Goal: Transaction & Acquisition: Purchase product/service

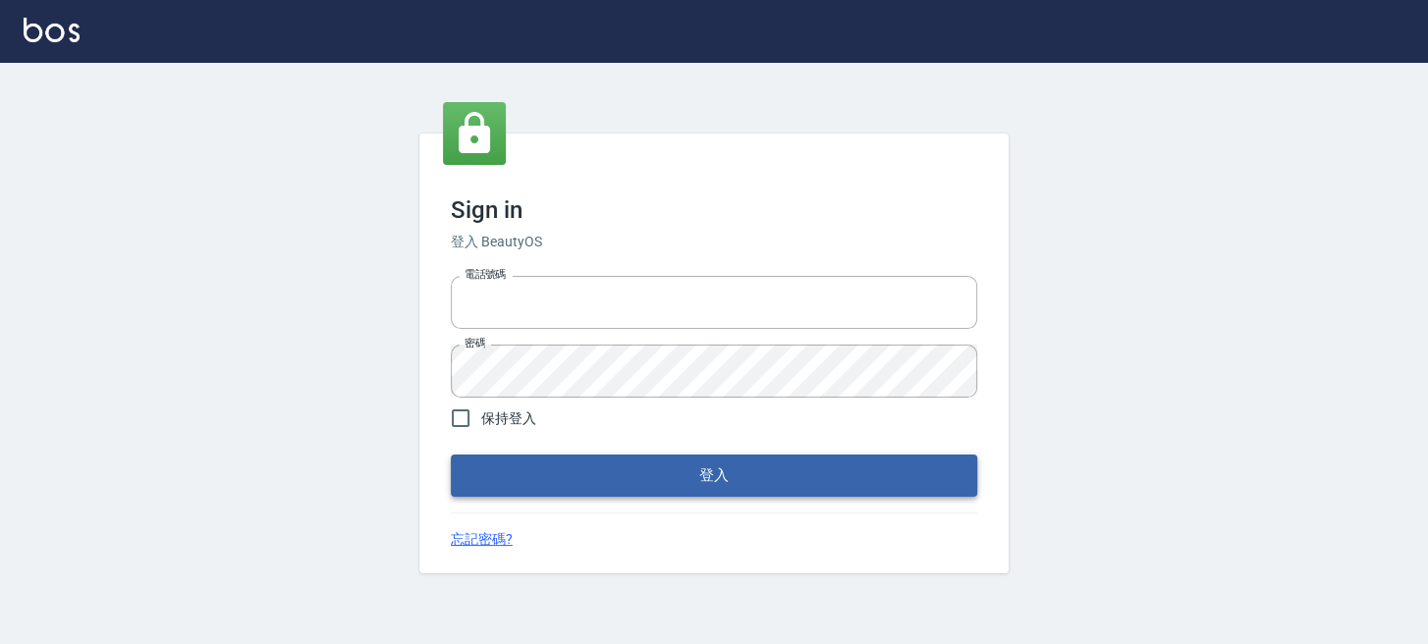
type input "0289832082"
click at [494, 464] on button "登入" at bounding box center [714, 475] width 527 height 41
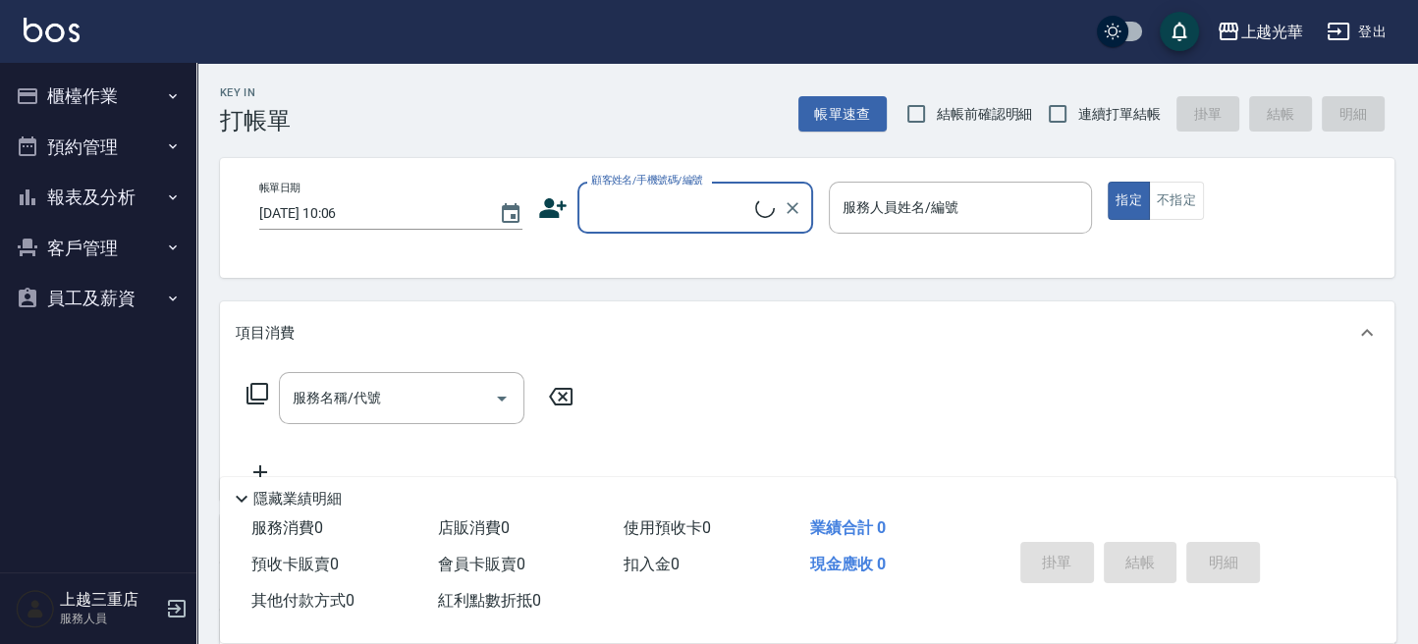
click at [74, 101] on button "櫃檯作業" at bounding box center [98, 96] width 181 height 51
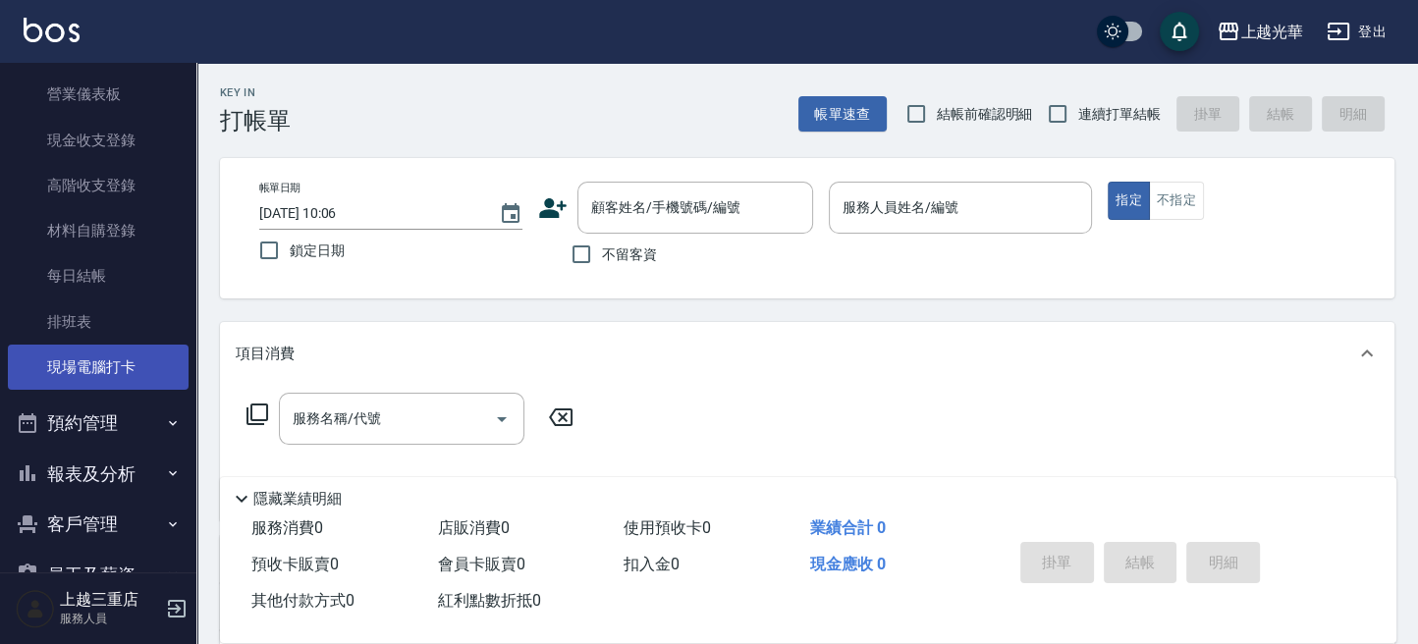
scroll to position [244, 0]
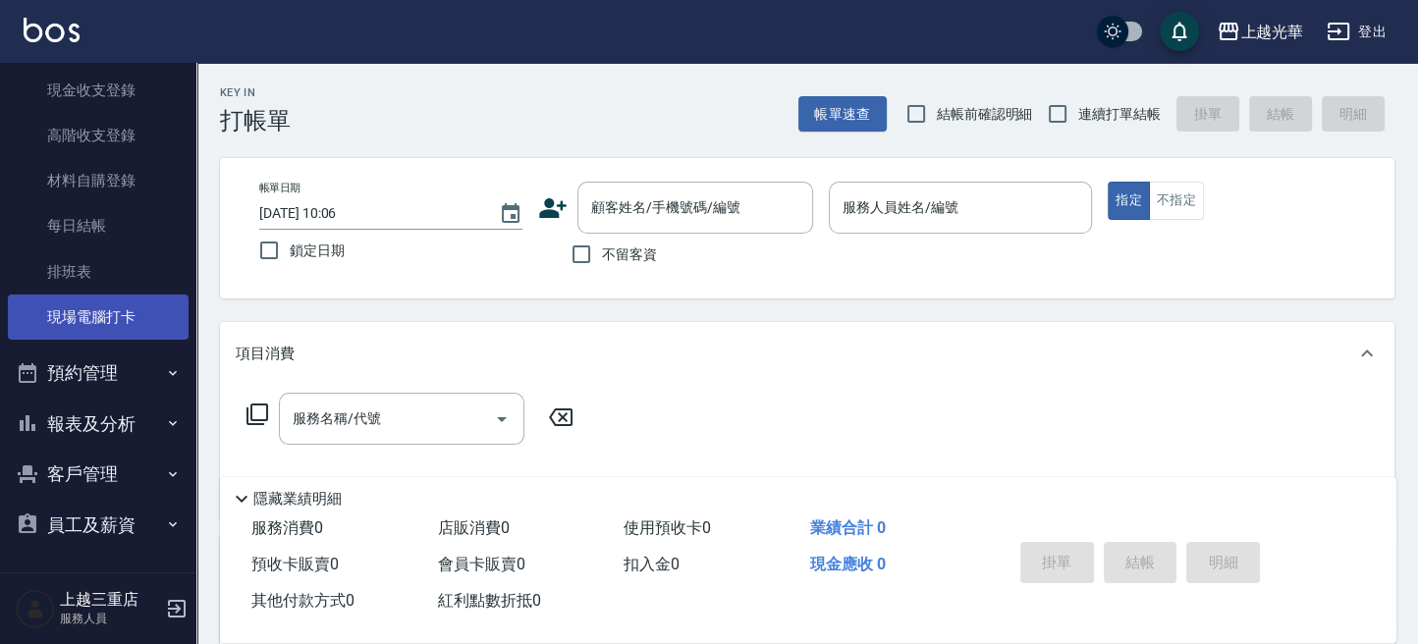
click at [86, 314] on link "現場電腦打卡" at bounding box center [98, 317] width 181 height 45
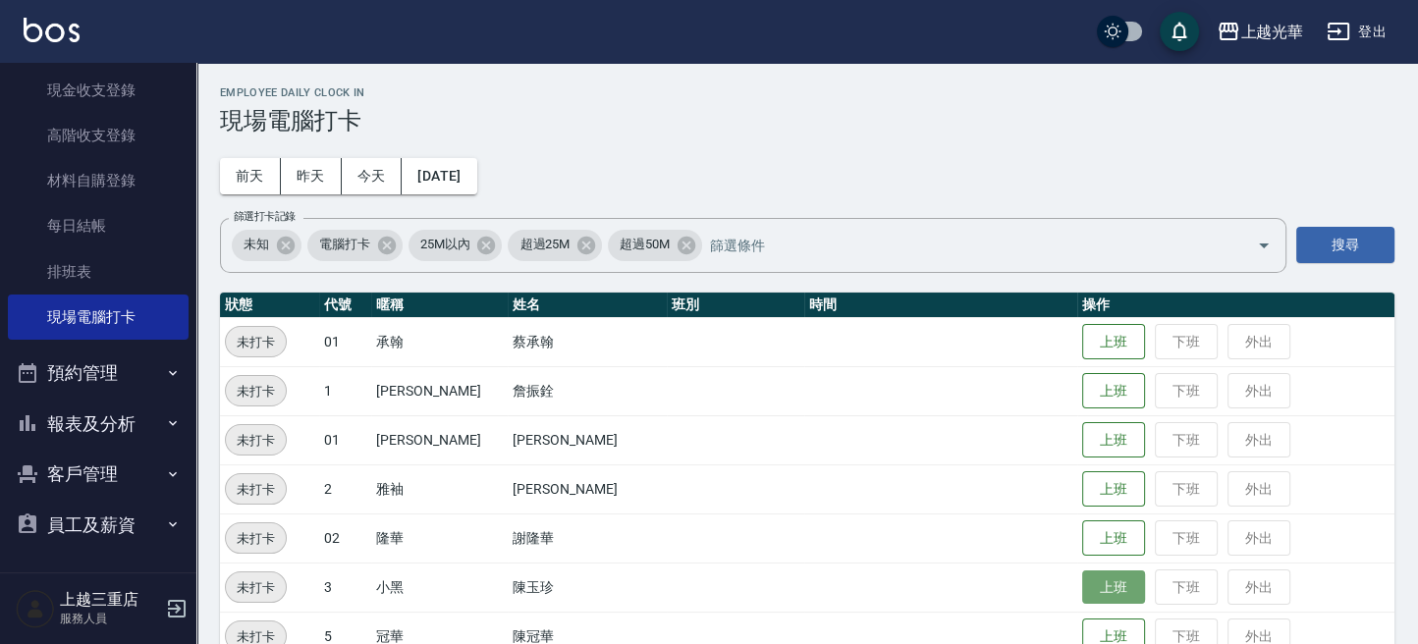
click at [1083, 577] on button "上班" at bounding box center [1114, 588] width 63 height 34
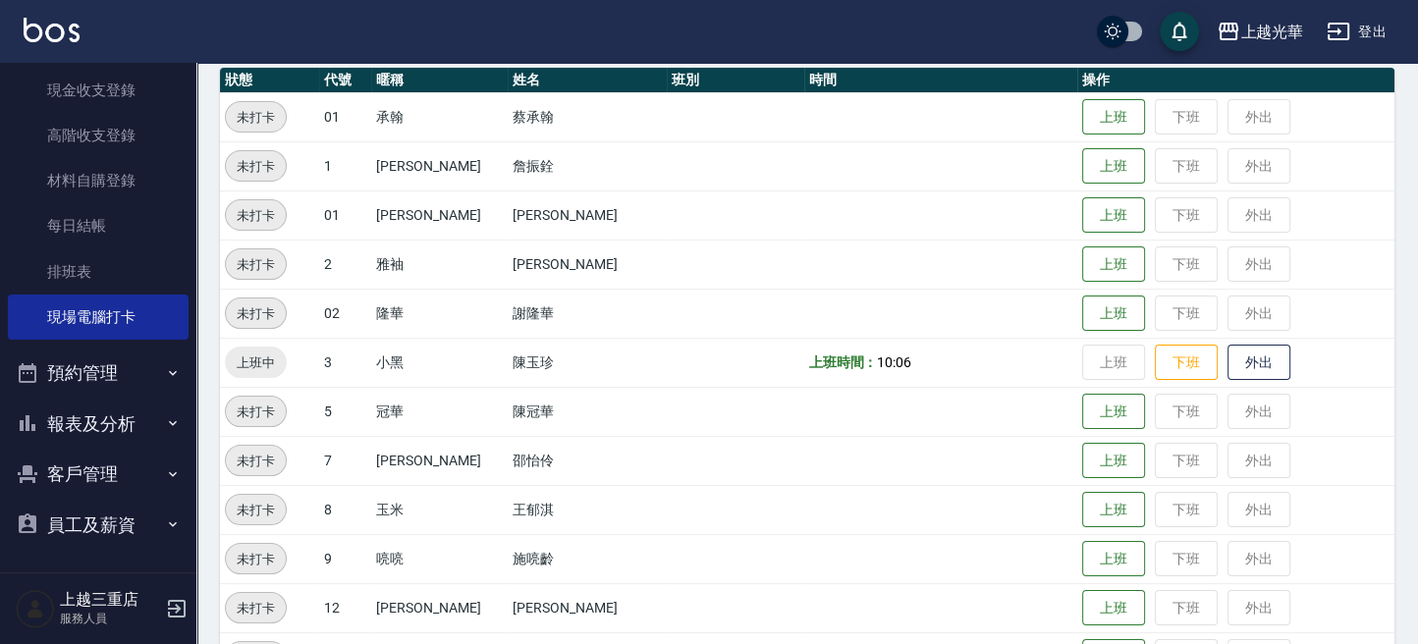
scroll to position [261, 0]
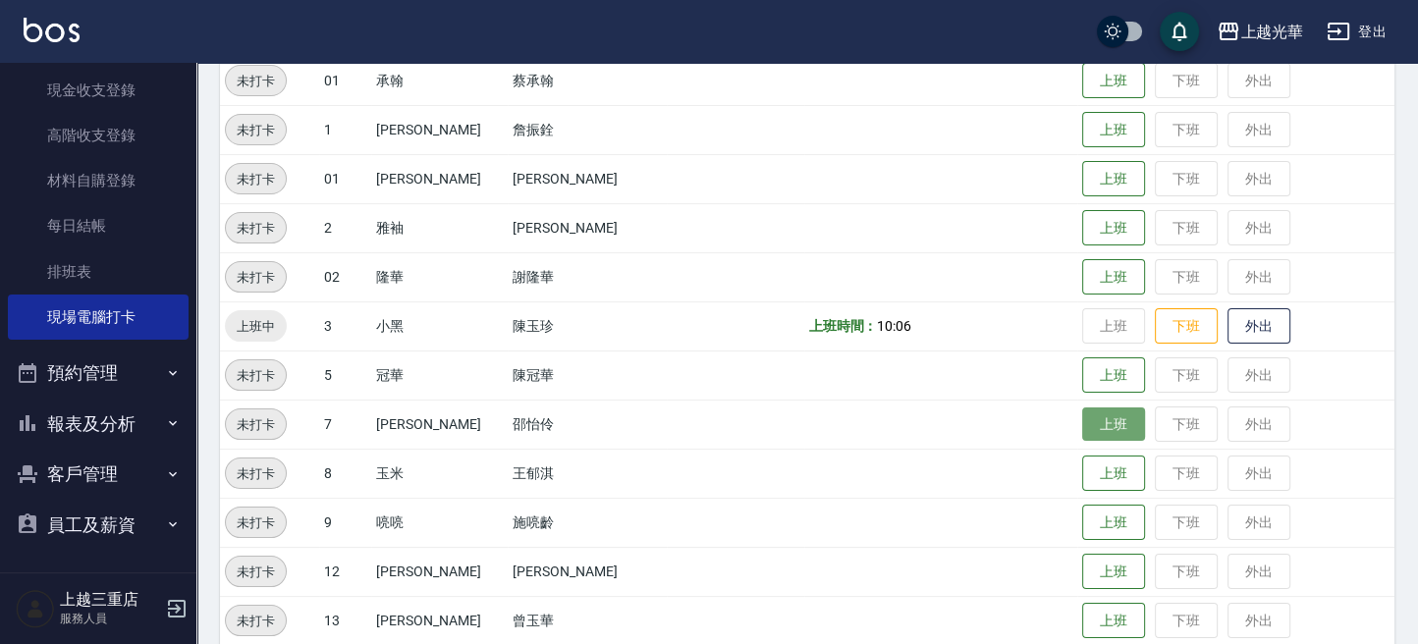
click at [1083, 416] on button "上班" at bounding box center [1114, 425] width 63 height 34
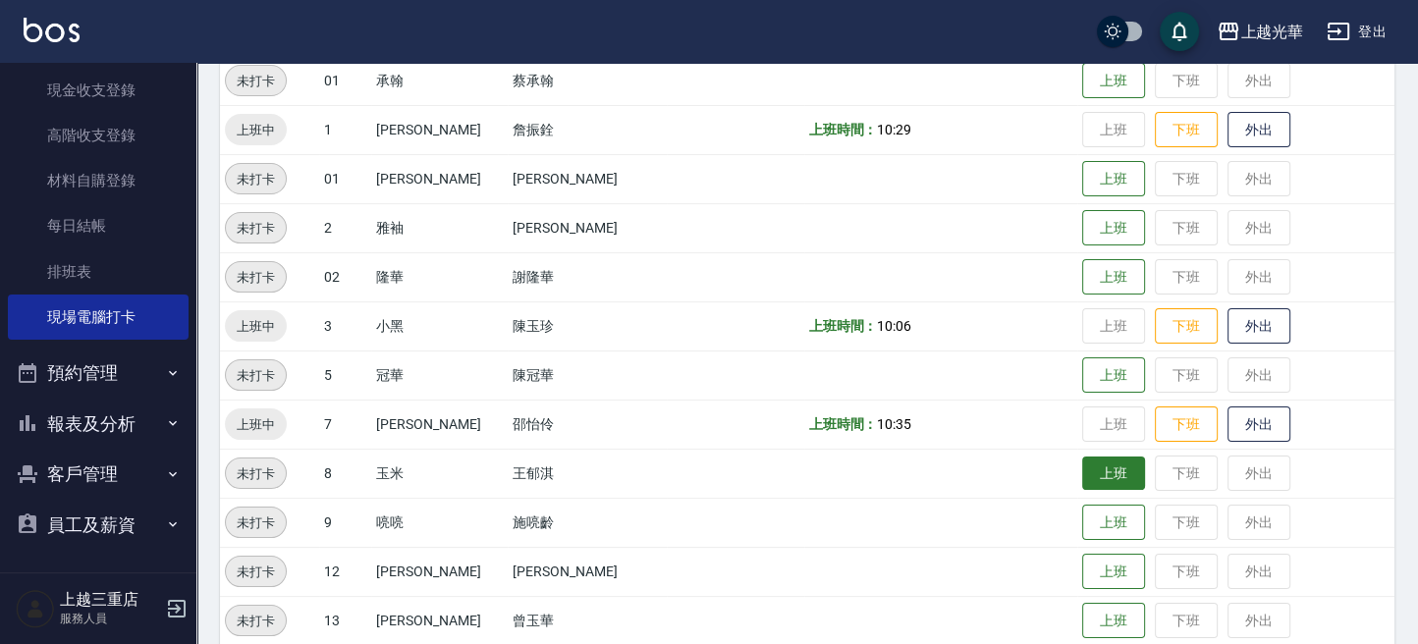
click at [1094, 465] on button "上班" at bounding box center [1114, 474] width 63 height 34
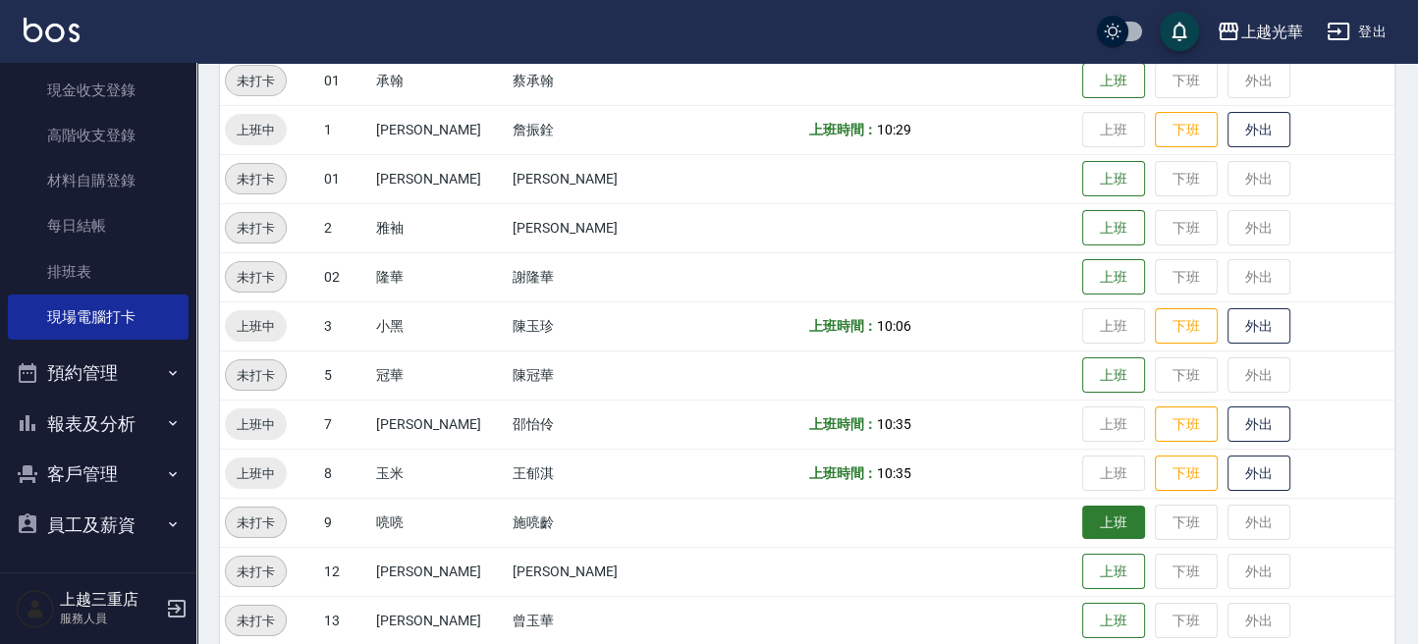
click at [1106, 517] on button "上班" at bounding box center [1114, 523] width 63 height 34
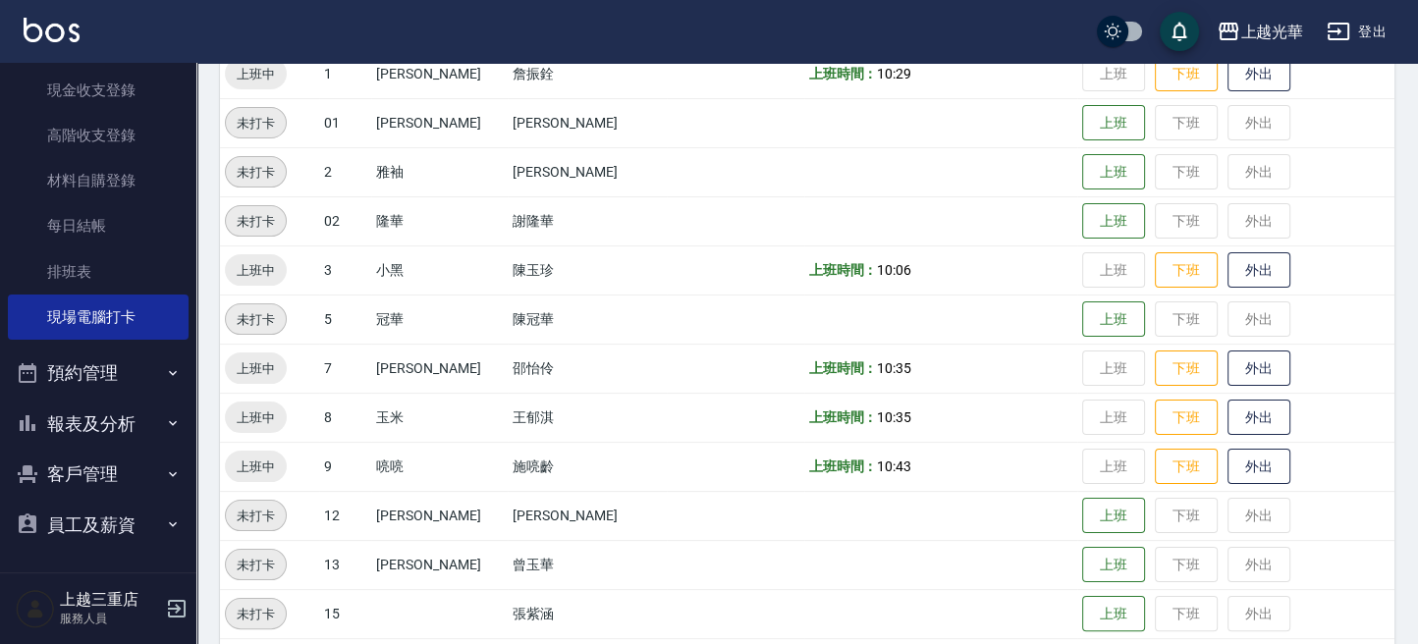
scroll to position [393, 0]
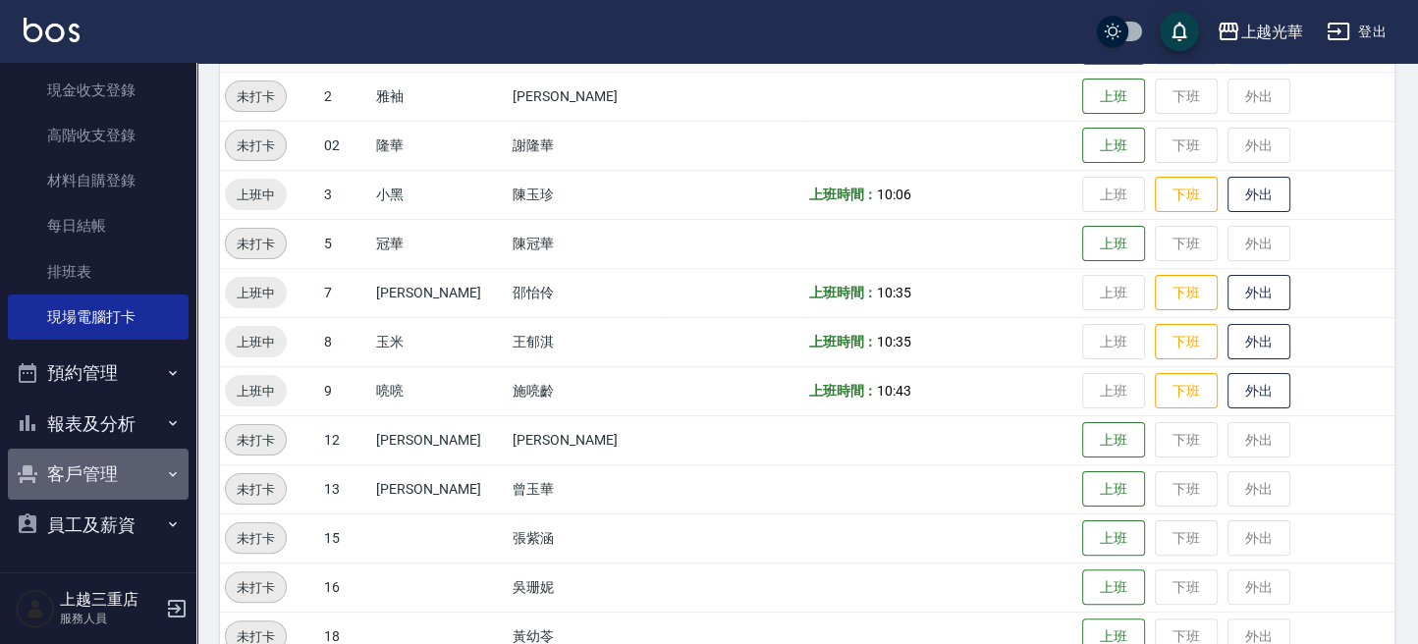
drag, startPoint x: 114, startPoint y: 450, endPoint x: 119, endPoint y: 464, distance: 14.6
click at [114, 449] on button "客戶管理" at bounding box center [98, 474] width 181 height 51
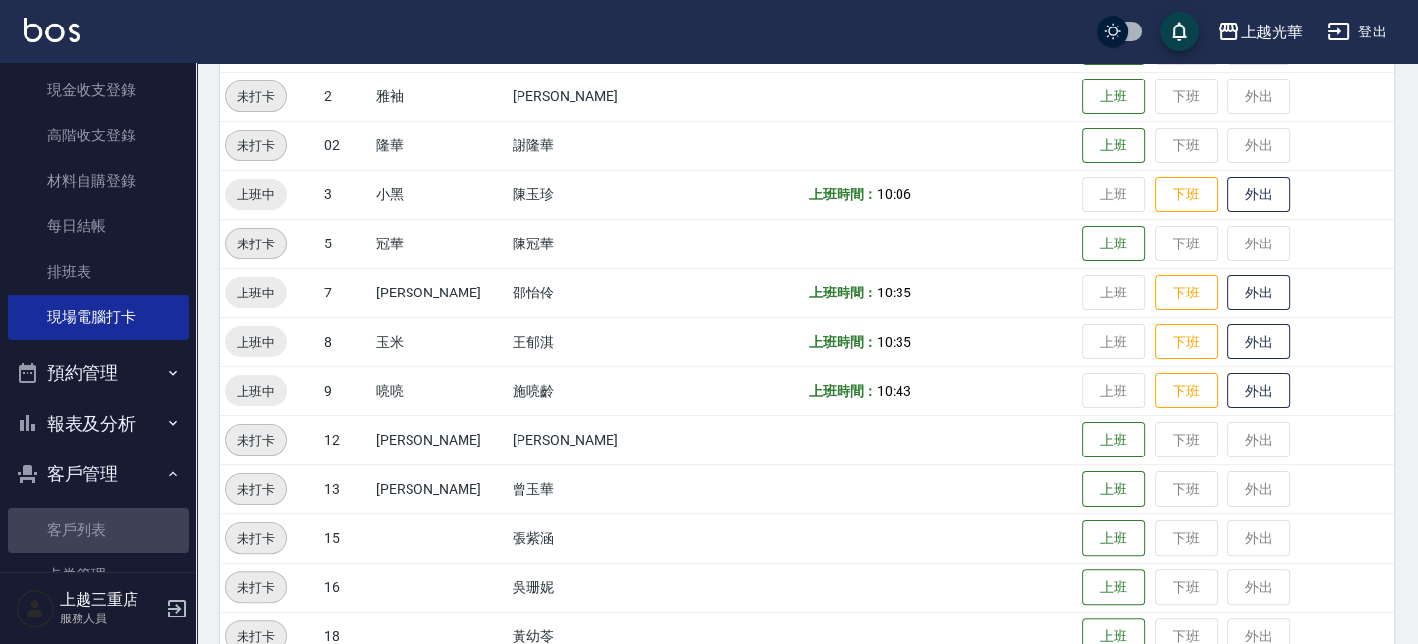
drag, startPoint x: 136, startPoint y: 520, endPoint x: 162, endPoint y: 479, distance: 48.2
click at [138, 520] on link "客戶列表" at bounding box center [98, 530] width 181 height 45
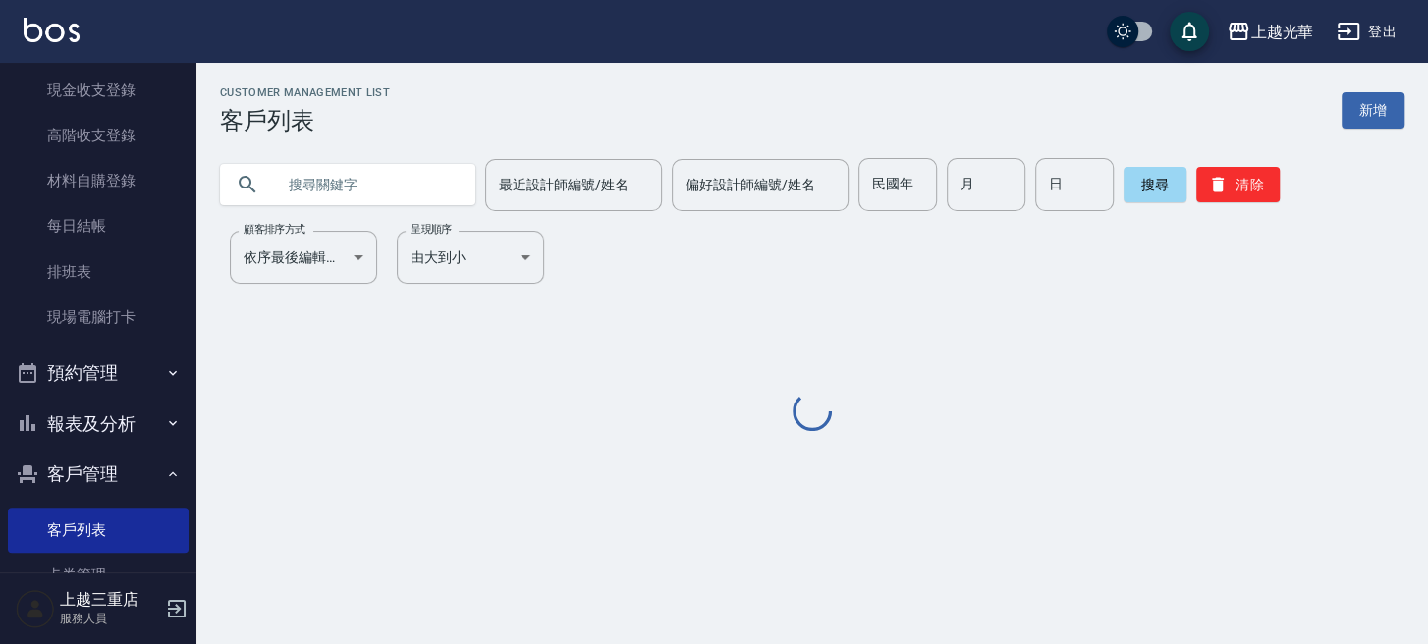
click at [370, 172] on input "text" at bounding box center [367, 184] width 185 height 53
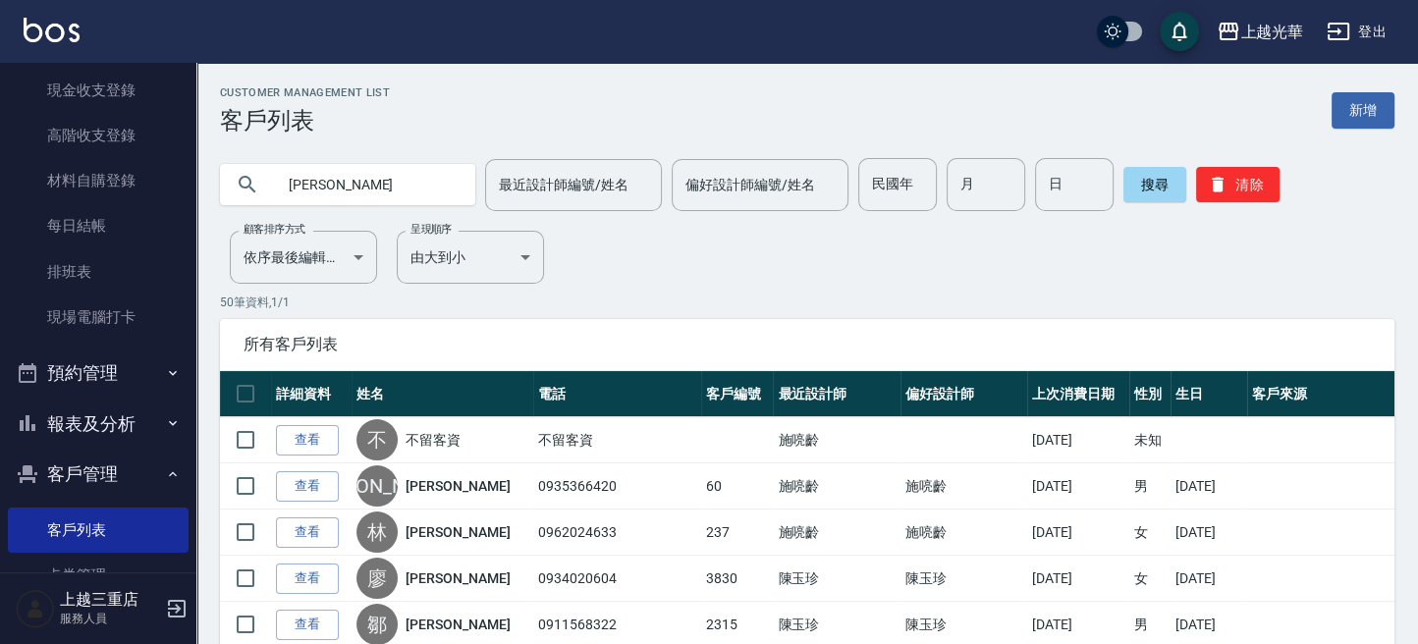
type input "[PERSON_NAME]"
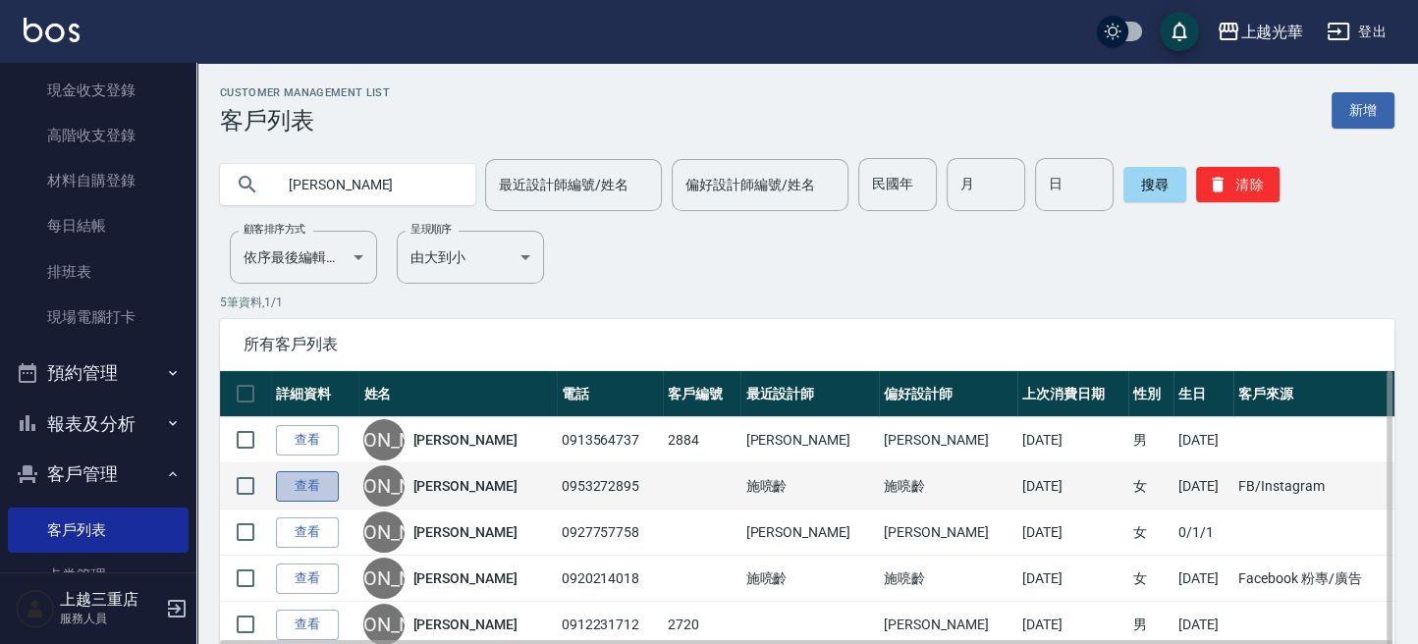
click at [320, 495] on link "查看" at bounding box center [307, 487] width 63 height 30
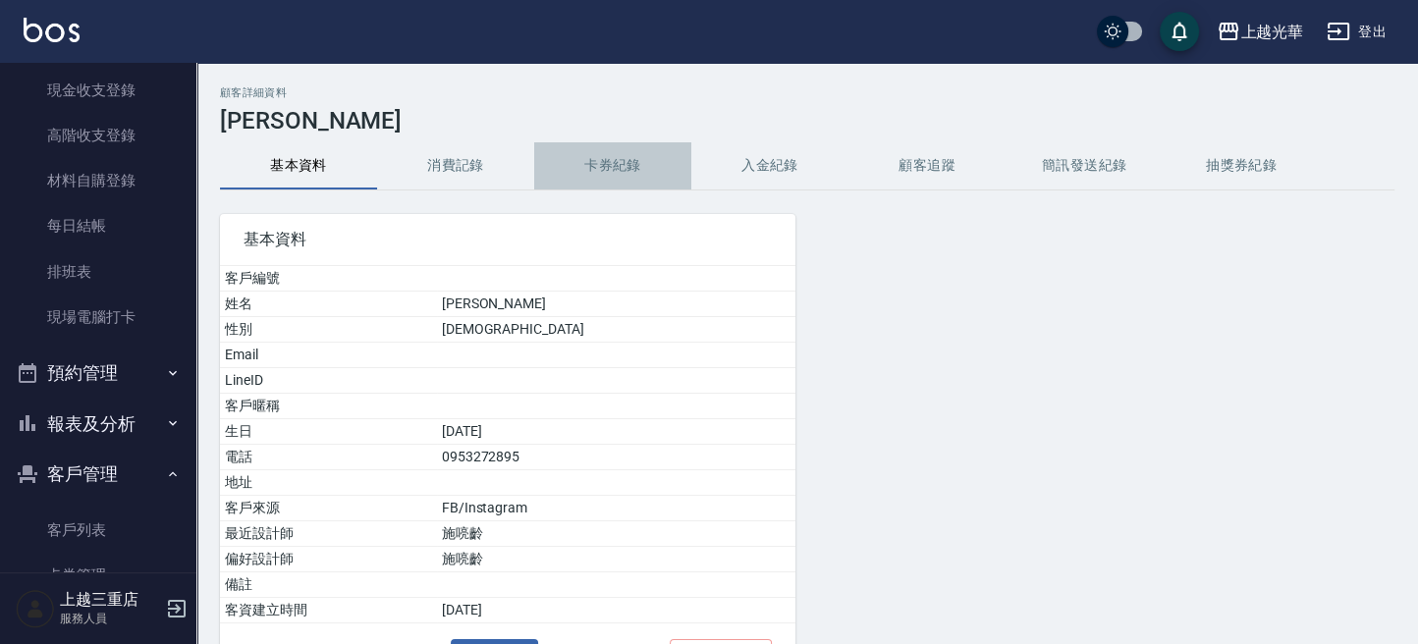
drag, startPoint x: 598, startPoint y: 173, endPoint x: 506, endPoint y: 186, distance: 93.2
click at [597, 173] on button "卡券紀錄" at bounding box center [612, 165] width 157 height 47
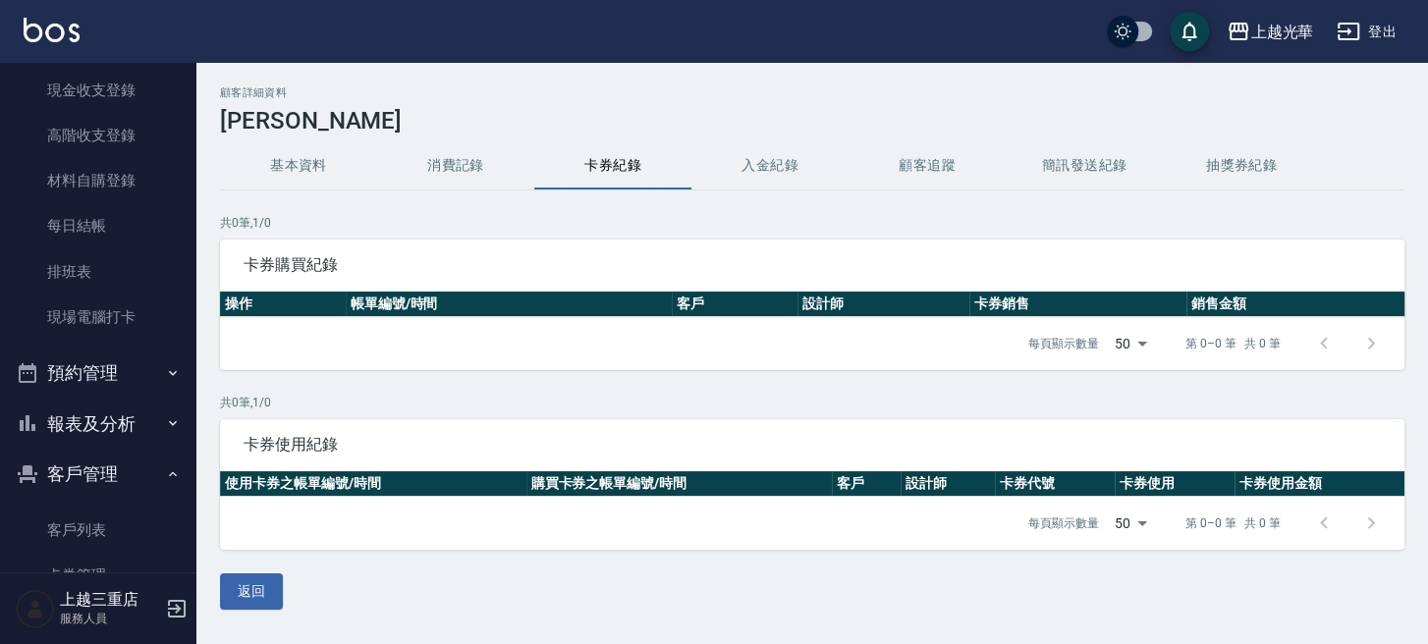
click at [446, 182] on button "消費記錄" at bounding box center [455, 165] width 157 height 47
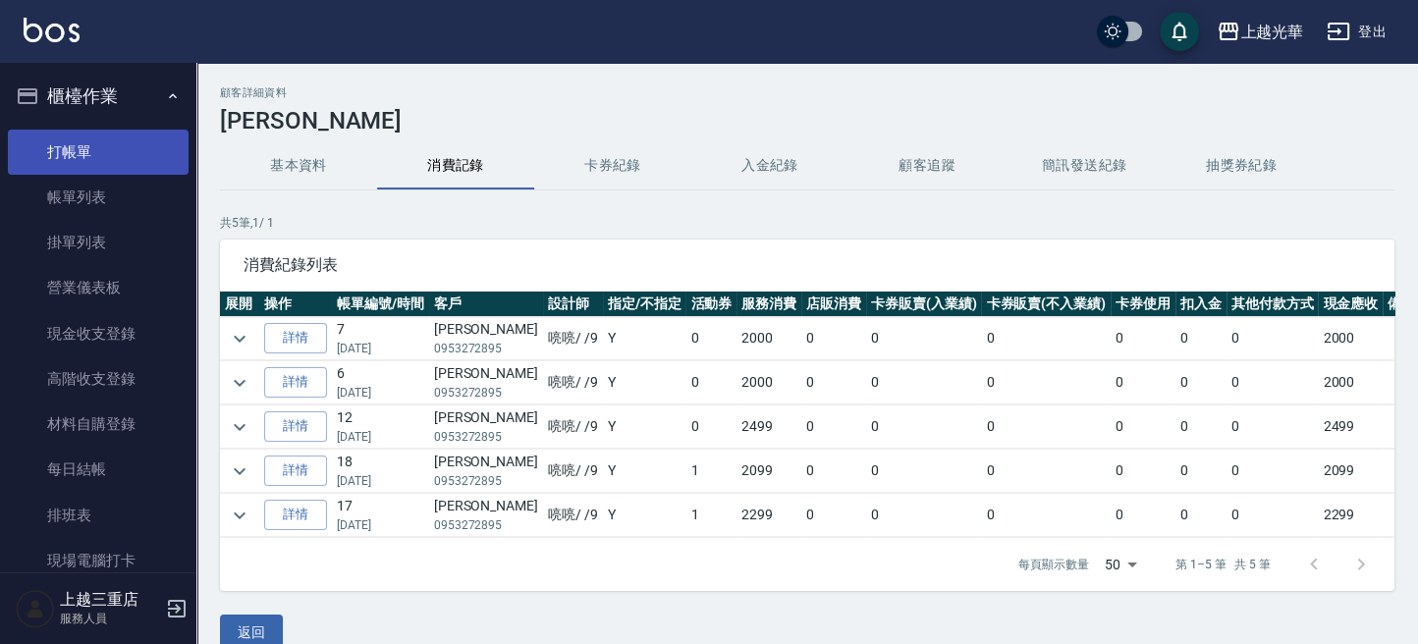
click at [47, 146] on link "打帳單" at bounding box center [98, 152] width 181 height 45
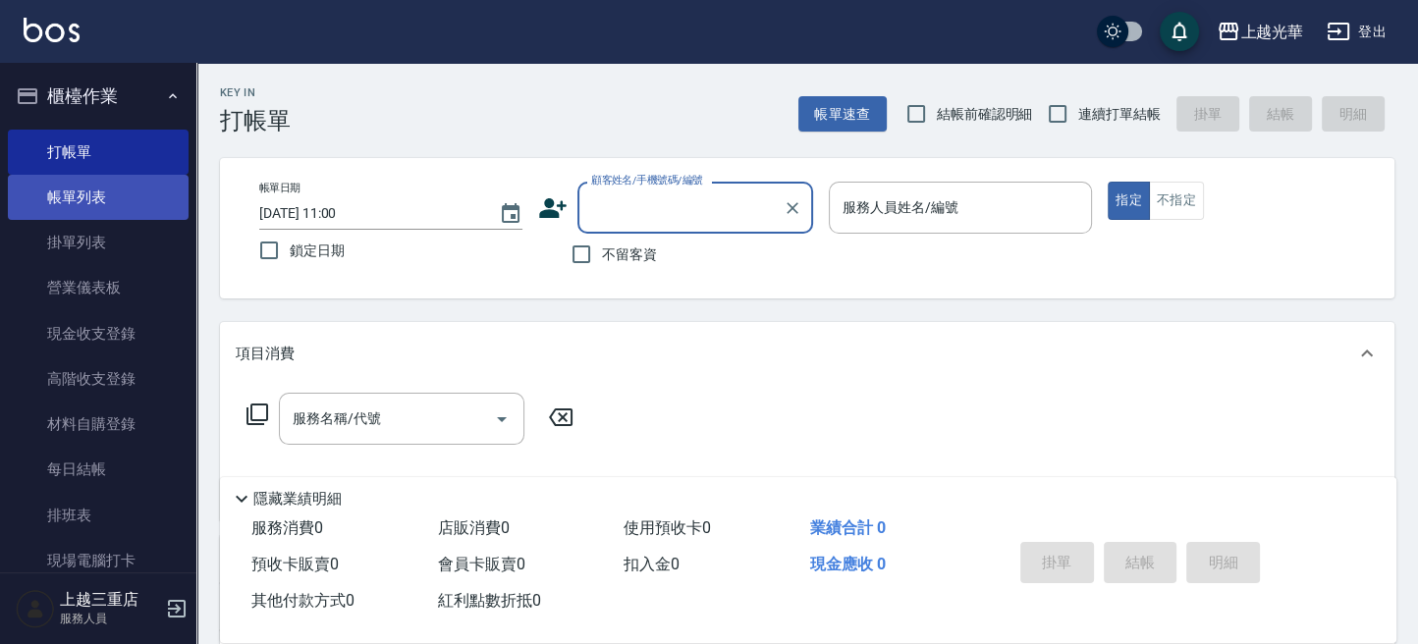
click at [103, 199] on link "帳單列表" at bounding box center [98, 197] width 181 height 45
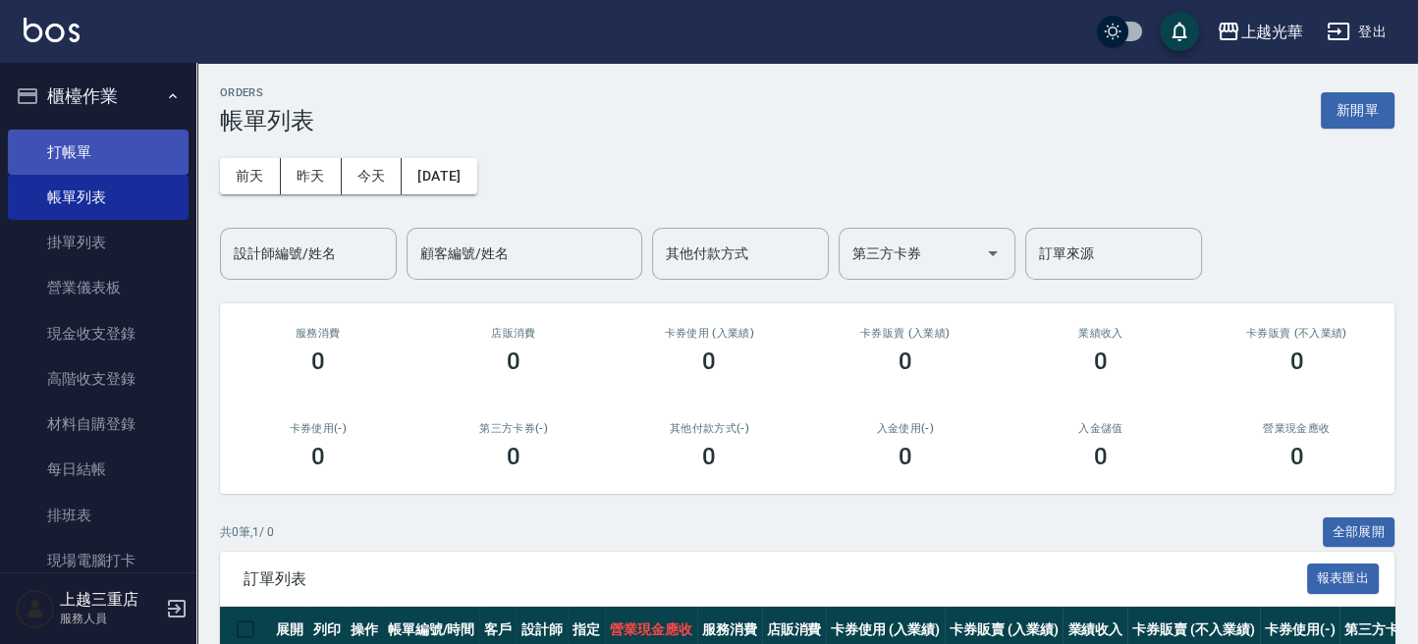
click at [70, 130] on link "打帳單" at bounding box center [98, 152] width 181 height 45
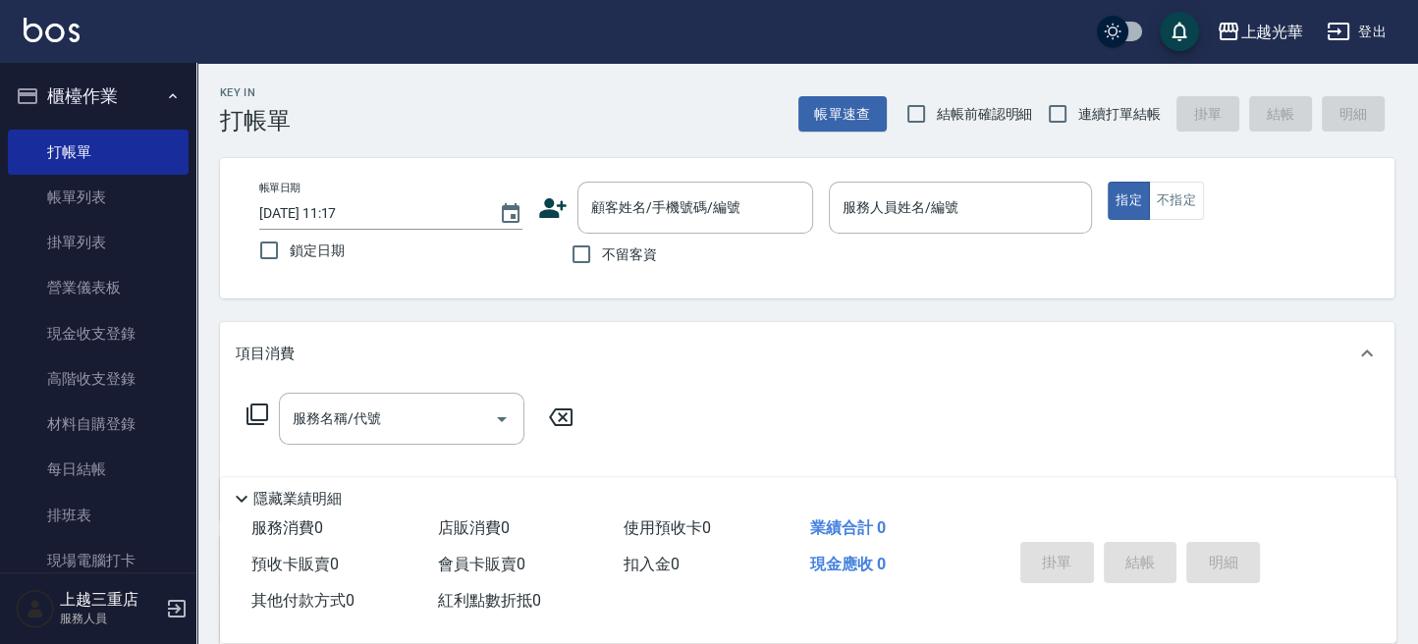
click at [642, 257] on span "不留客資" at bounding box center [629, 255] width 55 height 21
click at [602, 257] on input "不留客資" at bounding box center [581, 254] width 41 height 41
checkbox input "true"
type input "1"
type button "true"
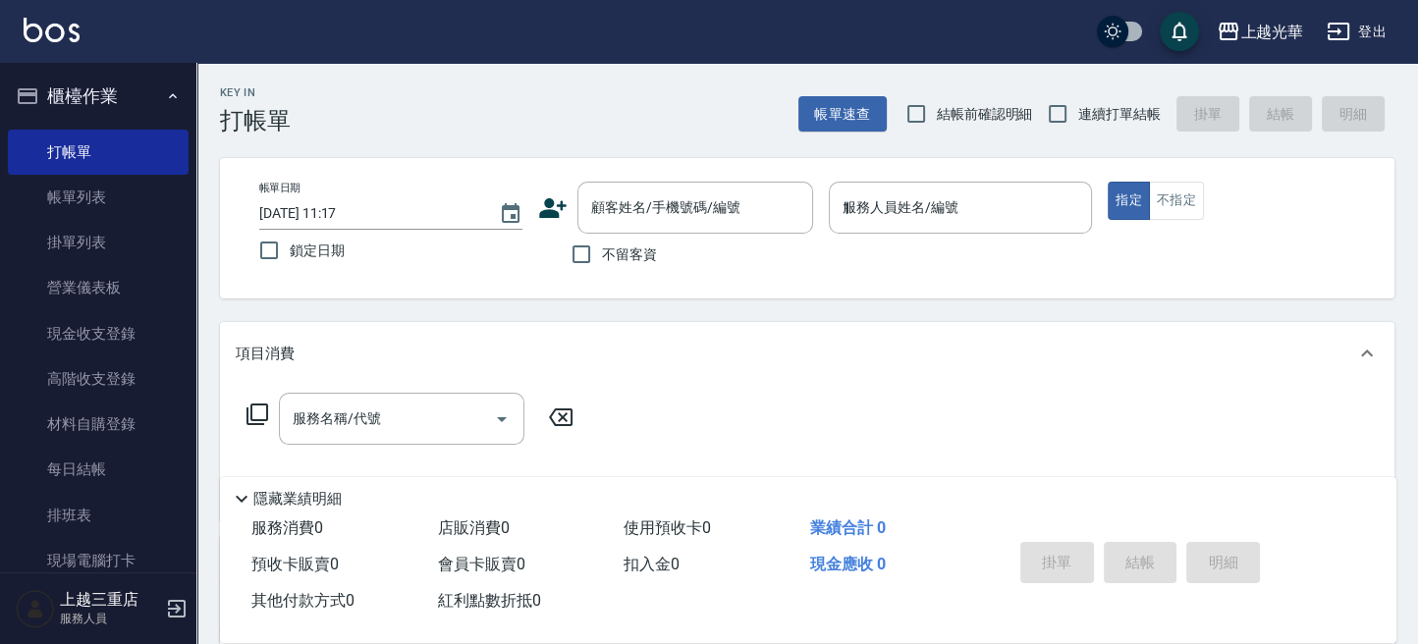
type input "小[PERSON_NAME]-1"
drag, startPoint x: 414, startPoint y: 439, endPoint x: 514, endPoint y: 399, distance: 108.0
click at [415, 438] on div "服務名稱/代號" at bounding box center [402, 419] width 246 height 52
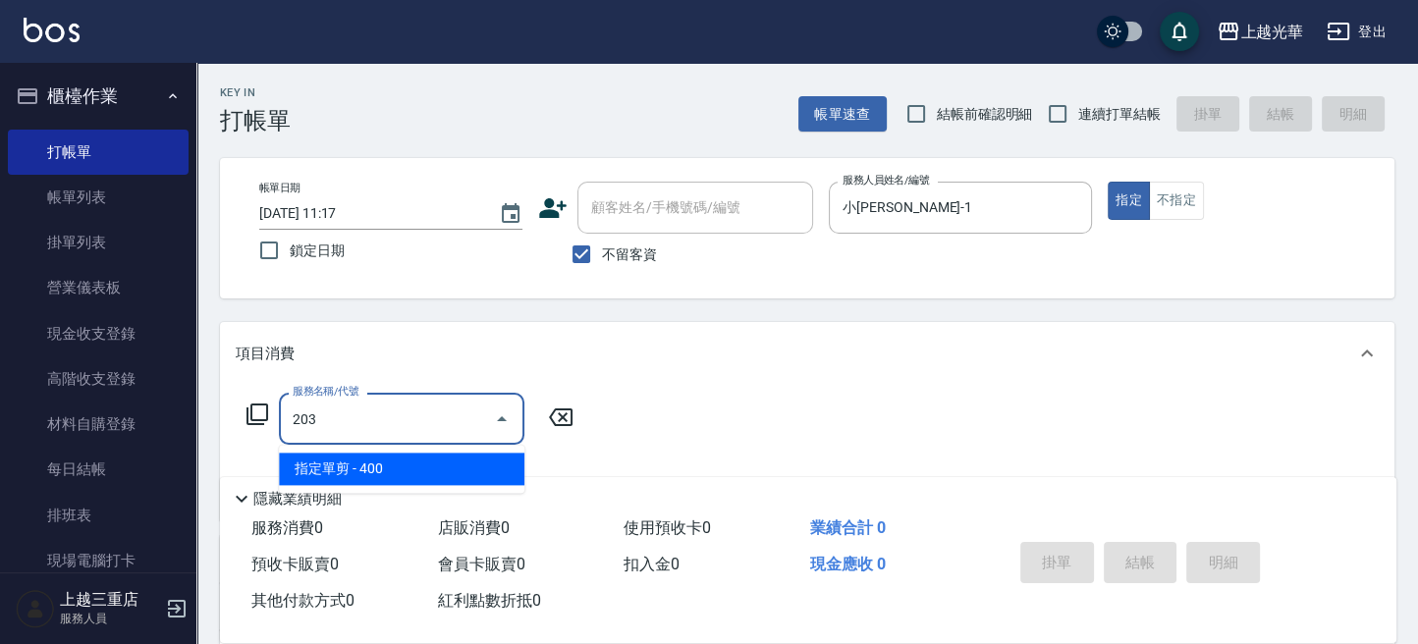
type input "指定單剪(203)"
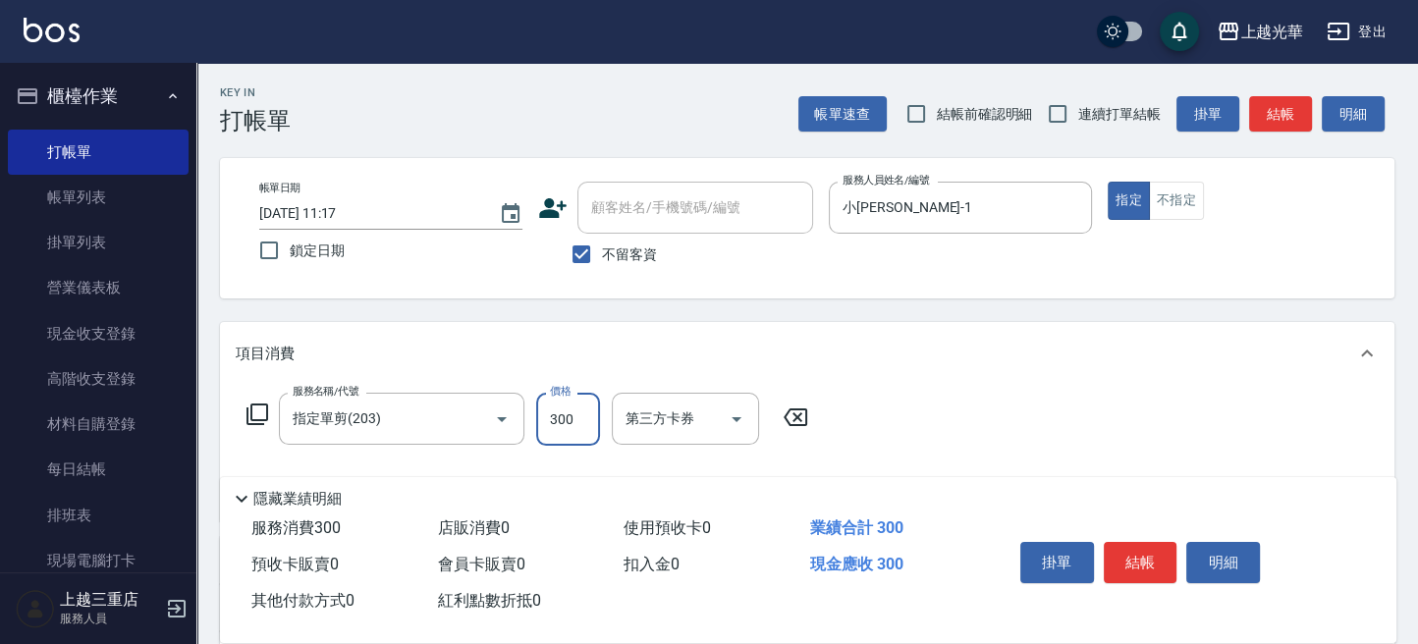
type input "300"
click at [1085, 117] on span "連續打單結帳" at bounding box center [1120, 114] width 83 height 21
click at [1079, 117] on input "連續打單結帳" at bounding box center [1057, 113] width 41 height 41
checkbox input "true"
click at [1135, 574] on button "結帳" at bounding box center [1141, 562] width 74 height 41
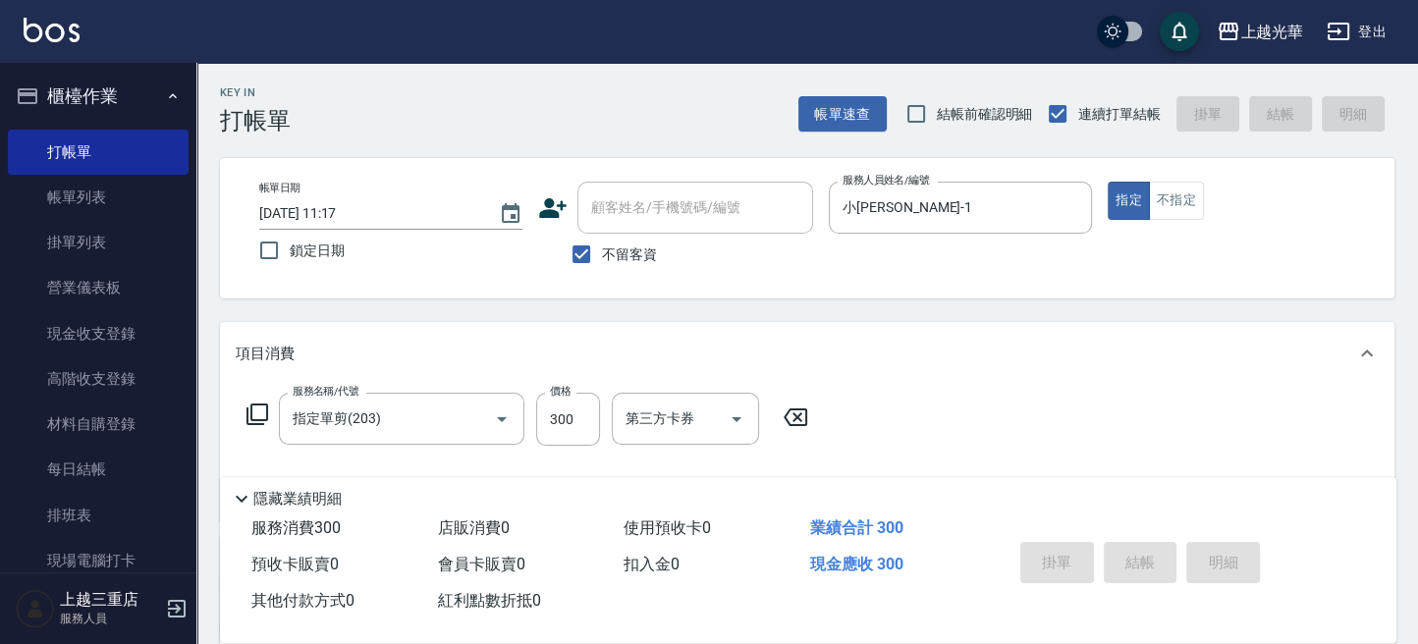
type input "[DATE] 11:18"
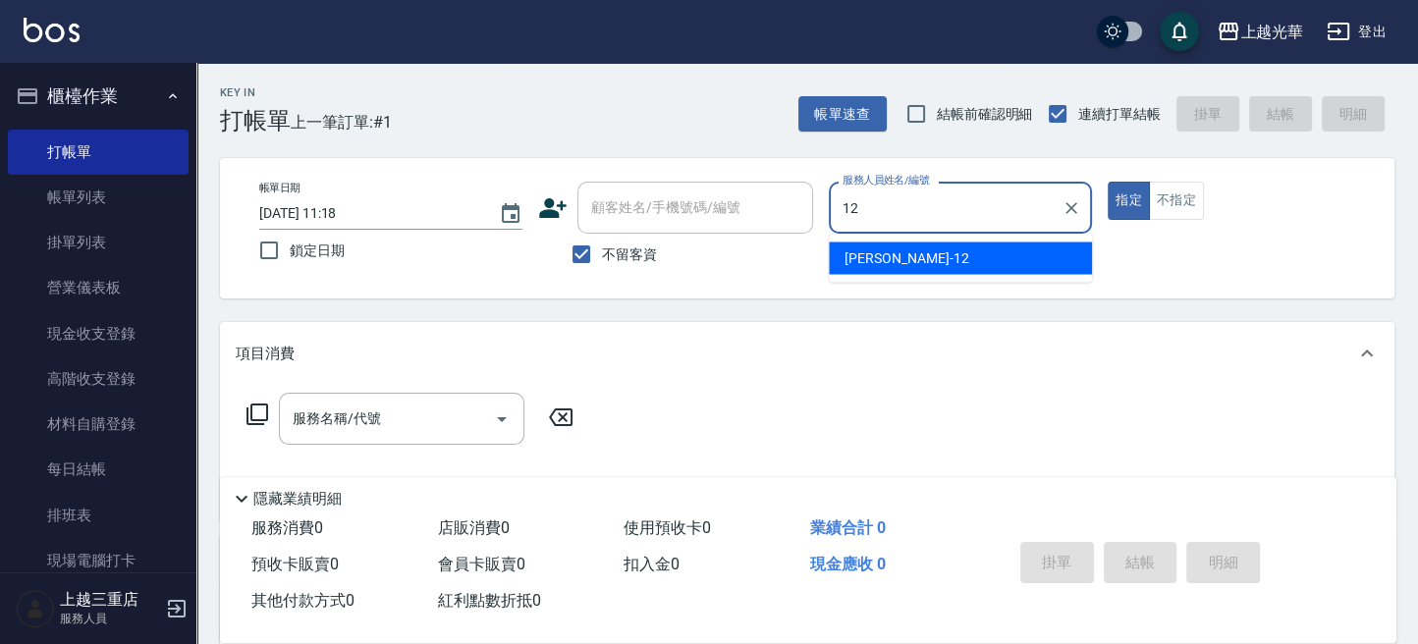
click at [899, 249] on div "[PERSON_NAME] -12" at bounding box center [960, 258] width 263 height 32
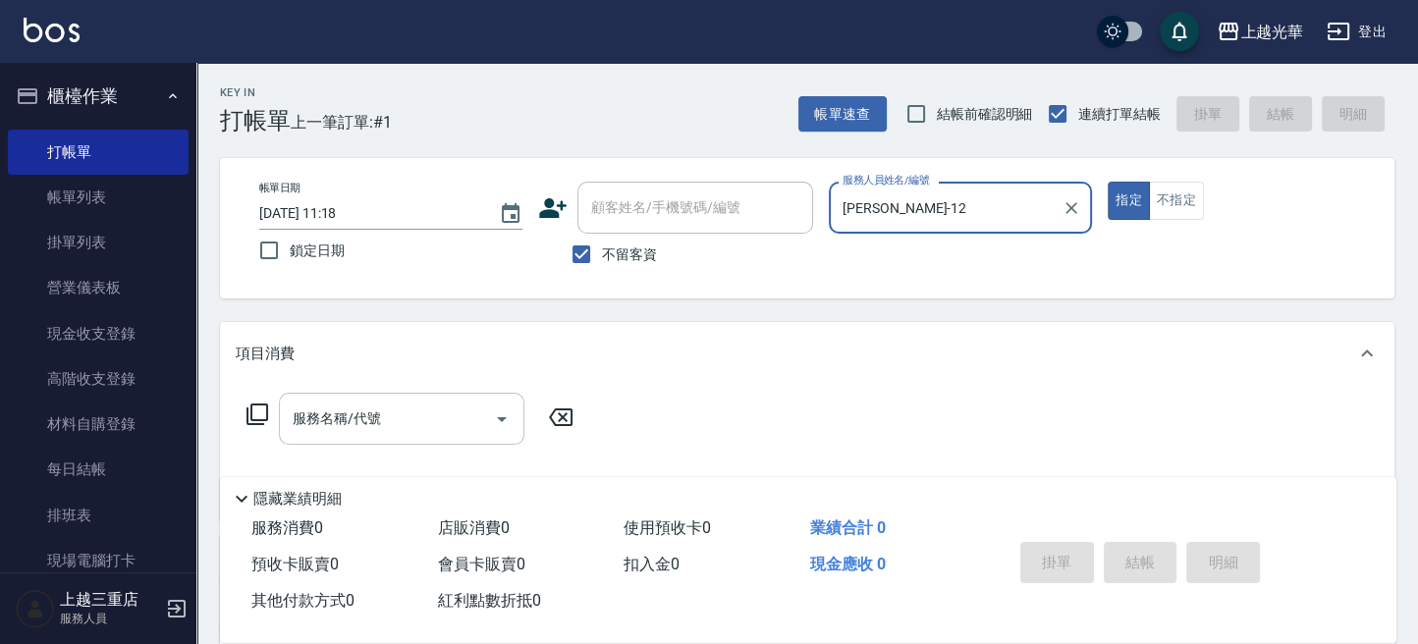
click at [506, 422] on icon "Open" at bounding box center [502, 420] width 24 height 24
type input "[PERSON_NAME]-12"
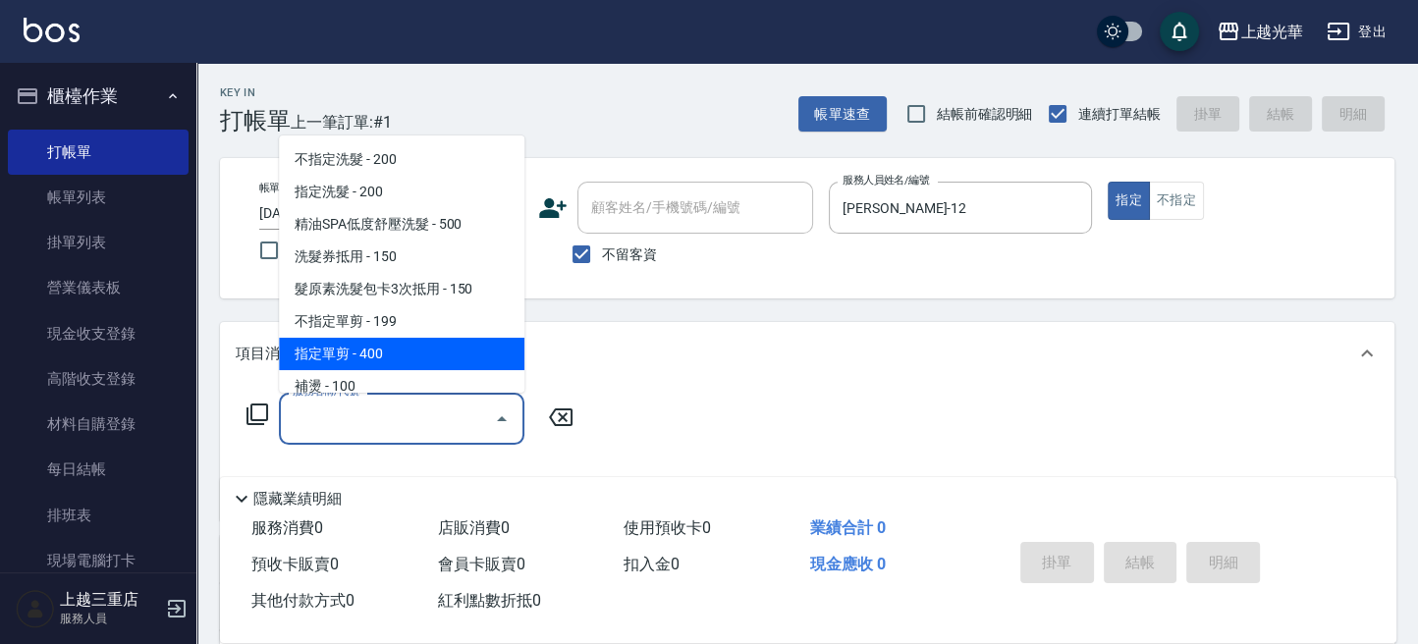
click at [336, 352] on span "指定單剪 - 400" at bounding box center [402, 354] width 246 height 32
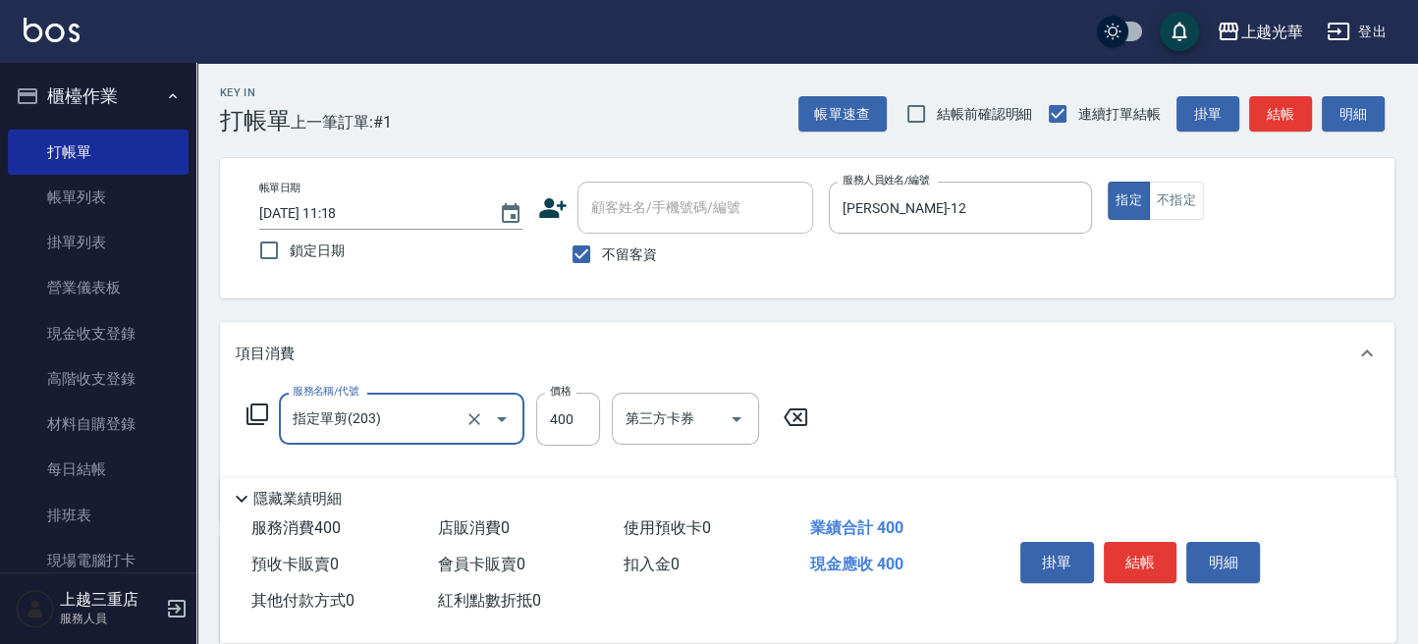
click at [499, 417] on icon "Open" at bounding box center [502, 420] width 24 height 24
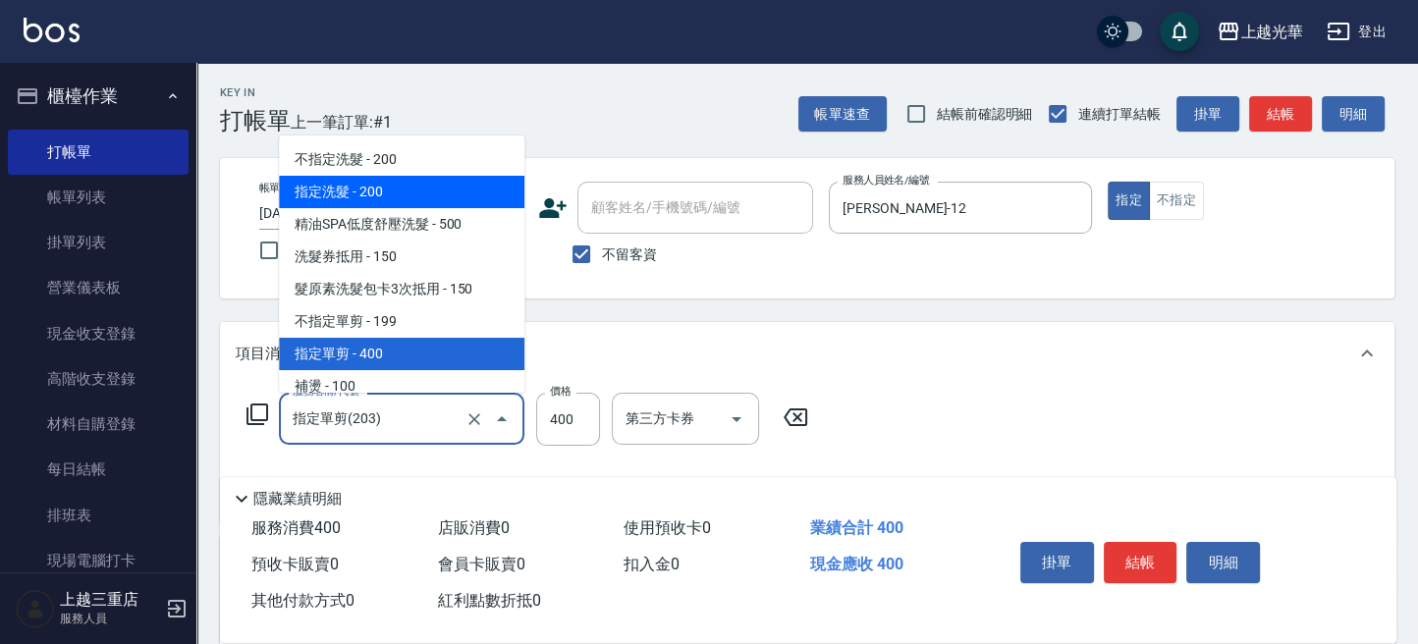
click at [368, 196] on span "指定洗髮 - 200" at bounding box center [402, 192] width 246 height 32
type input "指定洗髮(102)"
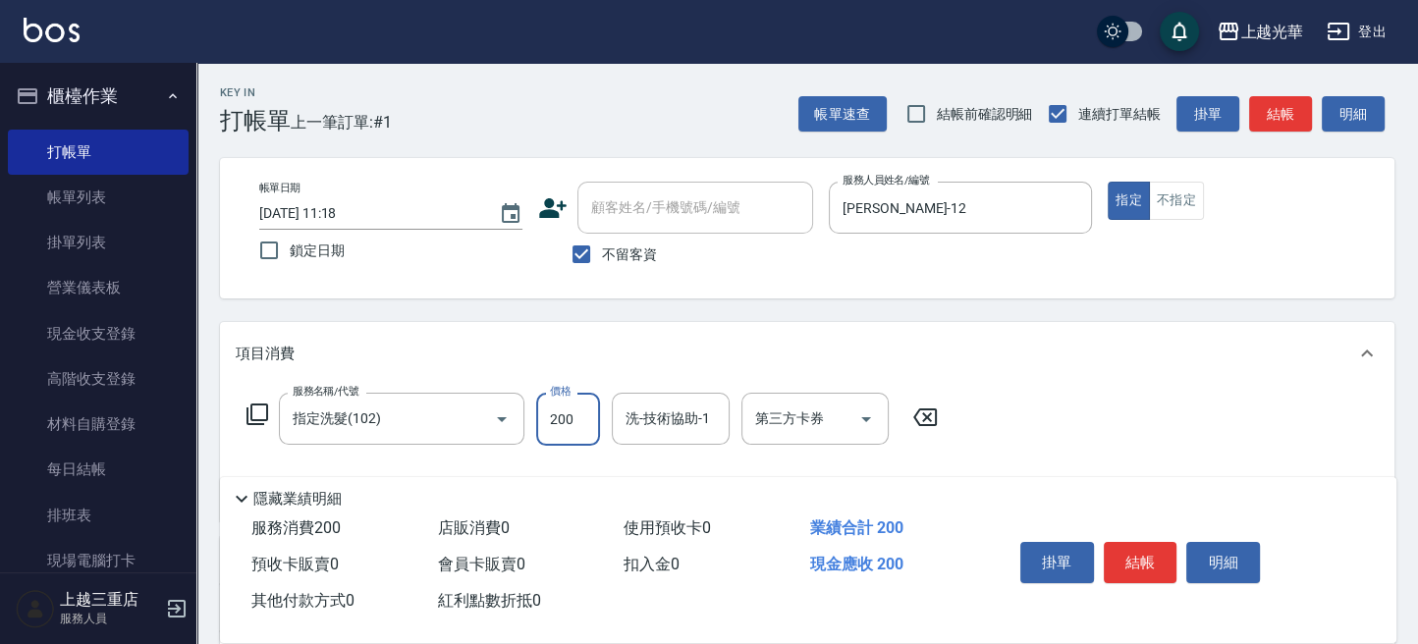
click at [597, 415] on input "200" at bounding box center [568, 419] width 64 height 53
type input "250"
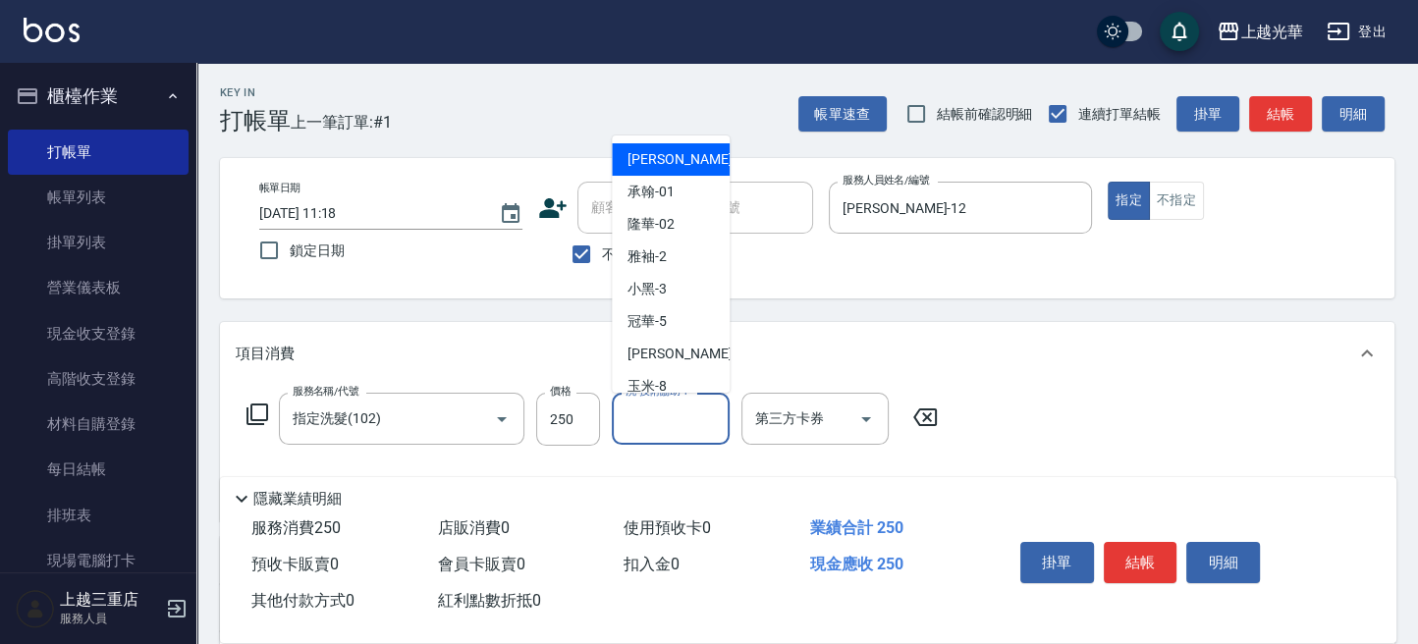
drag, startPoint x: 640, startPoint y: 428, endPoint x: 663, endPoint y: 422, distance: 23.3
click at [644, 426] on input "洗-技術協助-1" at bounding box center [671, 419] width 100 height 34
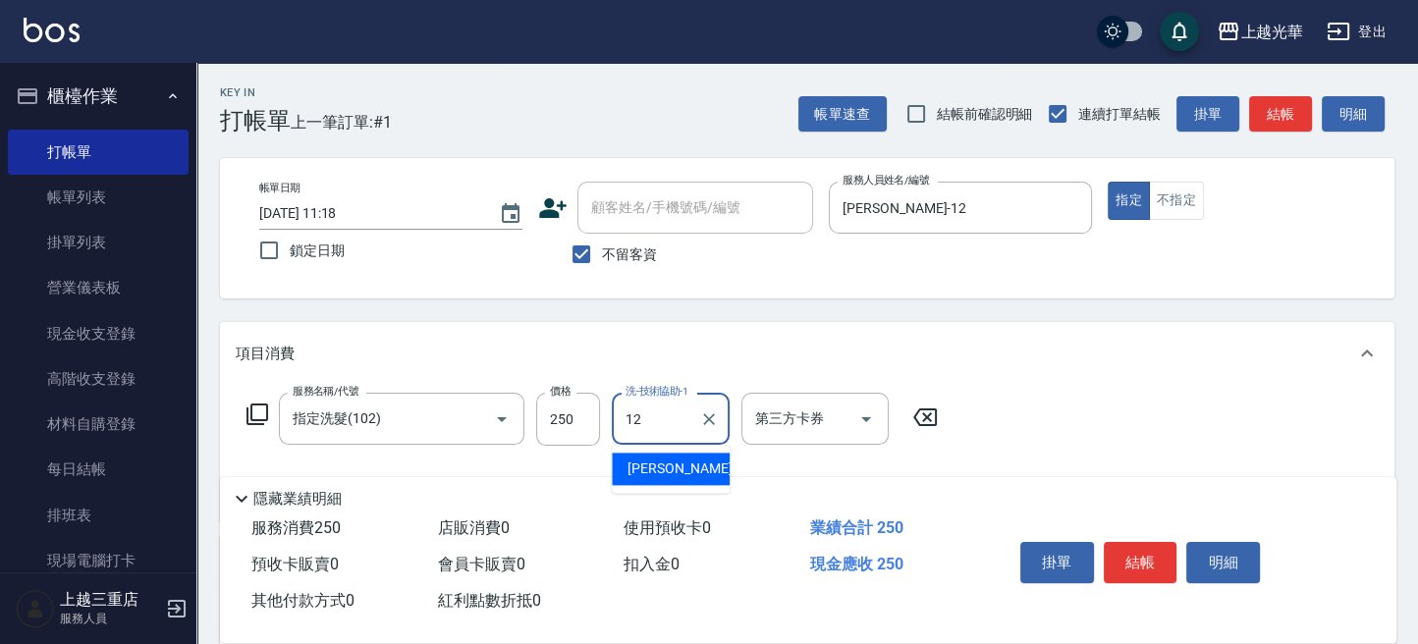
click at [686, 470] on div "[PERSON_NAME] -12" at bounding box center [671, 469] width 118 height 32
type input "[PERSON_NAME]-12"
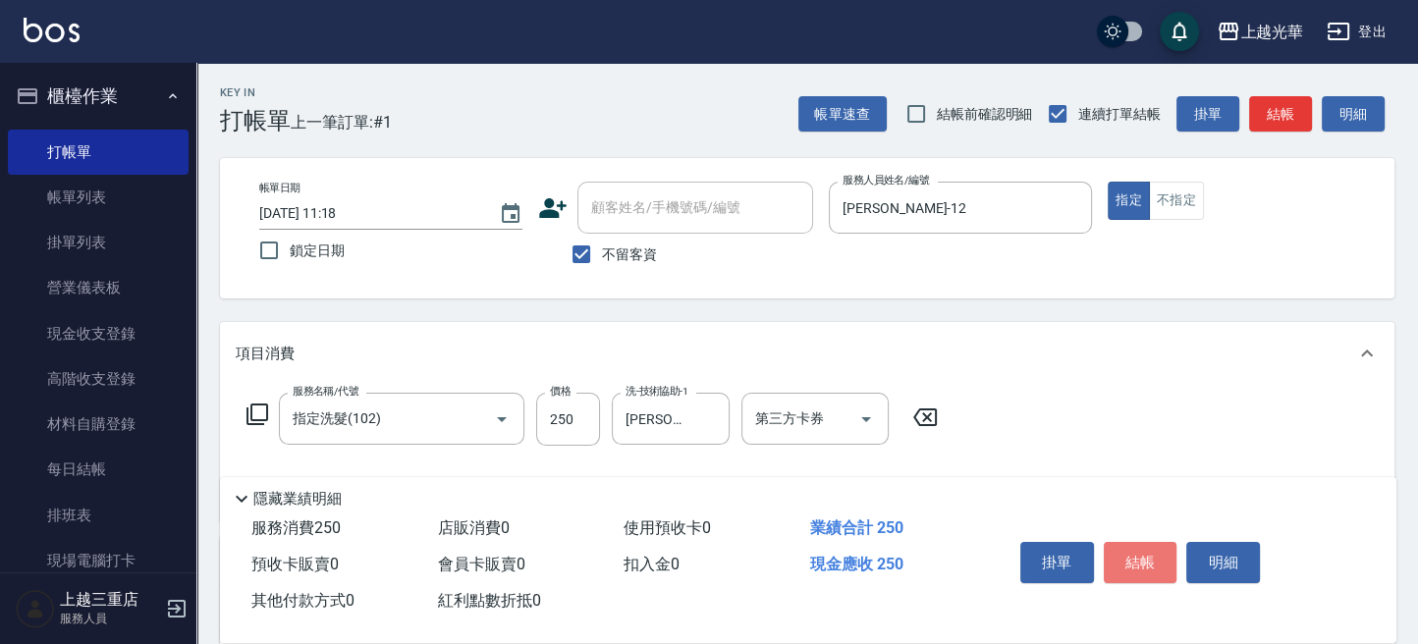
click at [1149, 568] on button "結帳" at bounding box center [1141, 562] width 74 height 41
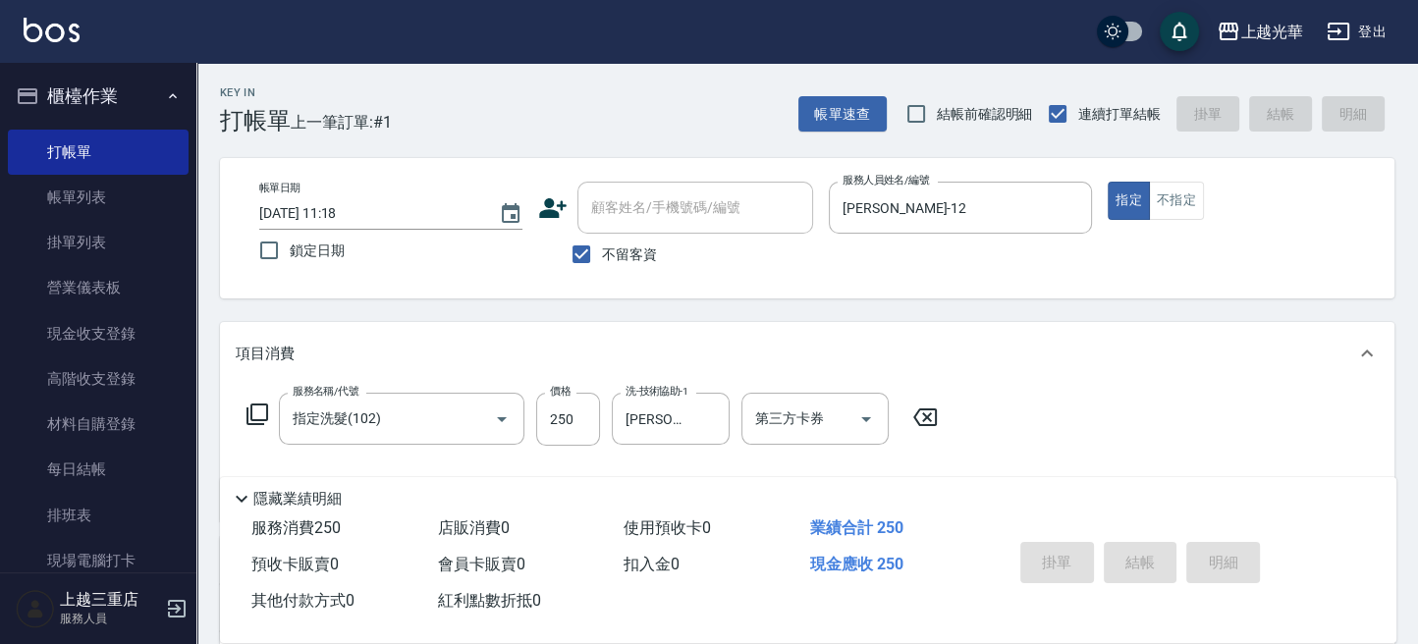
type input "[DATE] 11:40"
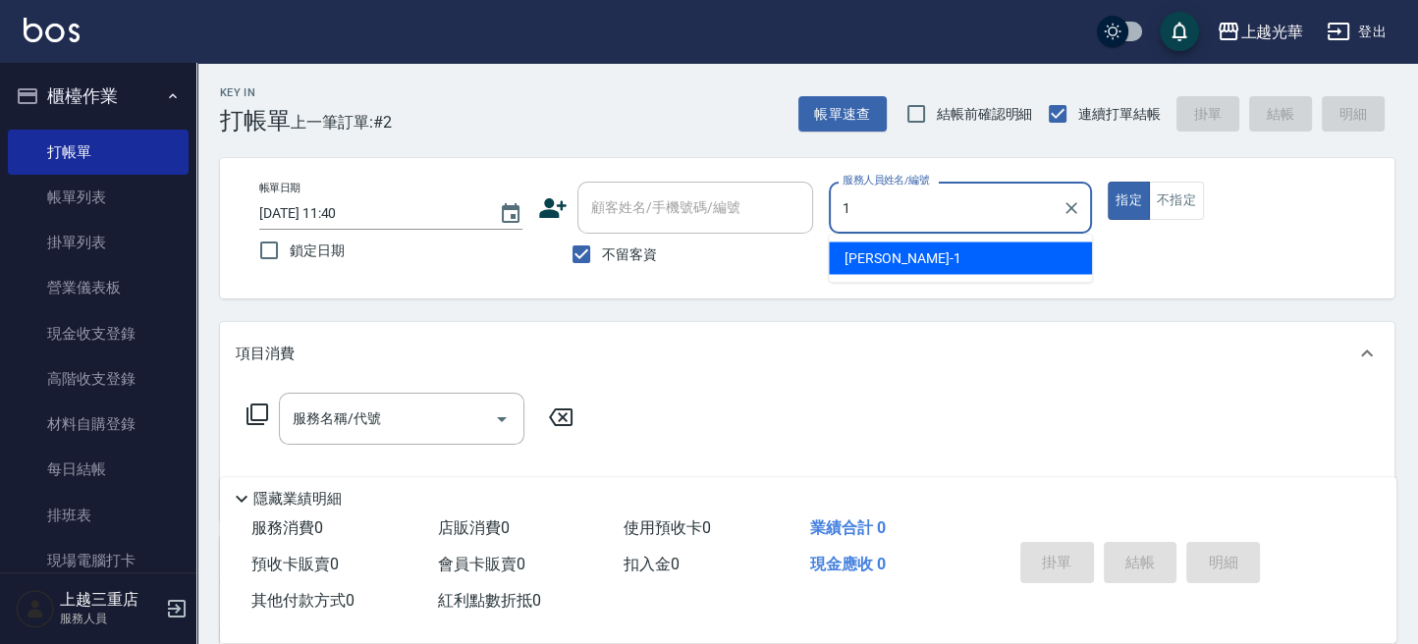
type input "小[PERSON_NAME]-1"
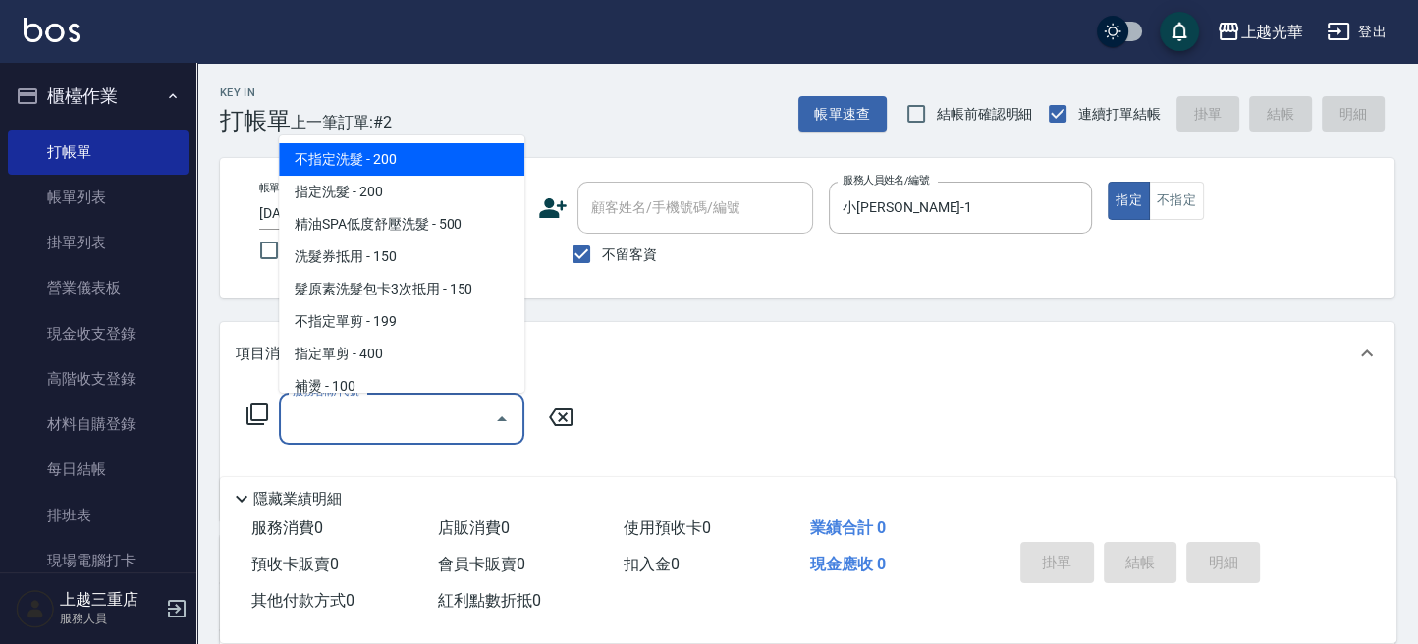
drag, startPoint x: 379, startPoint y: 428, endPoint x: 444, endPoint y: 428, distance: 64.8
click at [379, 429] on input "服務名稱/代號" at bounding box center [387, 419] width 198 height 34
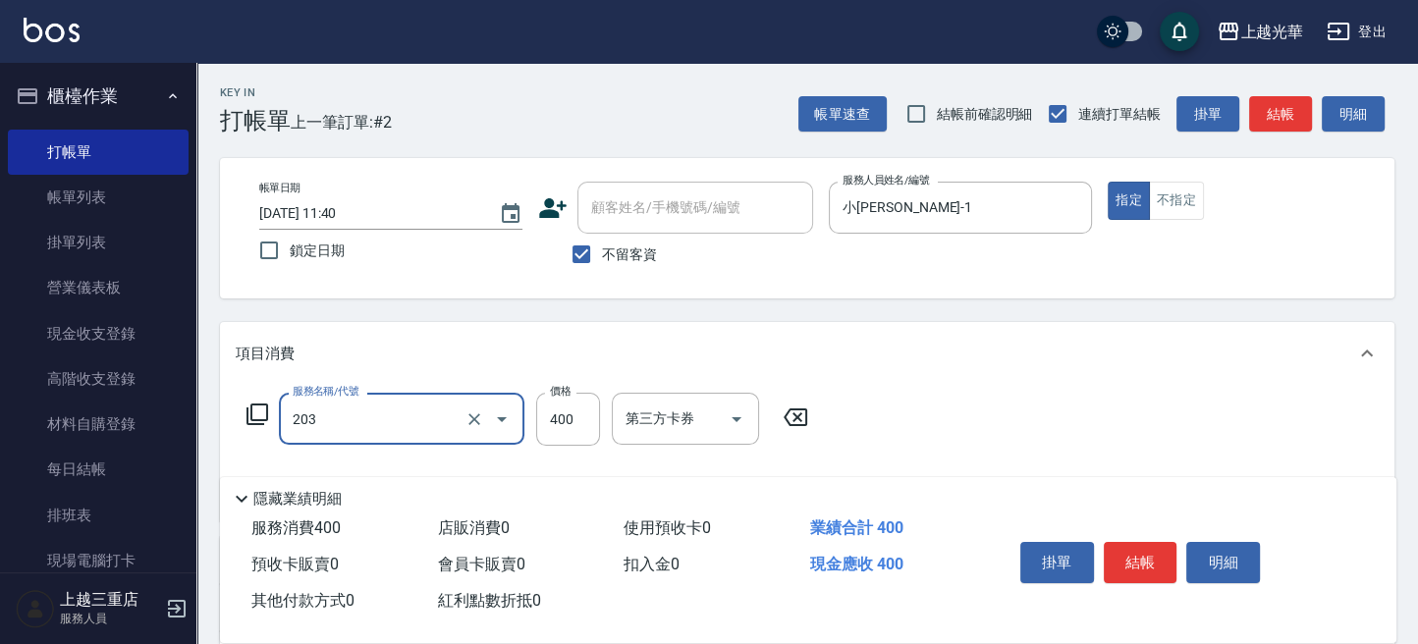
type input "指定單剪(203)"
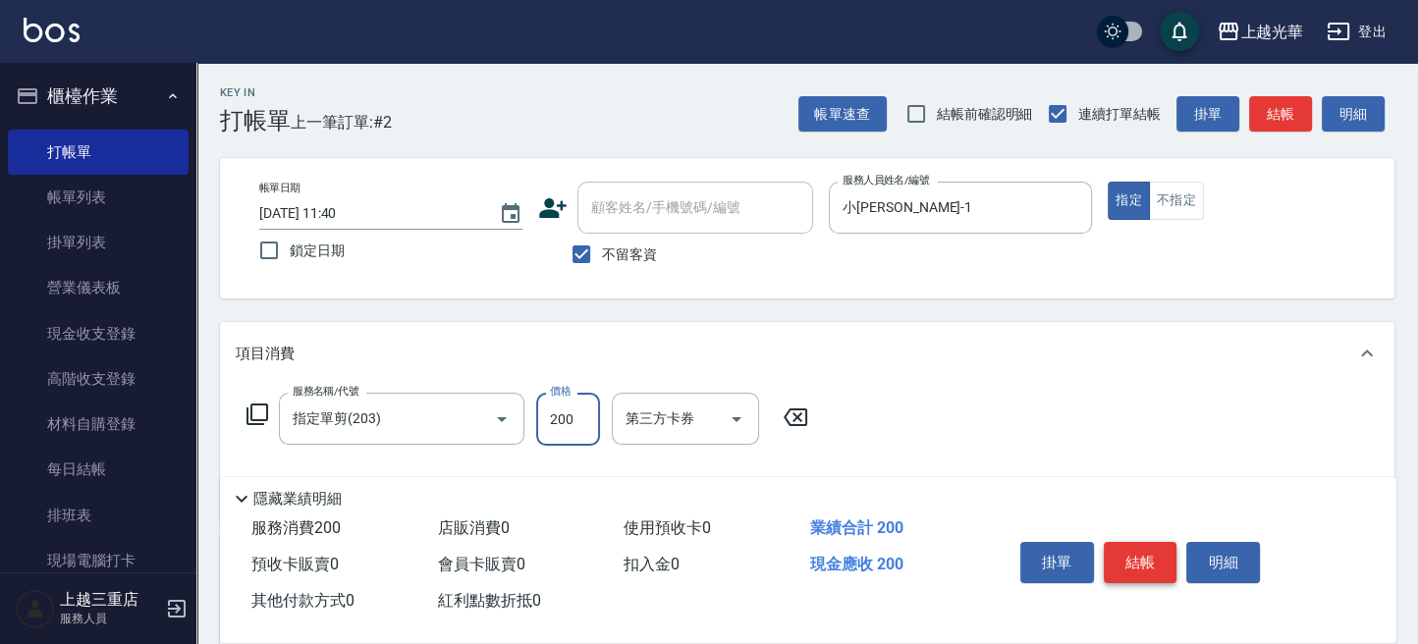
type input "200"
click at [1128, 554] on button "結帳" at bounding box center [1141, 562] width 74 height 41
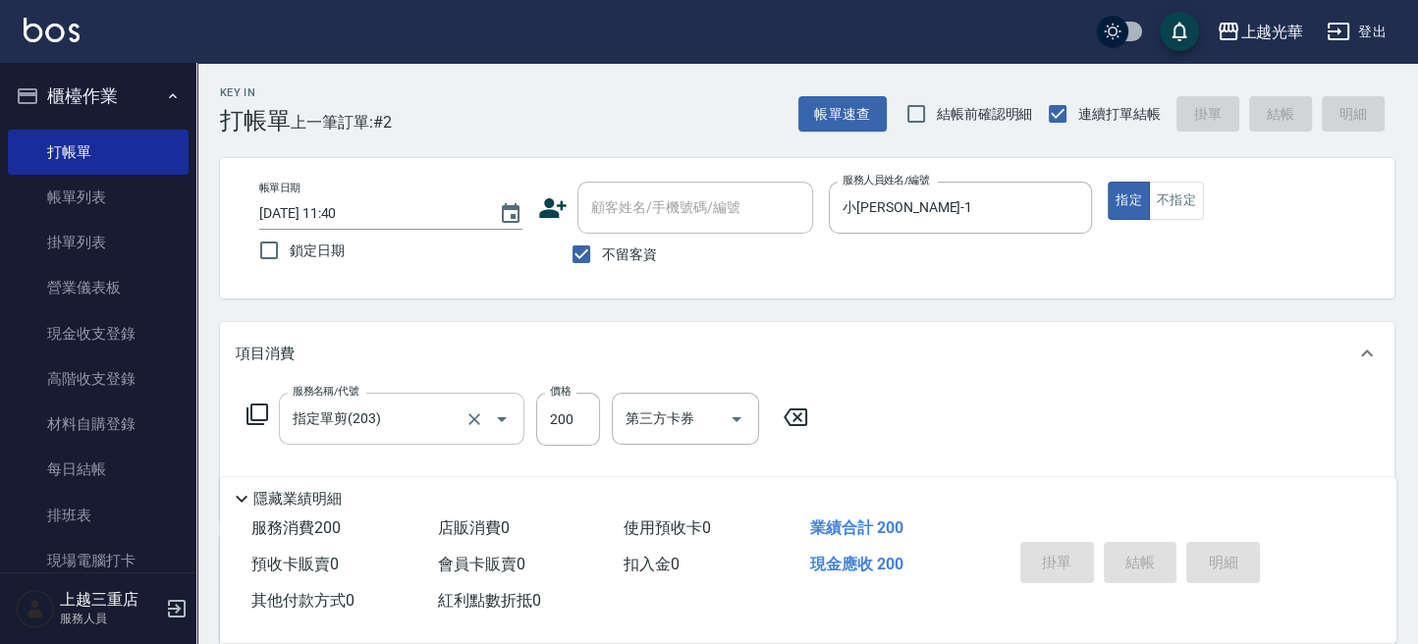
type input "[DATE] 11:41"
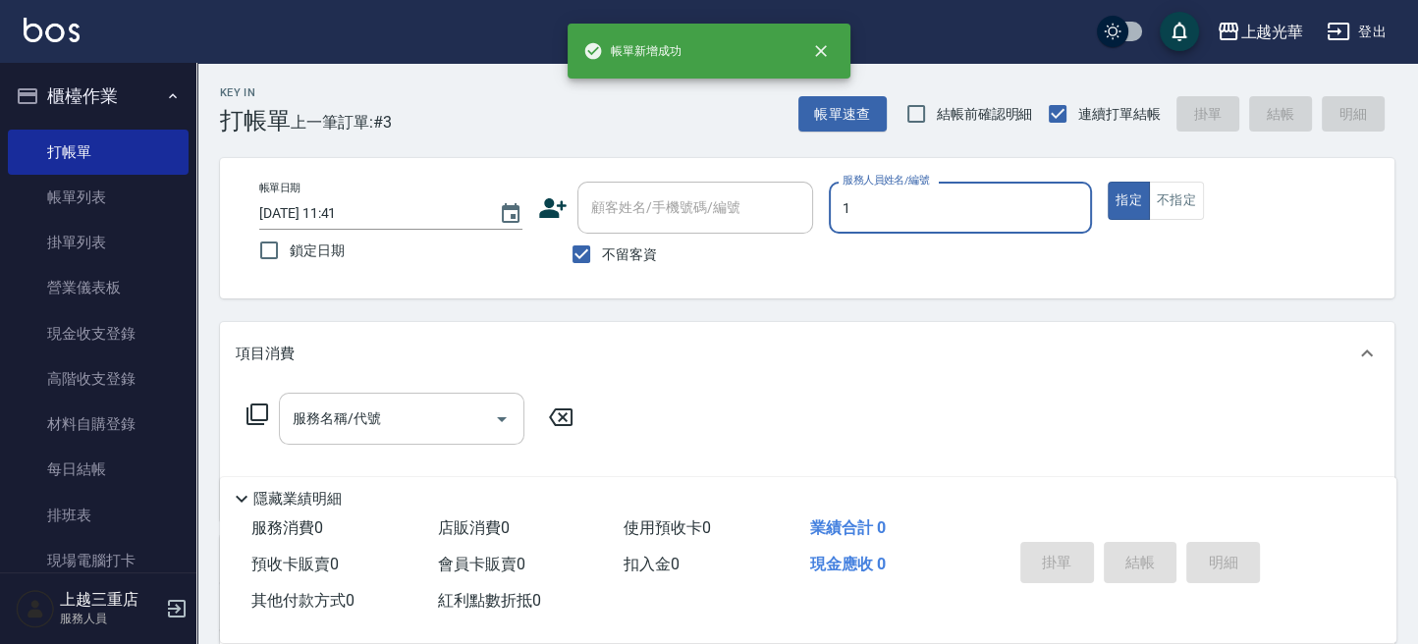
type input "小[PERSON_NAME]-1"
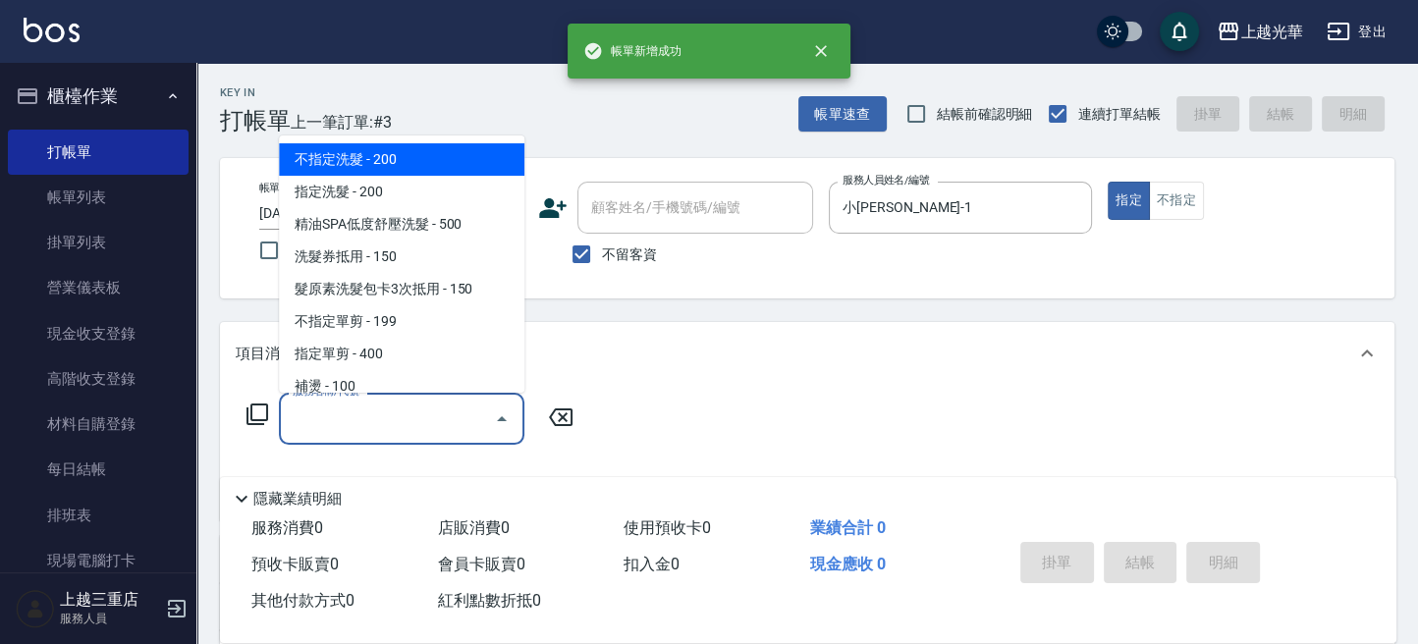
click at [360, 417] on input "服務名稱/代號" at bounding box center [387, 419] width 198 height 34
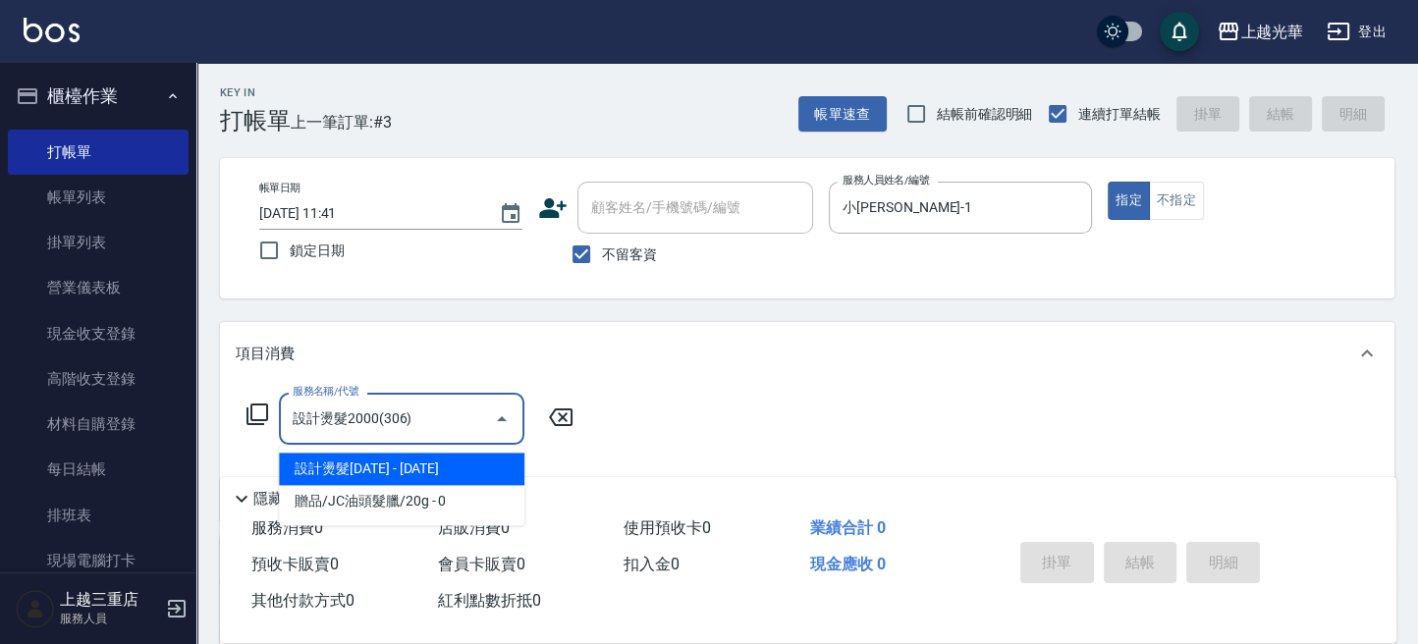
type input "設計燙髮2000(306)"
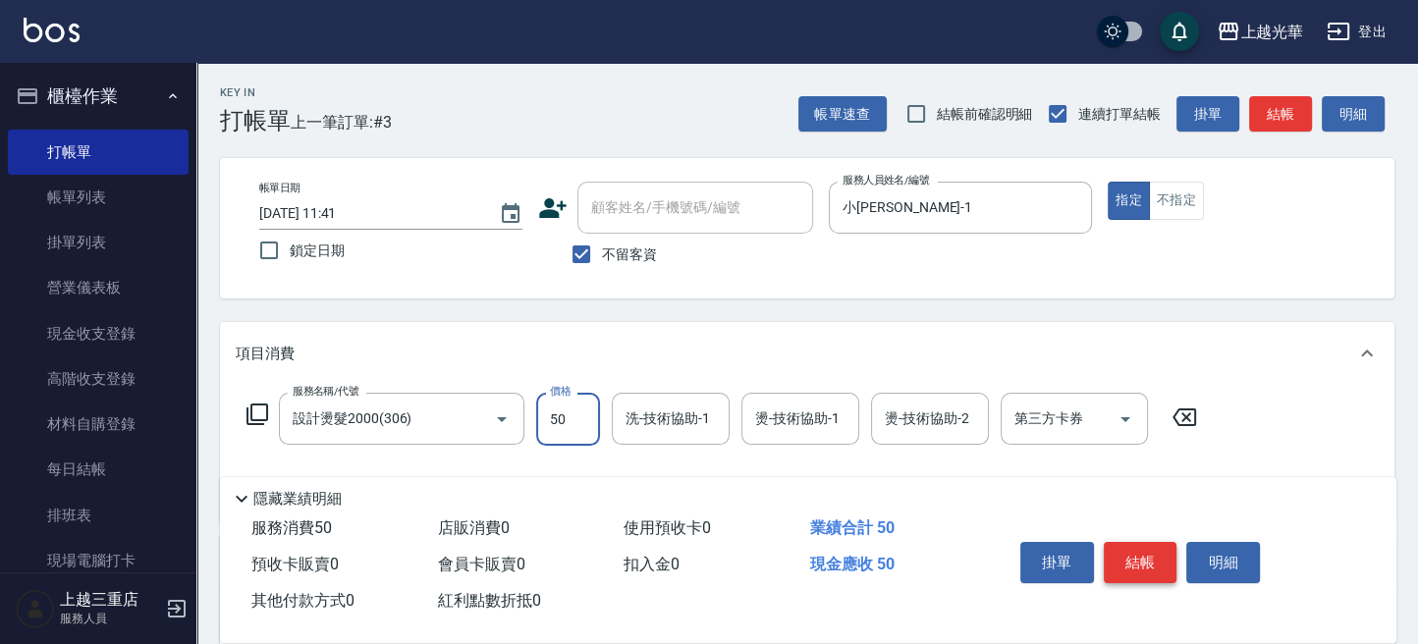
type input "50"
click at [1121, 558] on button "結帳" at bounding box center [1141, 562] width 74 height 41
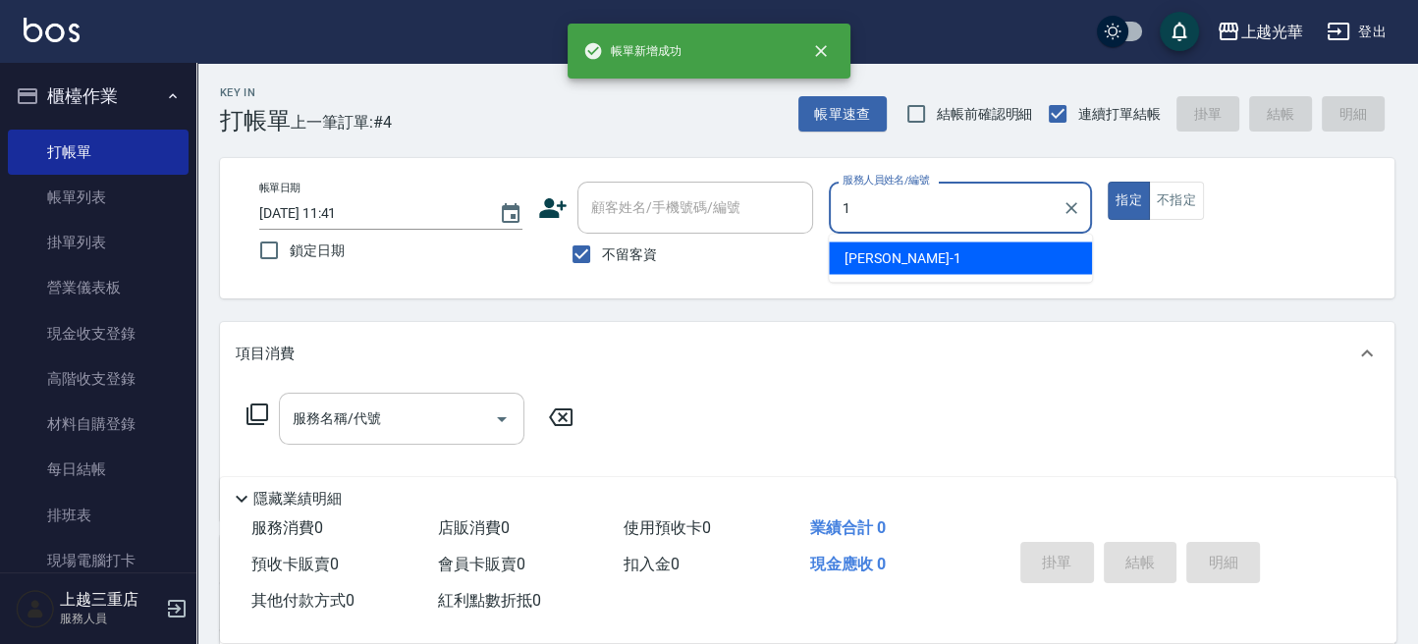
type input "小[PERSON_NAME]-1"
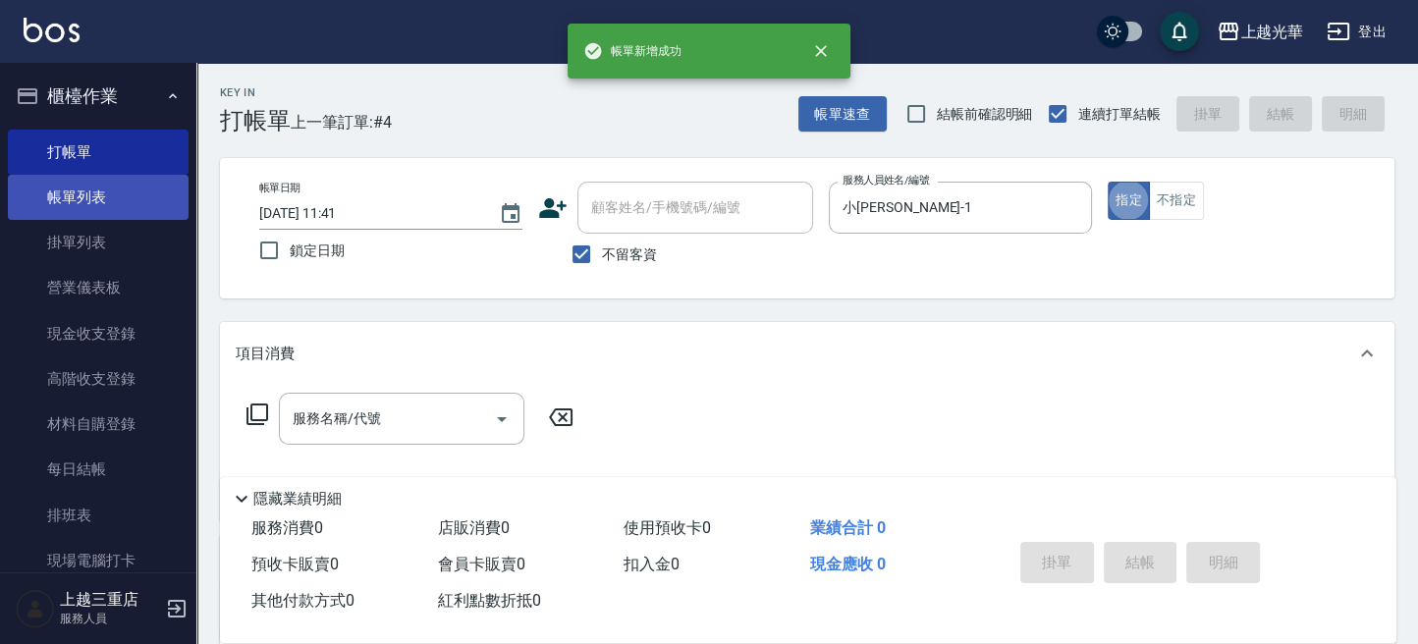
click at [63, 199] on link "帳單列表" at bounding box center [98, 197] width 181 height 45
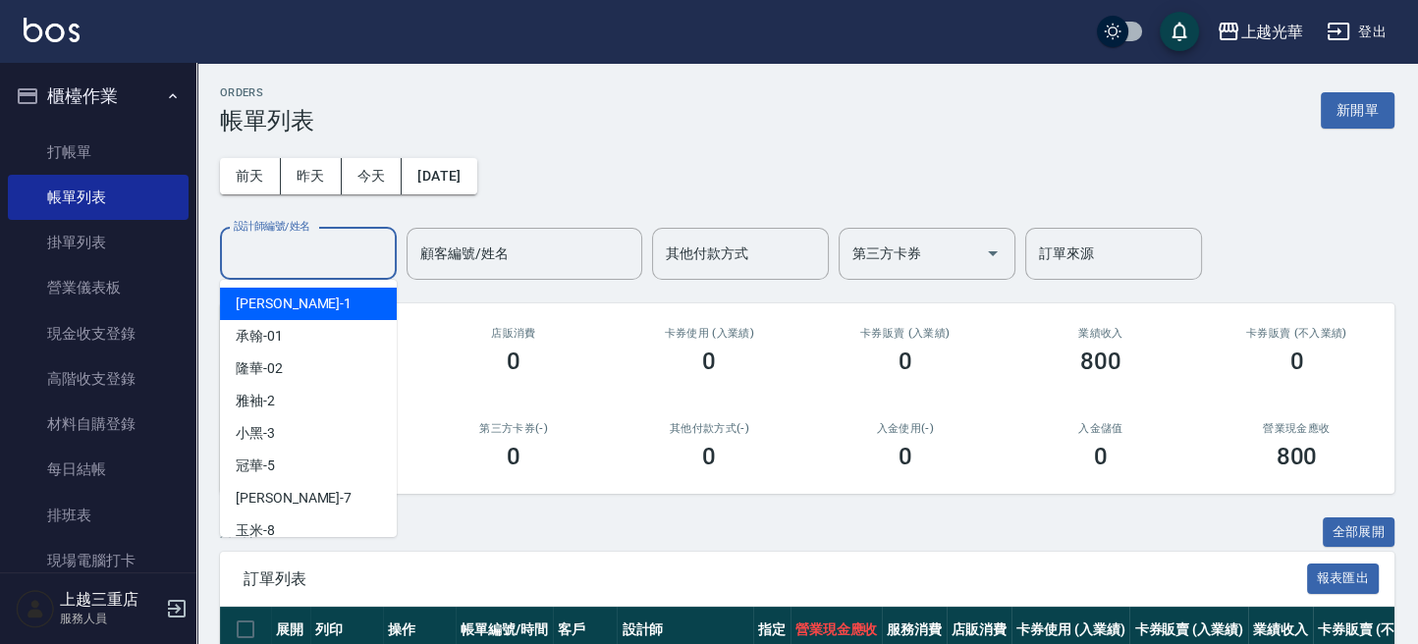
click at [312, 257] on input "設計師編號/姓名" at bounding box center [308, 254] width 159 height 34
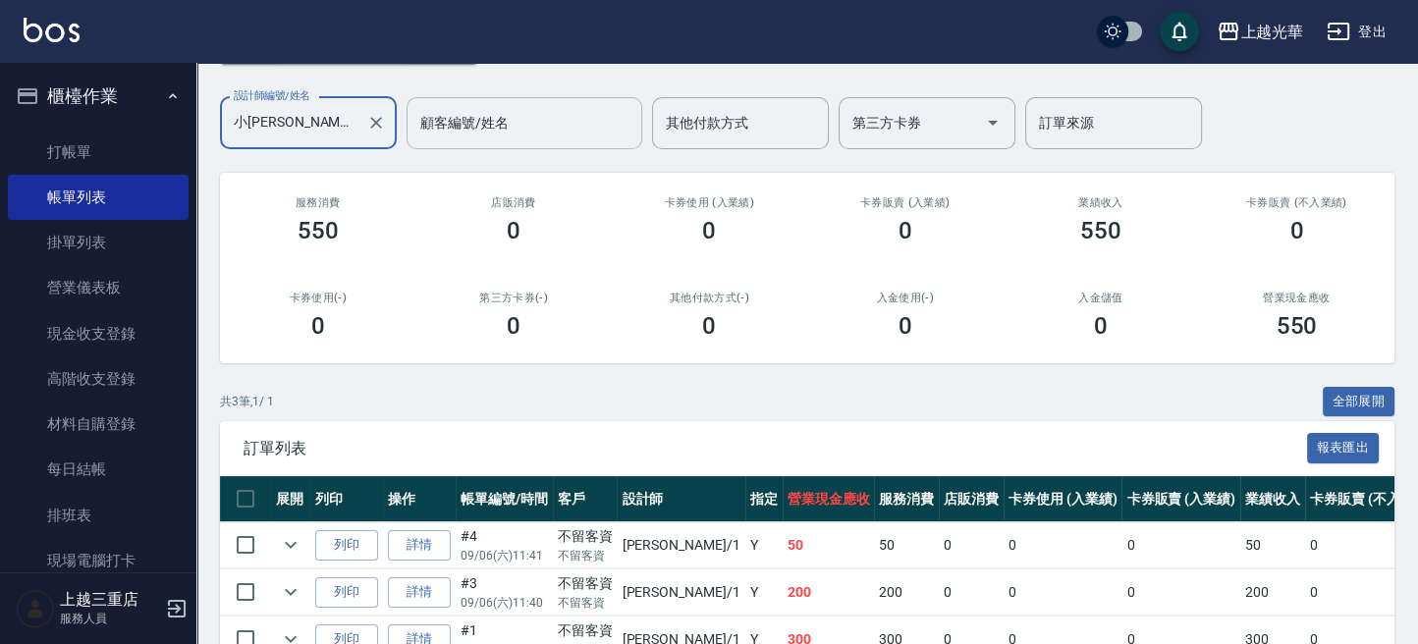
scroll to position [245, 0]
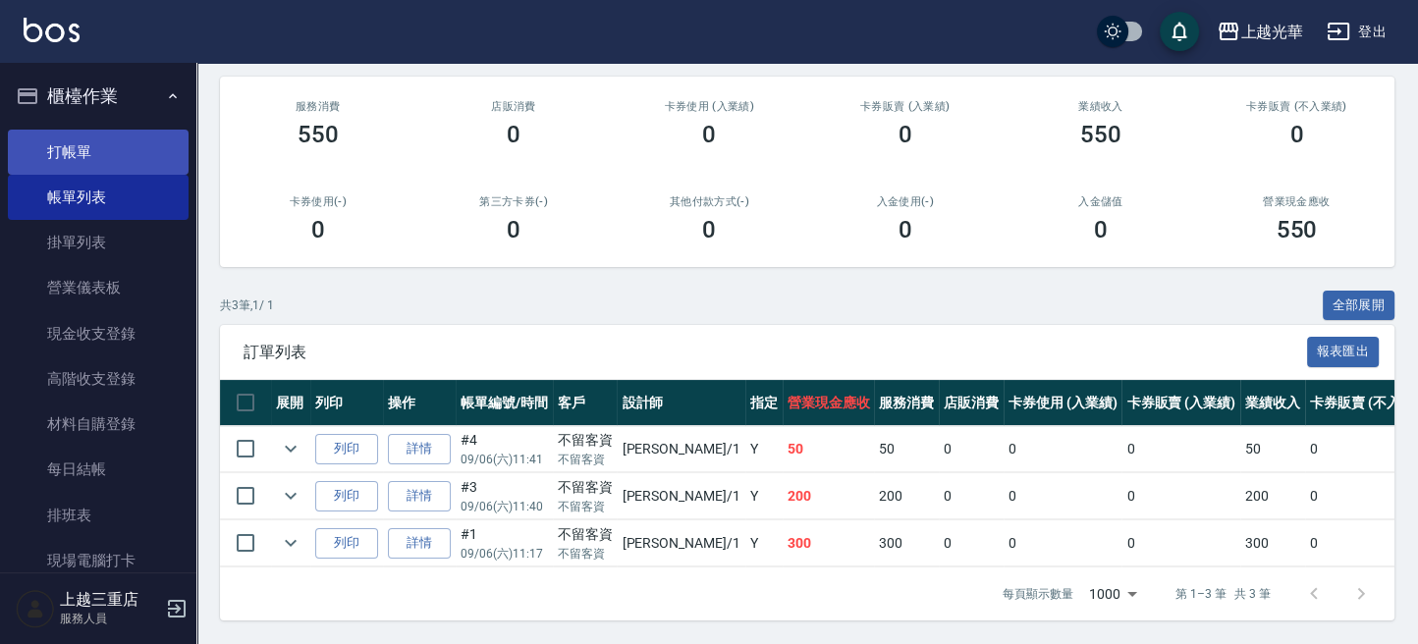
type input "小[PERSON_NAME]-1"
click at [116, 147] on link "打帳單" at bounding box center [98, 152] width 181 height 45
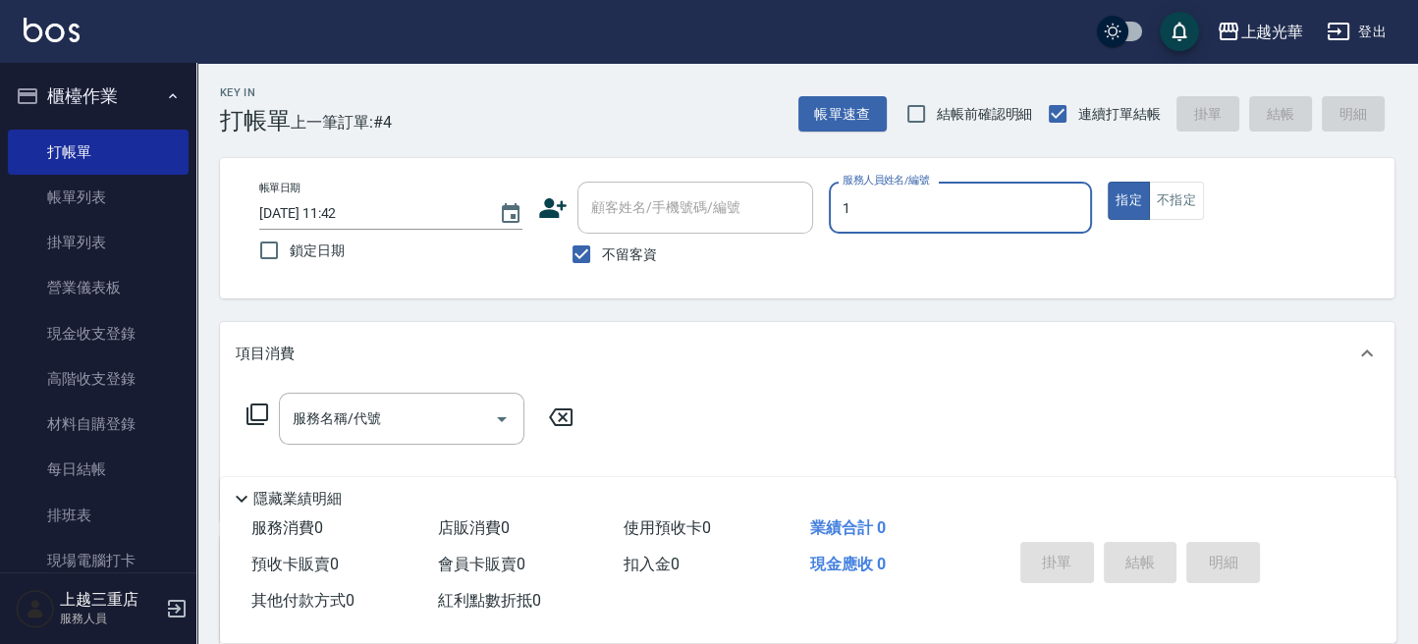
type input "1"
type button "true"
type input "小[PERSON_NAME]-1"
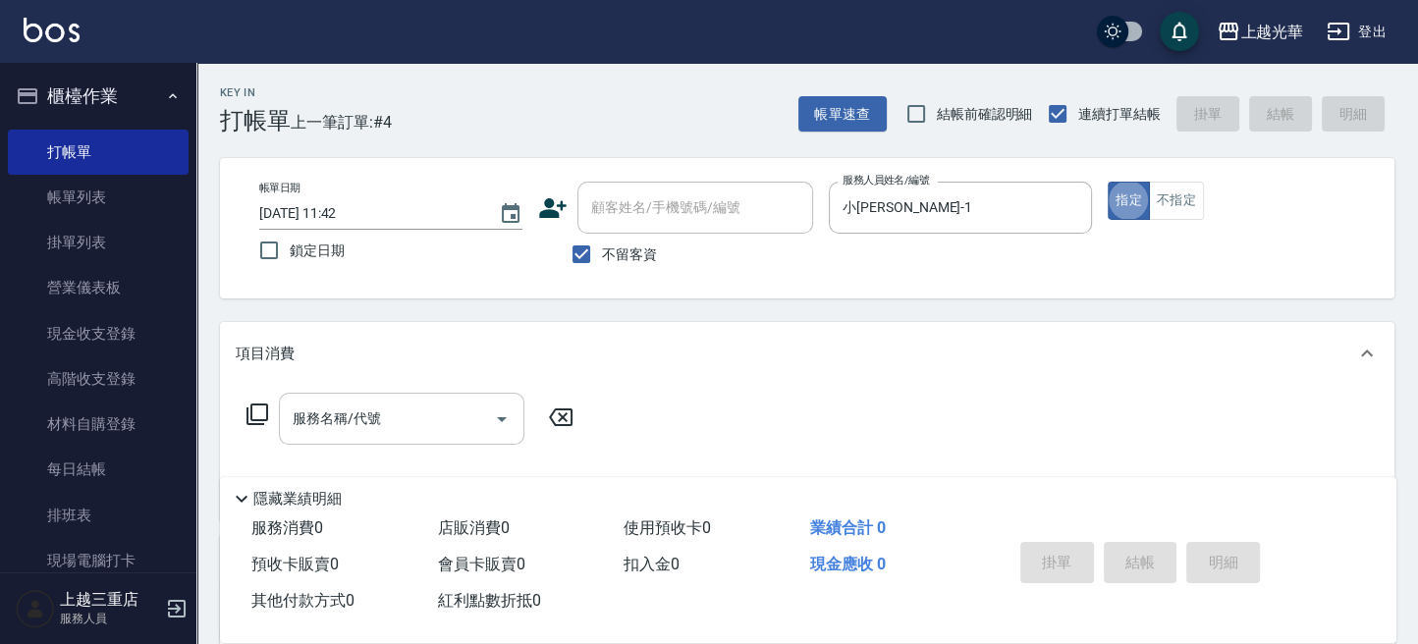
click at [364, 438] on div "服務名稱/代號" at bounding box center [402, 419] width 246 height 52
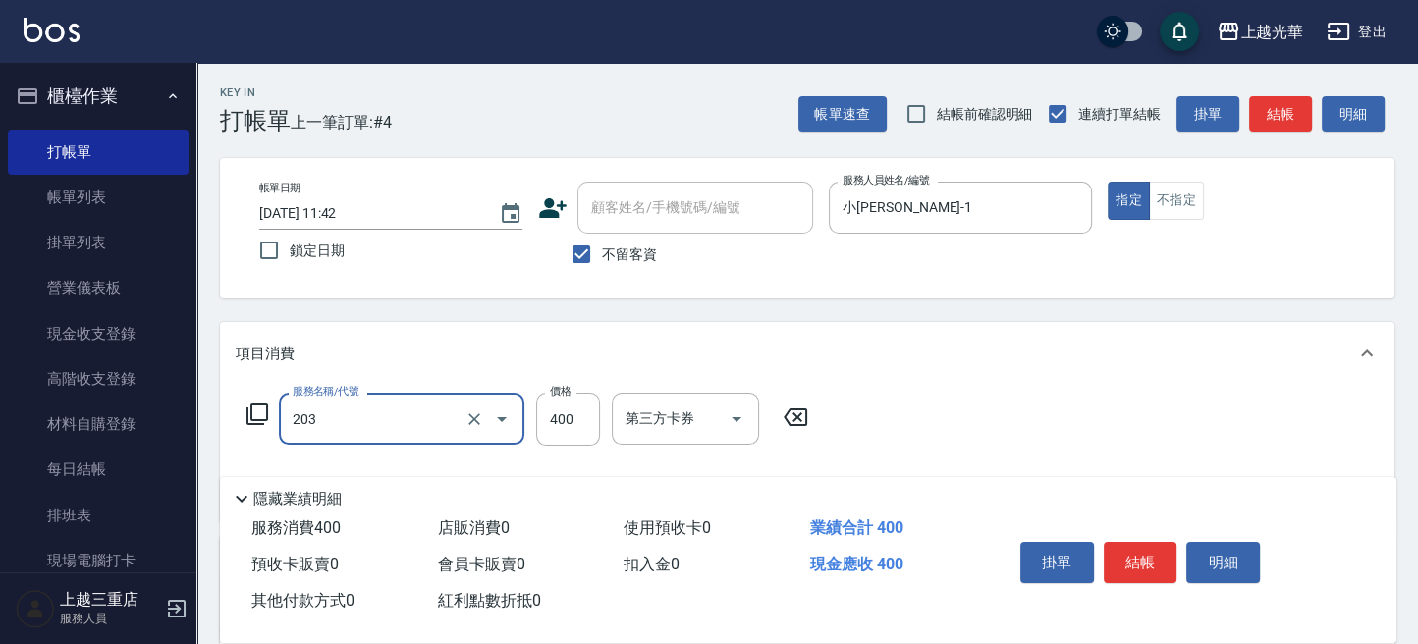
type input "指定單剪(203)"
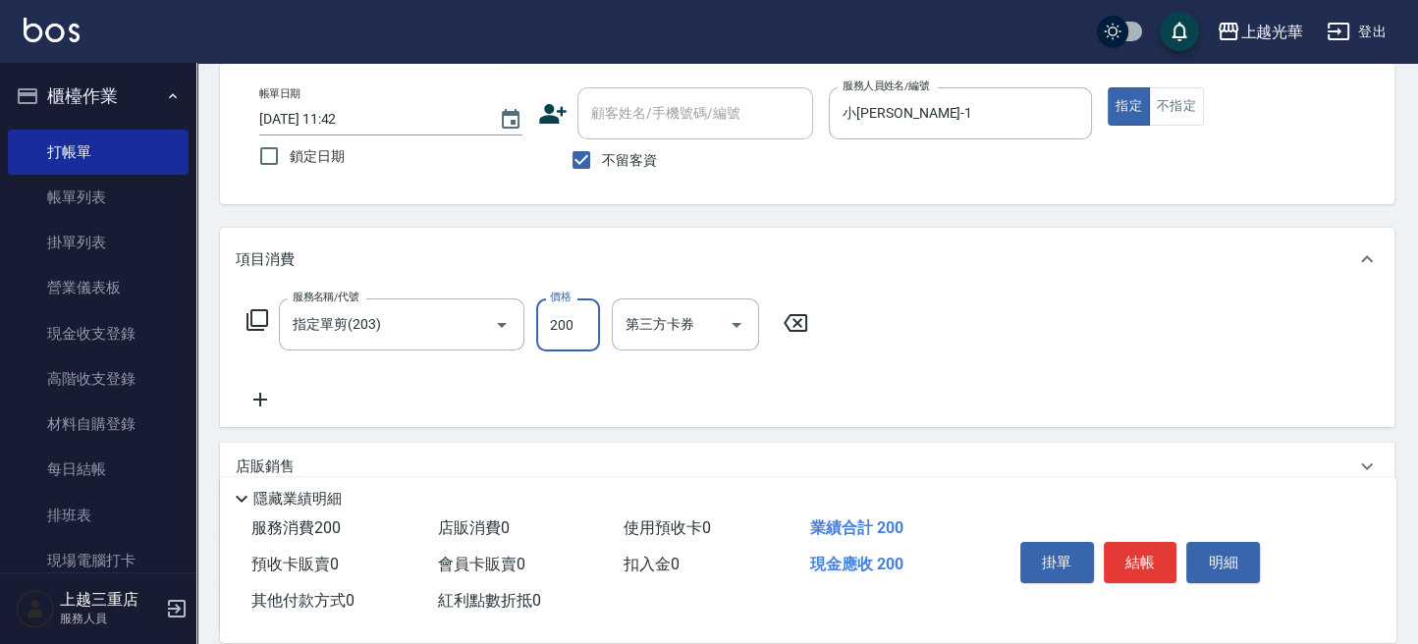
scroll to position [131, 0]
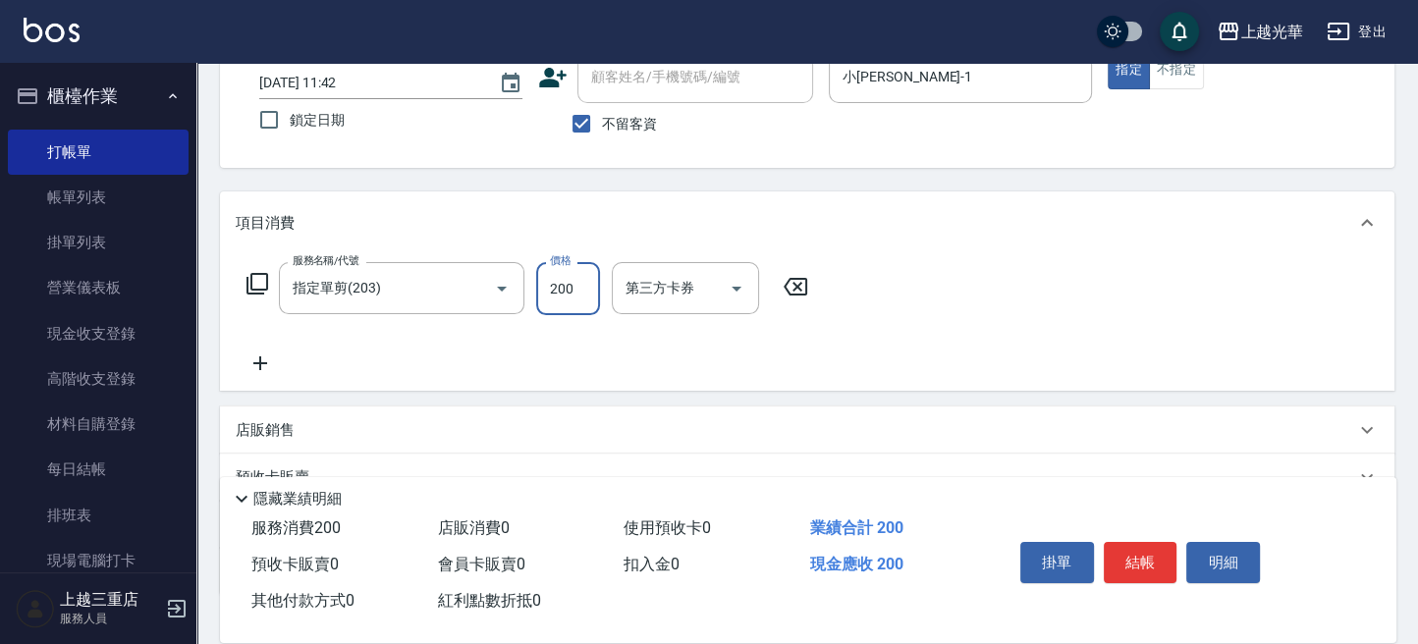
type input "200"
drag, startPoint x: 257, startPoint y: 362, endPoint x: 570, endPoint y: 400, distance: 314.6
click at [257, 361] on icon at bounding box center [260, 364] width 49 height 24
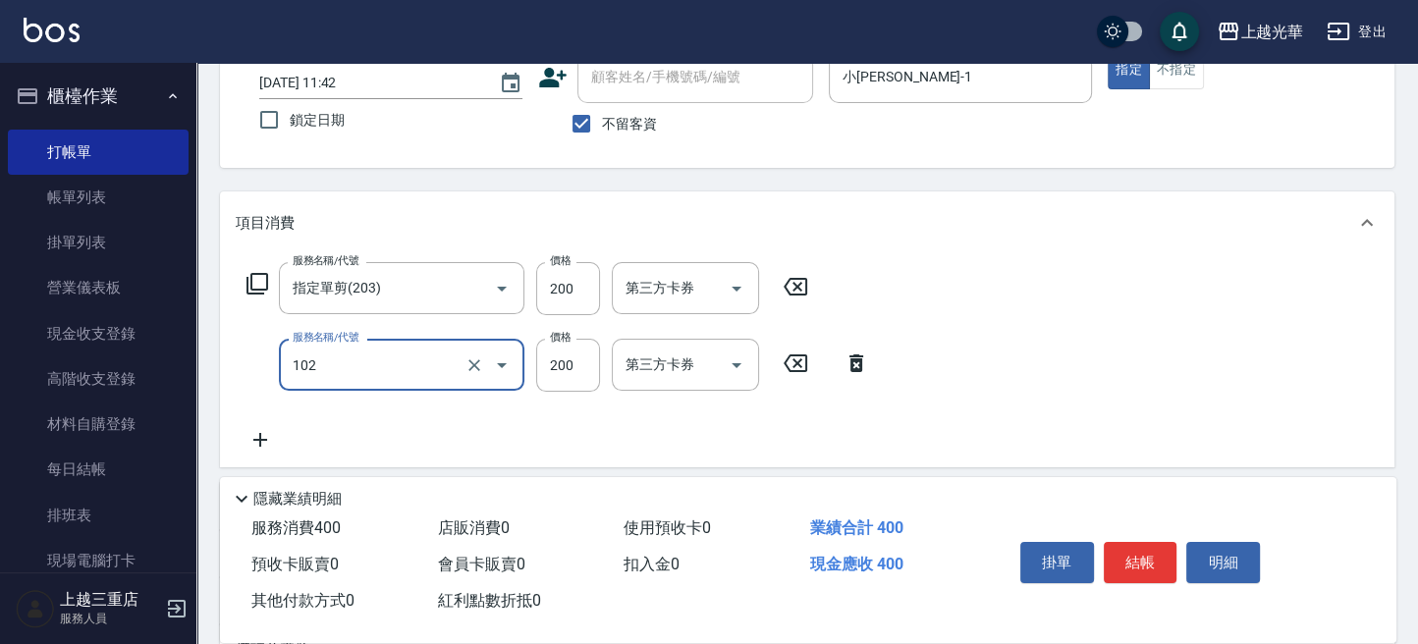
type input "指定洗髮(102)"
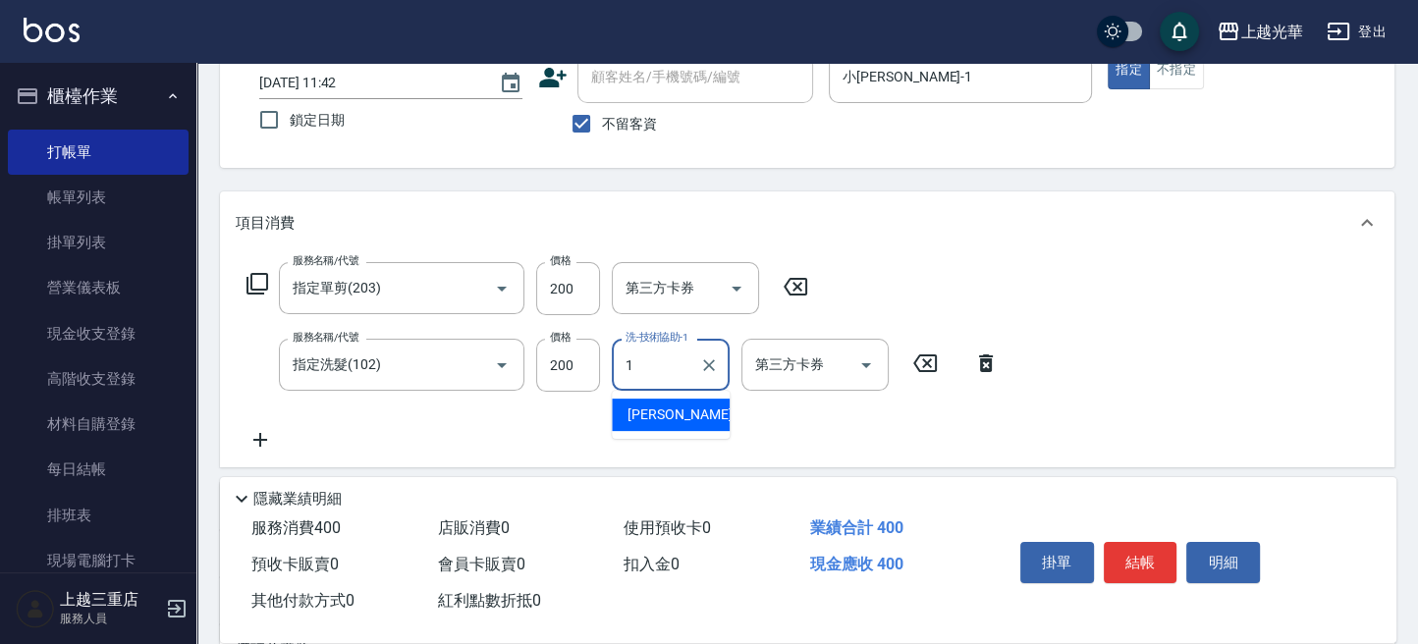
type input "小[PERSON_NAME]-1"
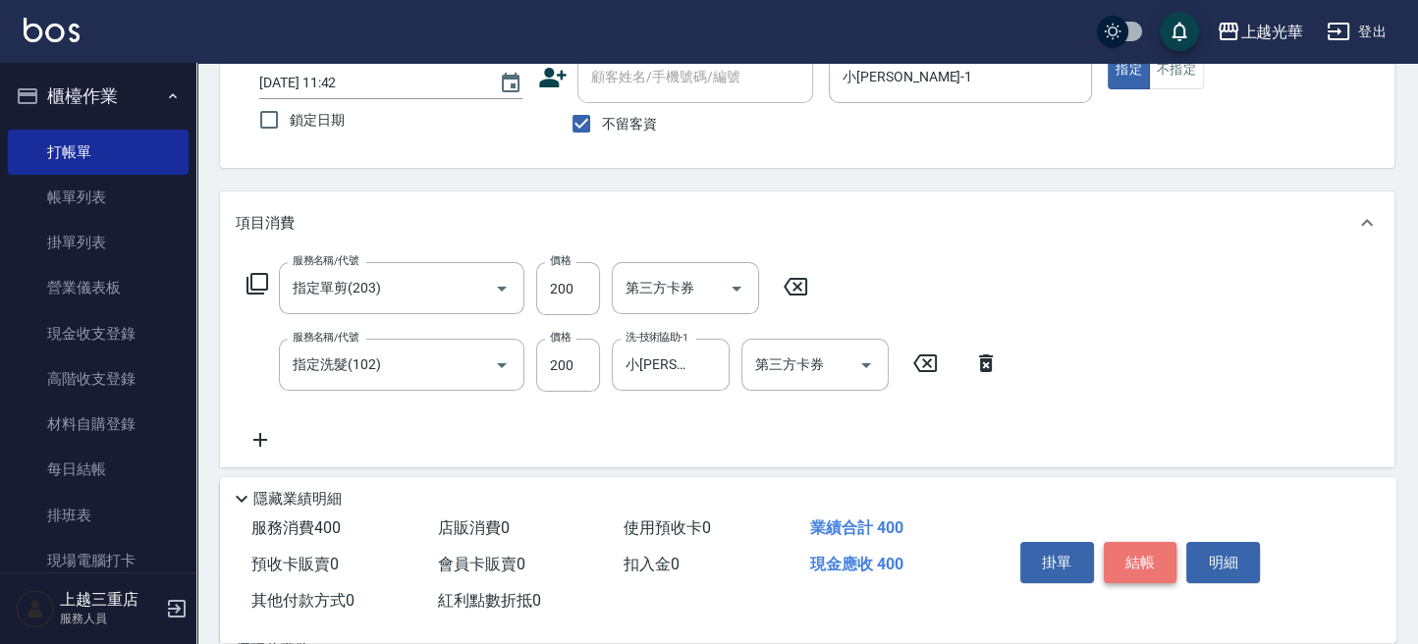
click at [1148, 556] on button "結帳" at bounding box center [1141, 562] width 74 height 41
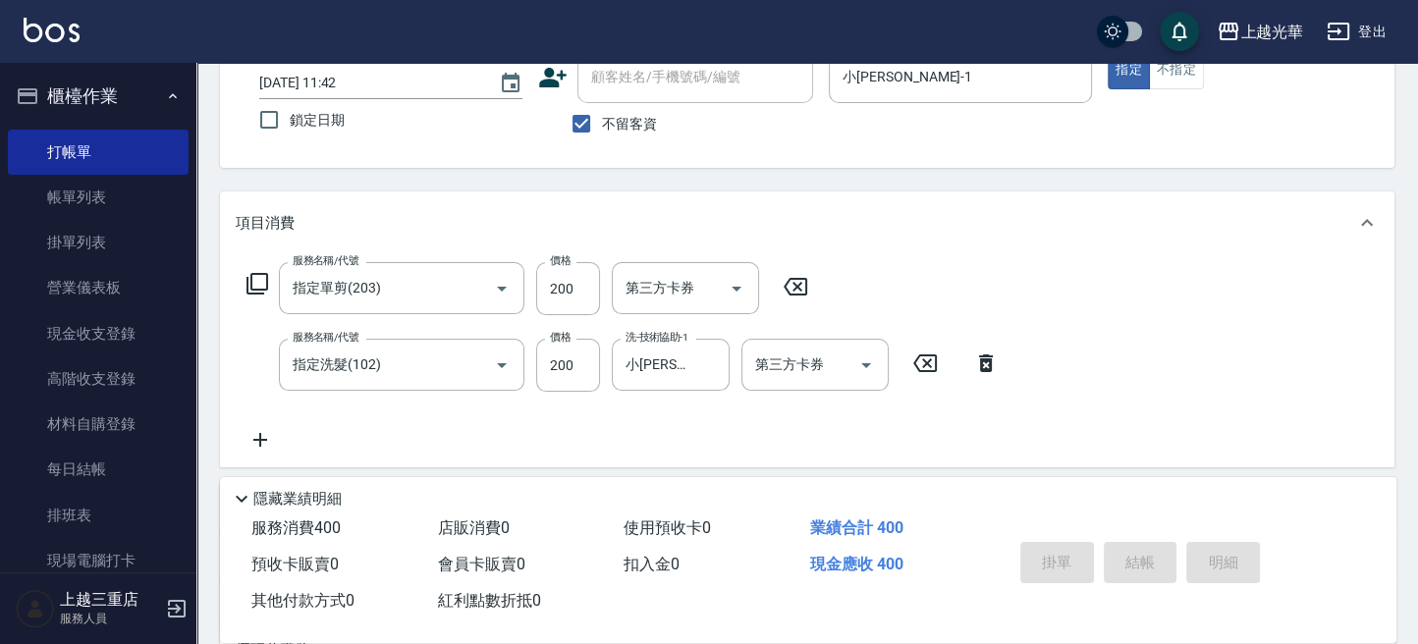
type input "[DATE] 12:15"
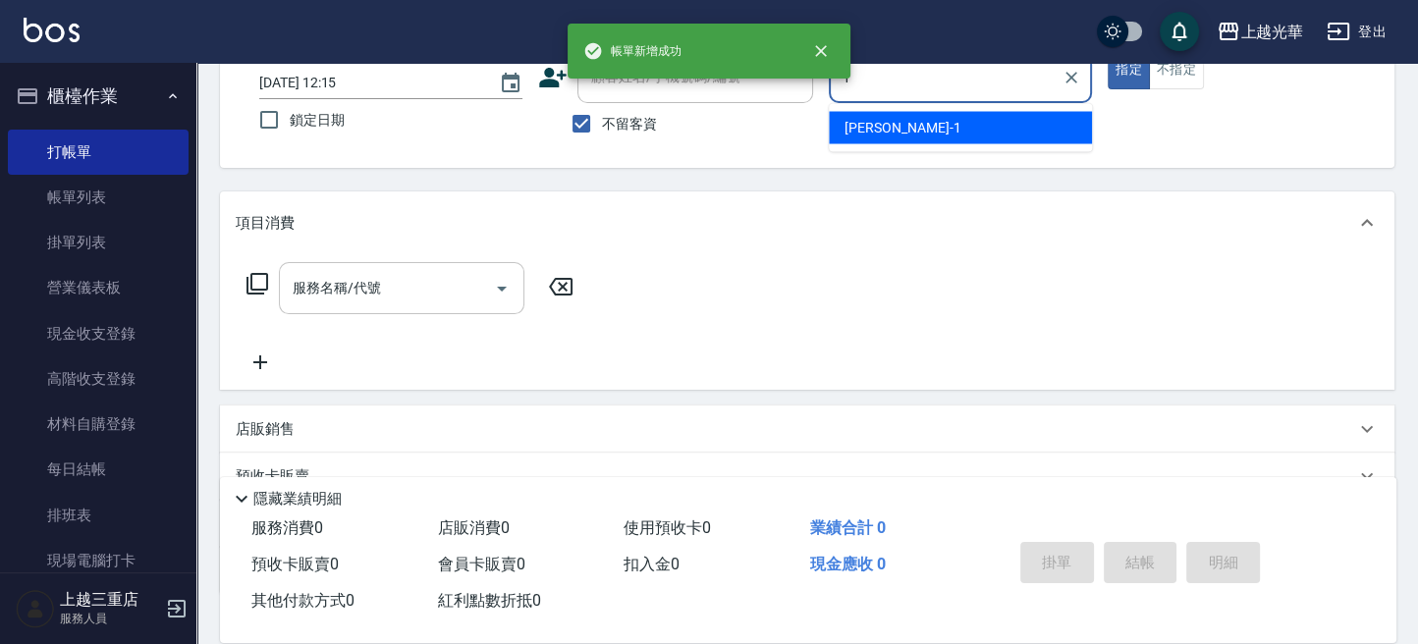
type input "小[PERSON_NAME]-1"
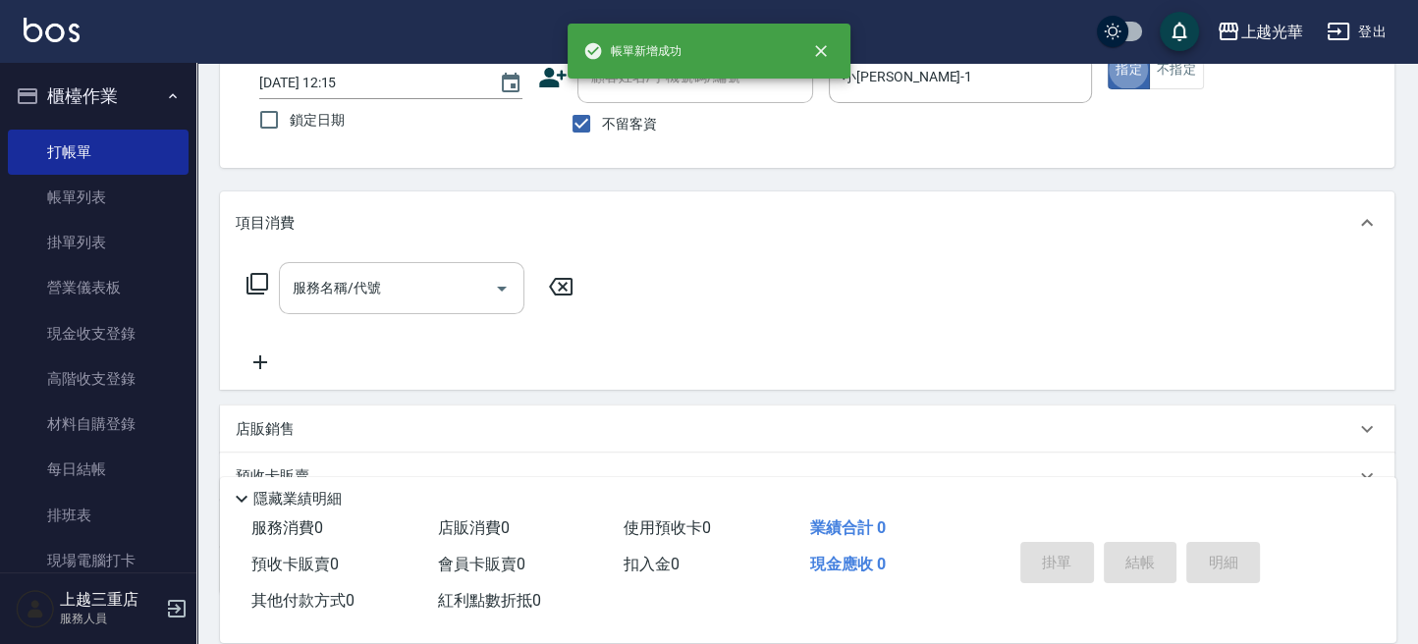
click at [430, 297] on input "服務名稱/代號" at bounding box center [387, 288] width 198 height 34
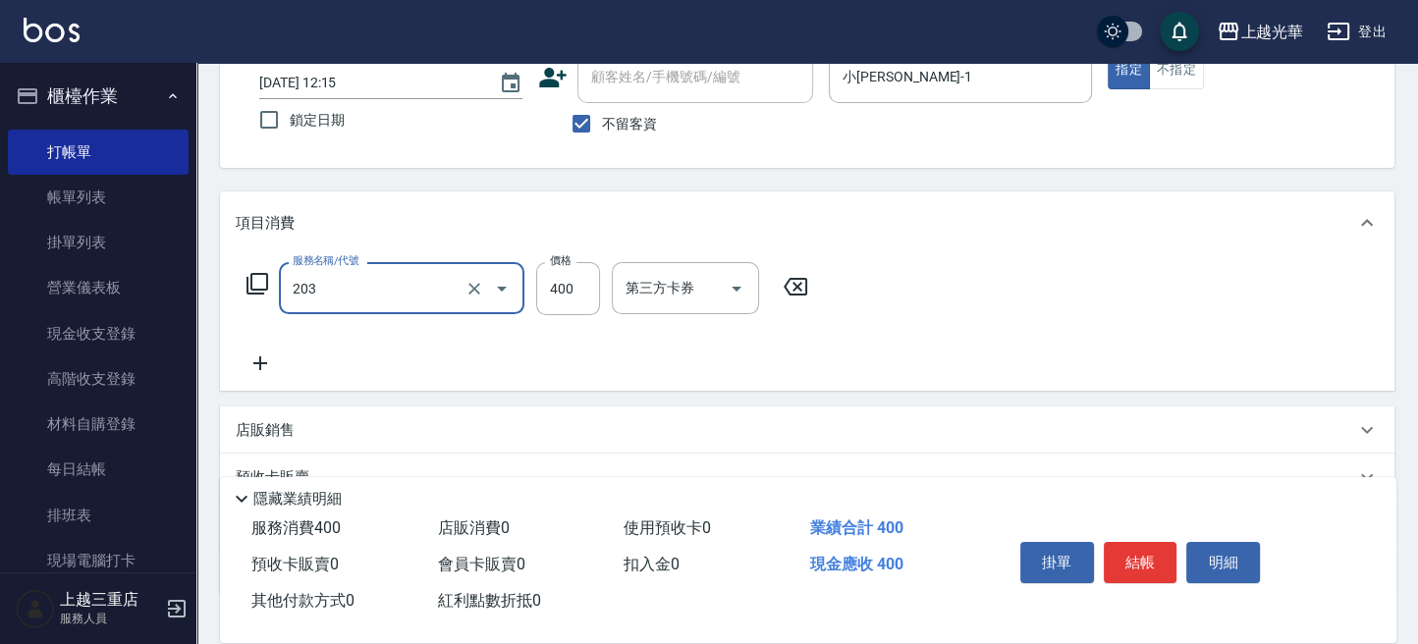
type input "指定單剪(203)"
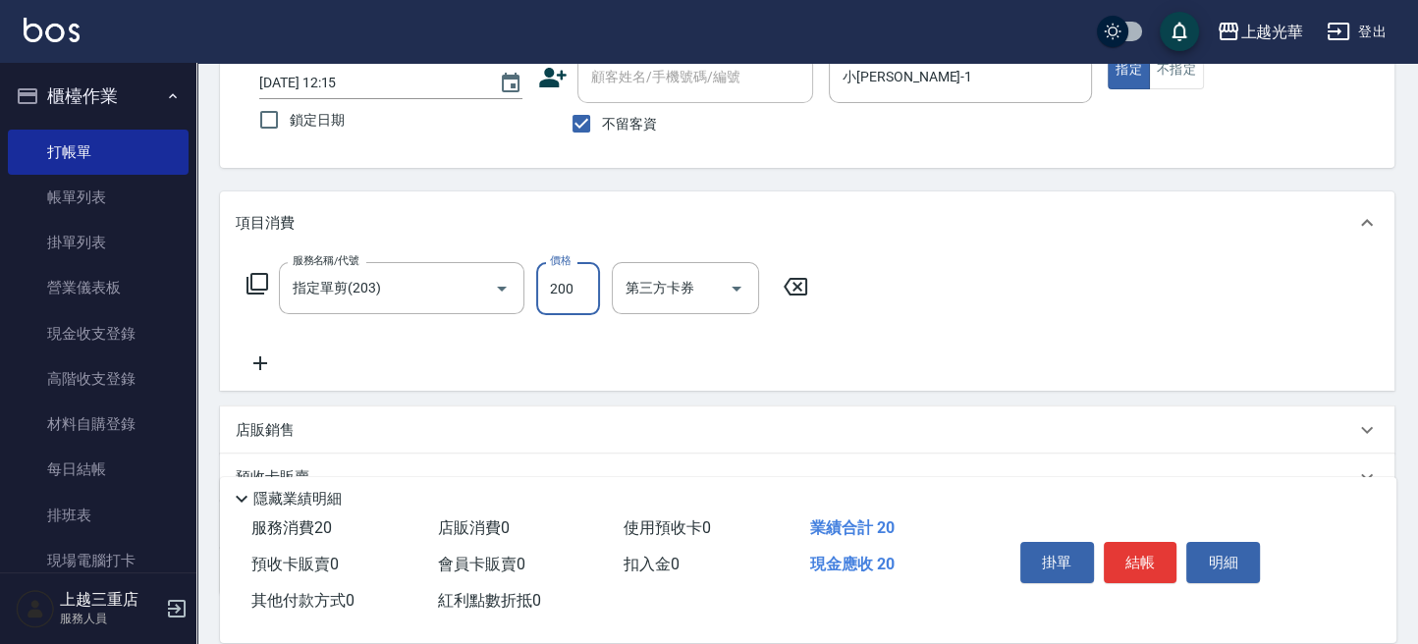
type input "200"
click at [267, 365] on icon at bounding box center [260, 364] width 49 height 24
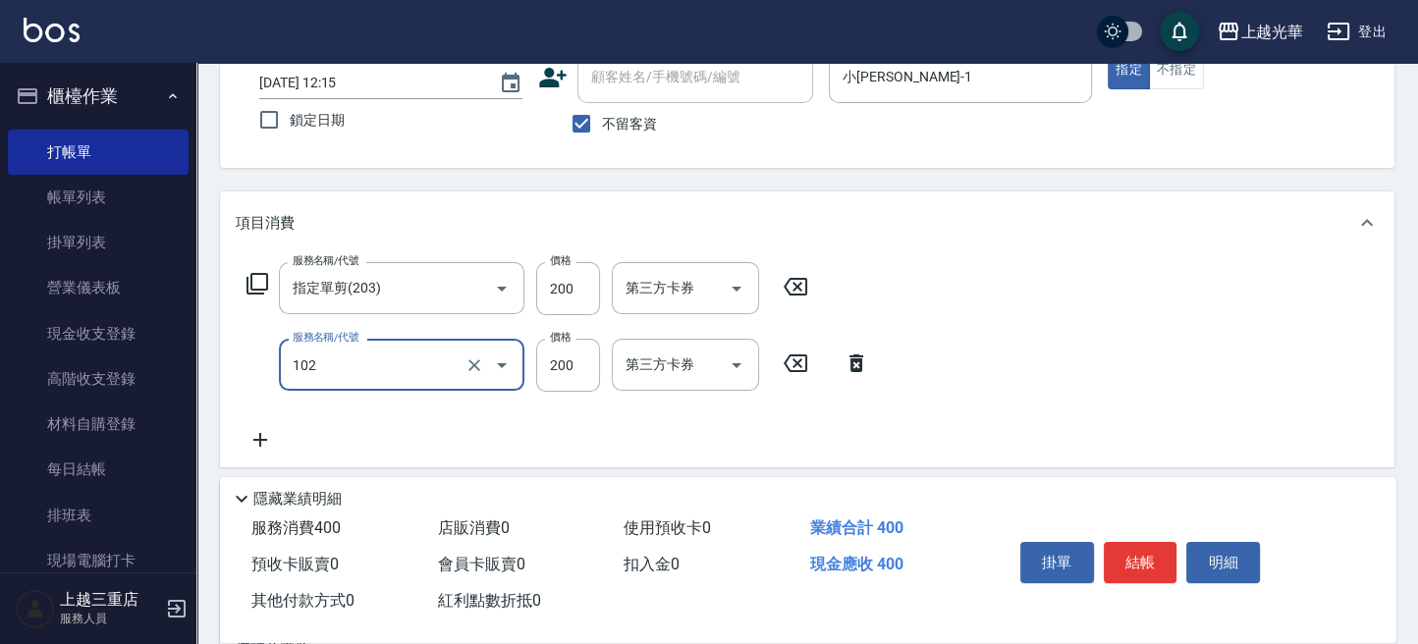
type input "指定洗髮(102)"
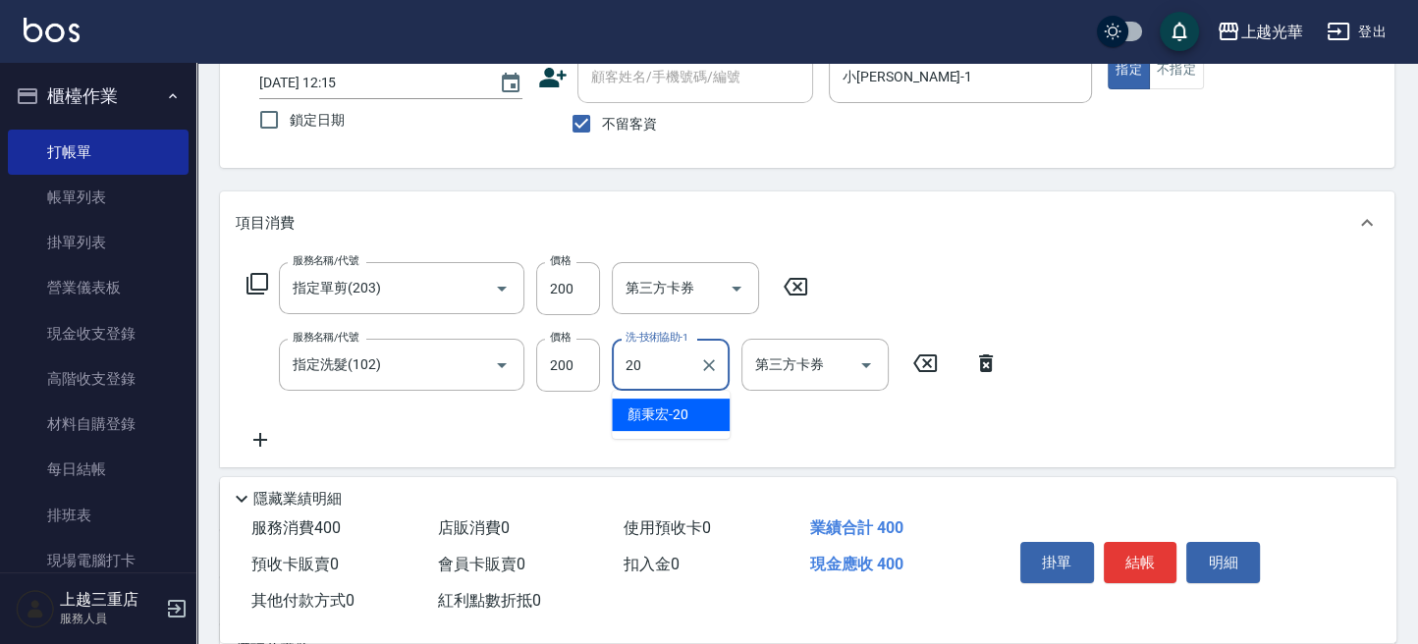
type input "2"
type input "[PERSON_NAME]-18"
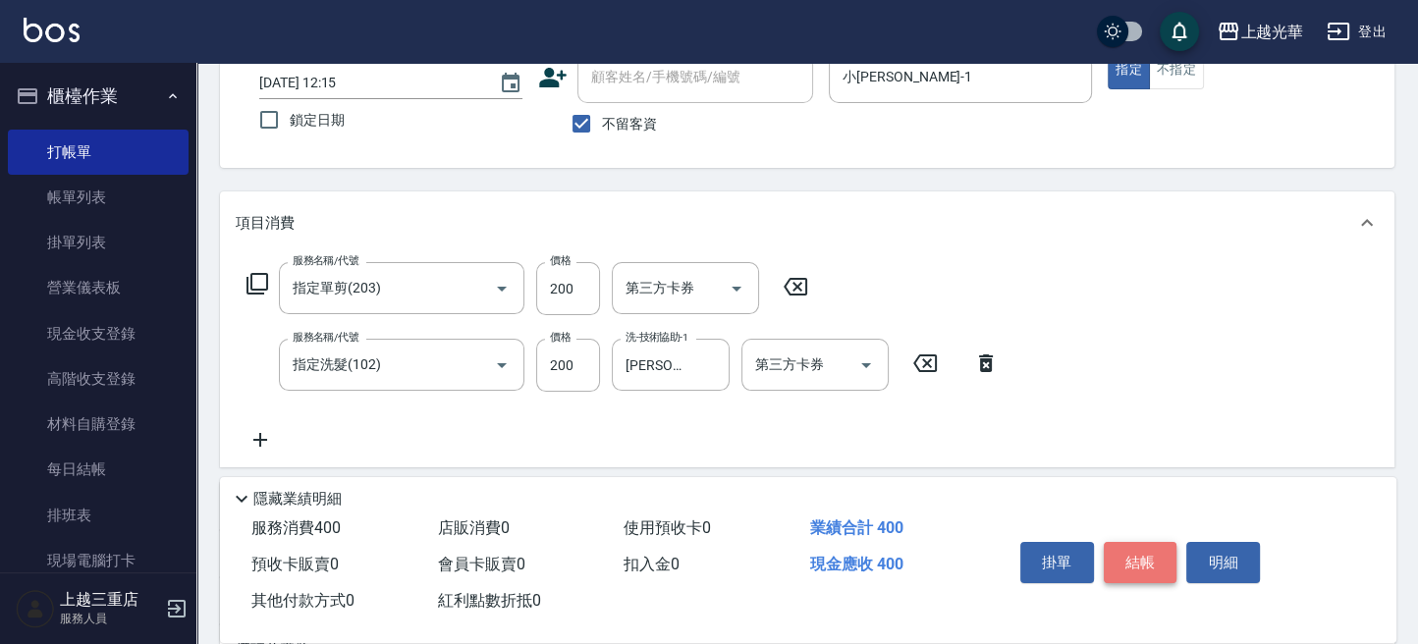
click at [1147, 561] on button "結帳" at bounding box center [1141, 562] width 74 height 41
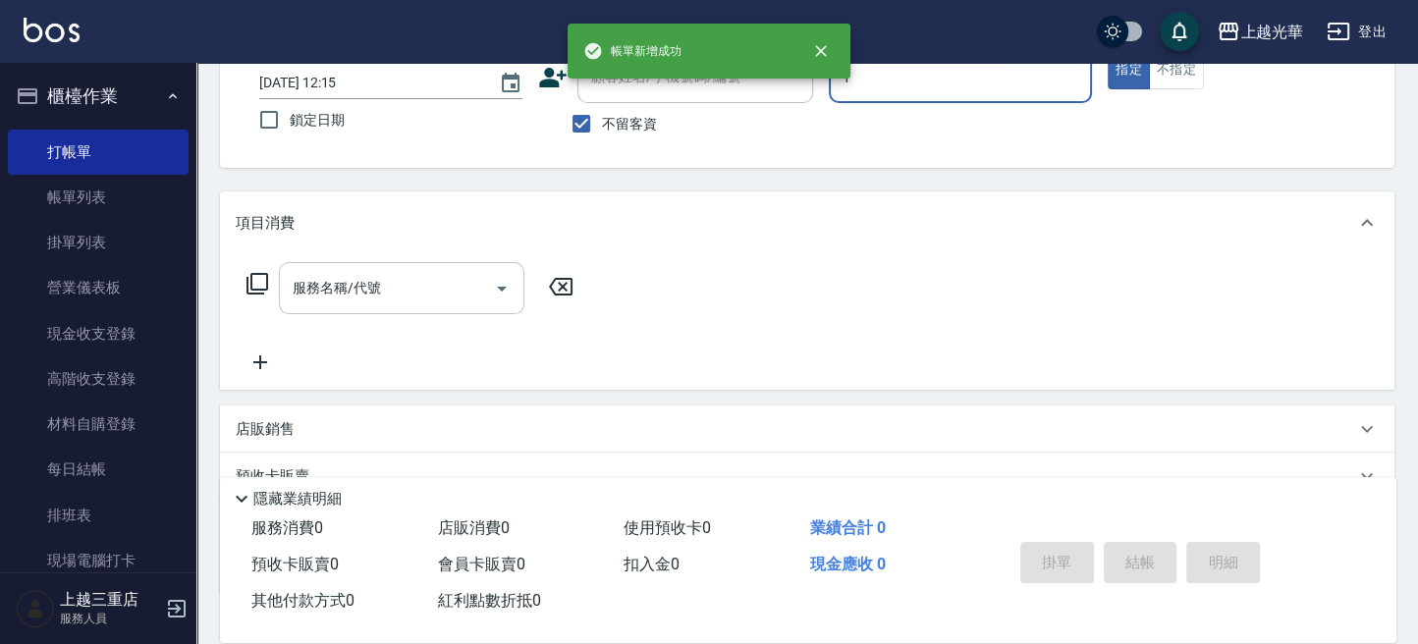
type input "小[PERSON_NAME]-1"
click at [435, 293] on input "服務名稱/代號" at bounding box center [387, 288] width 198 height 34
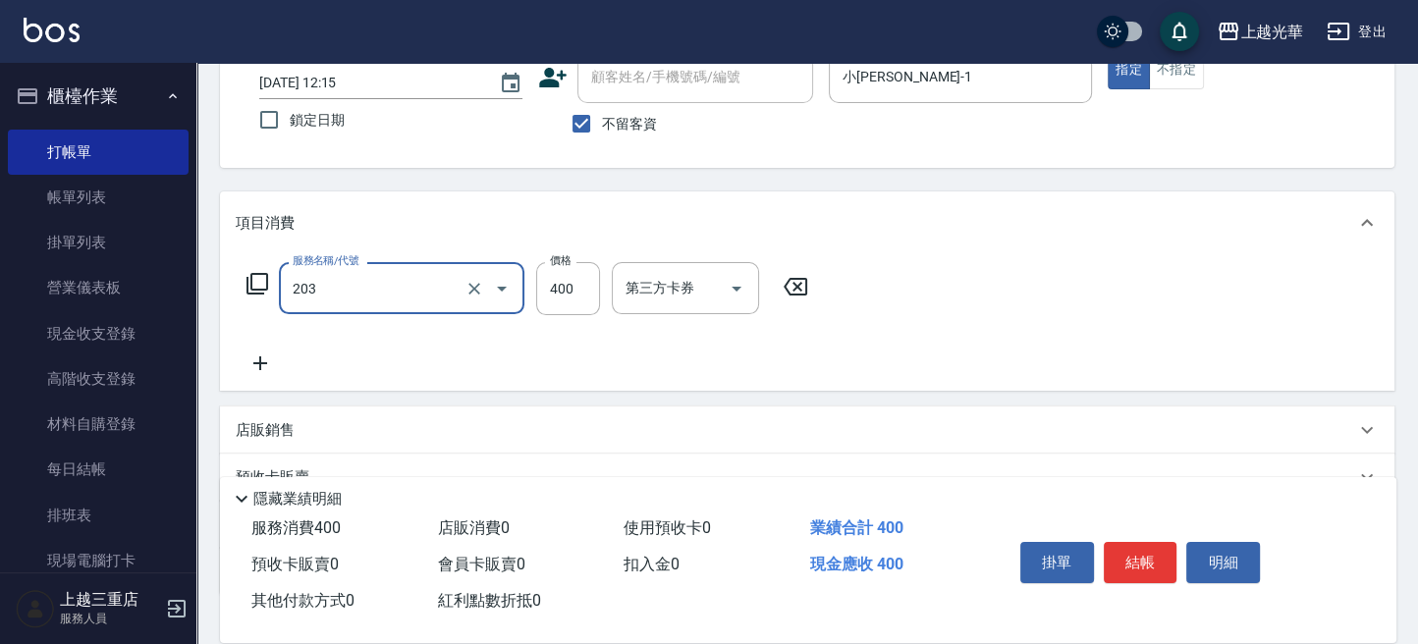
type input "指定單剪(203)"
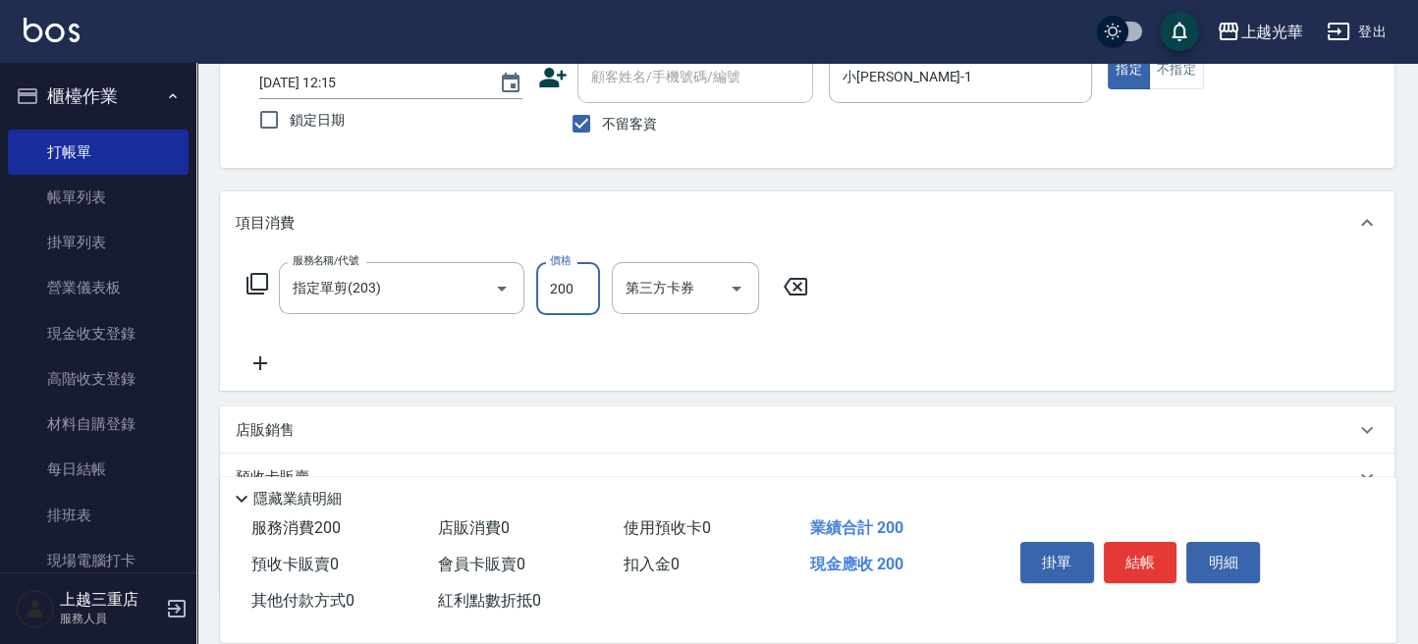
type input "200"
click at [260, 362] on icon at bounding box center [260, 364] width 14 height 14
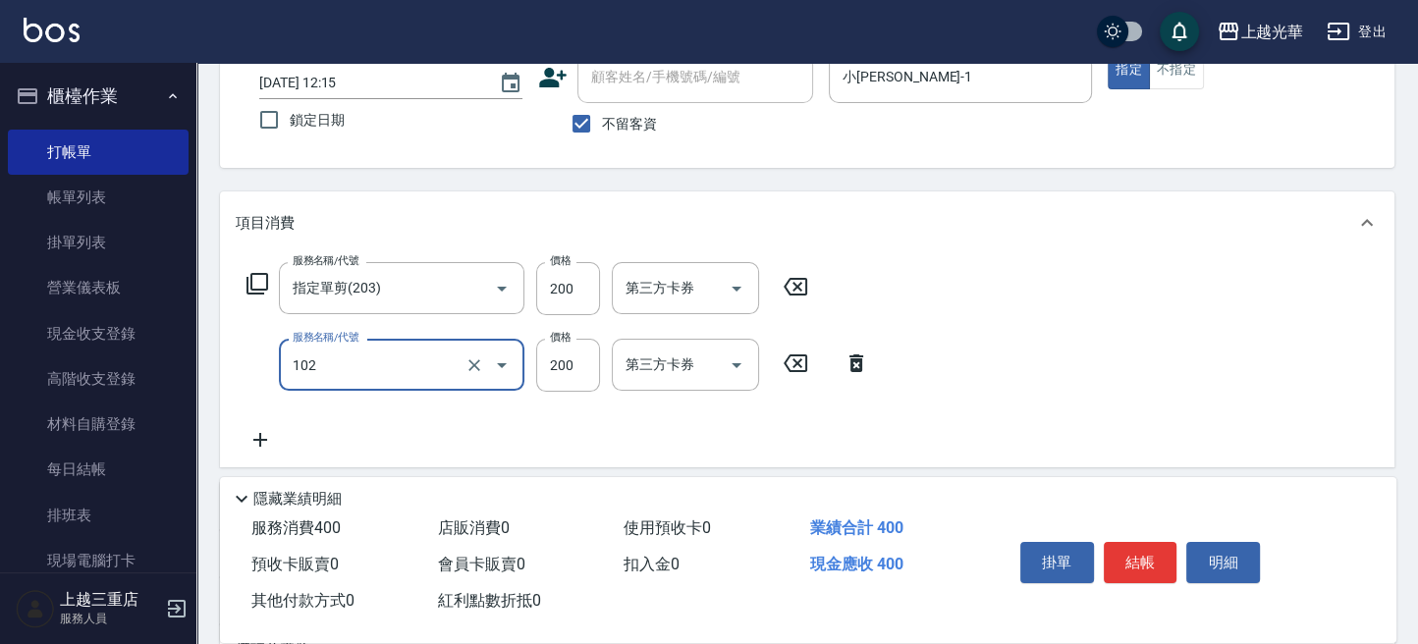
type input "指定洗髮(102)"
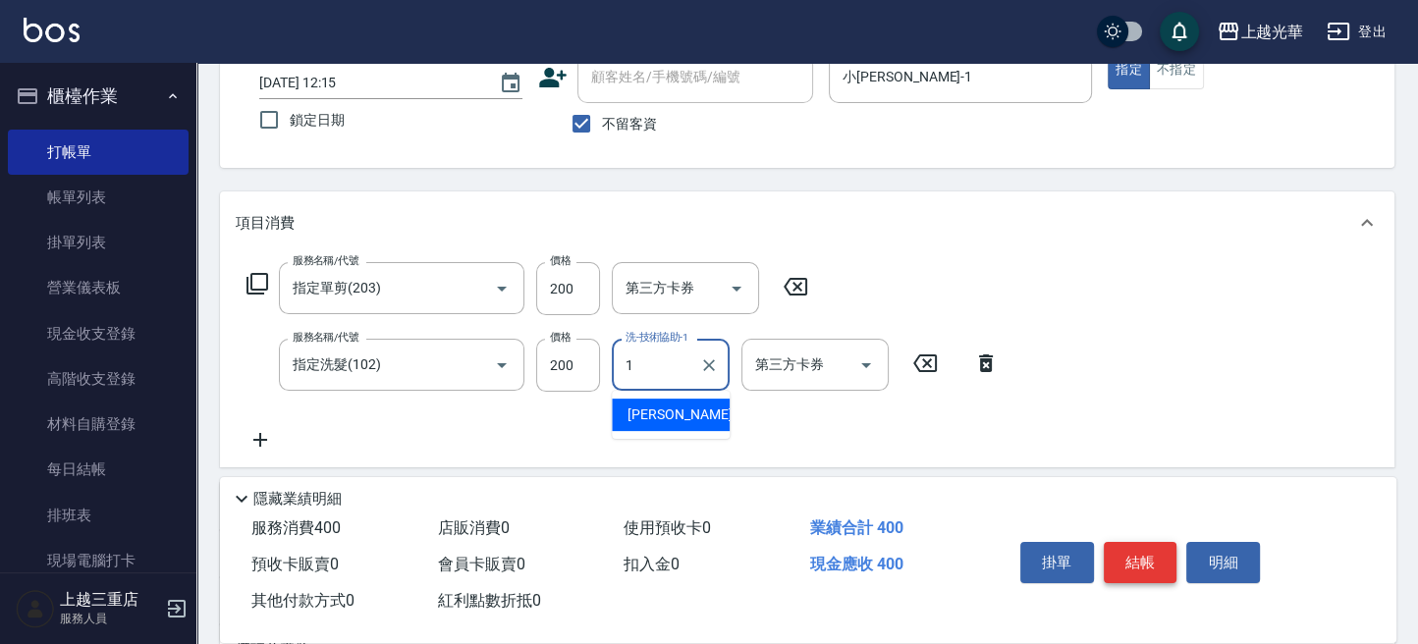
type input "小[PERSON_NAME]-1"
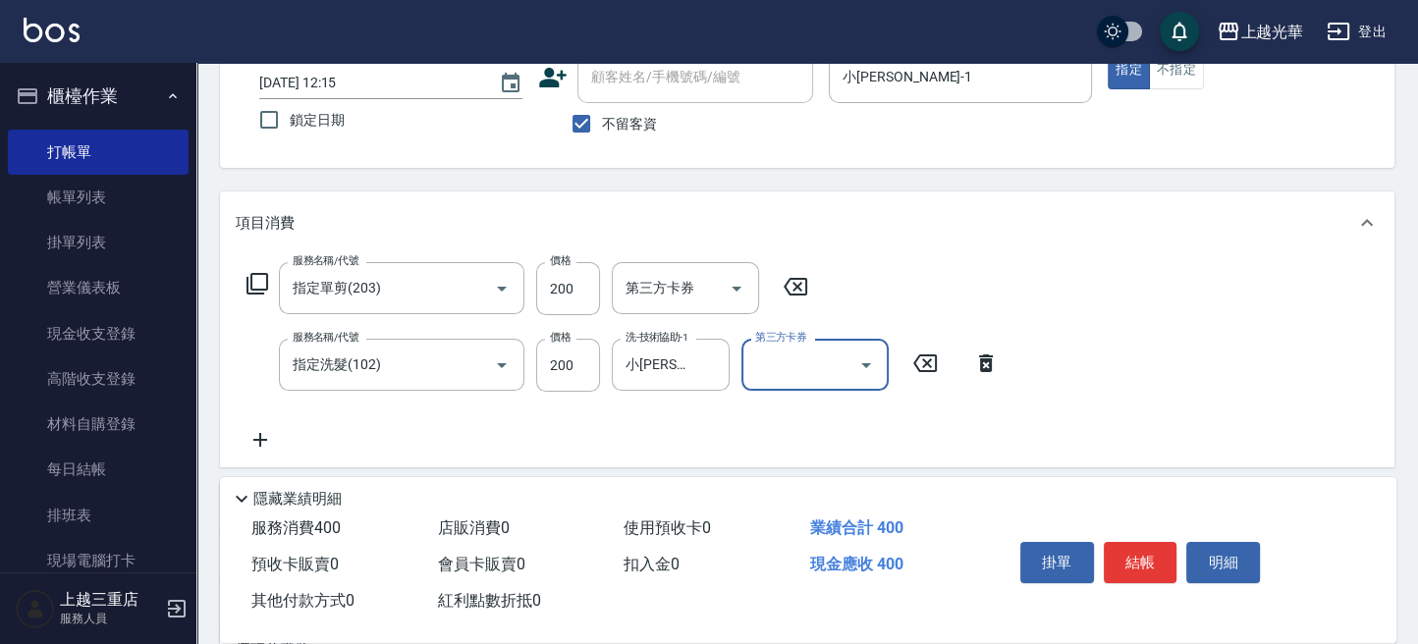
click at [1140, 561] on button "結帳" at bounding box center [1141, 562] width 74 height 41
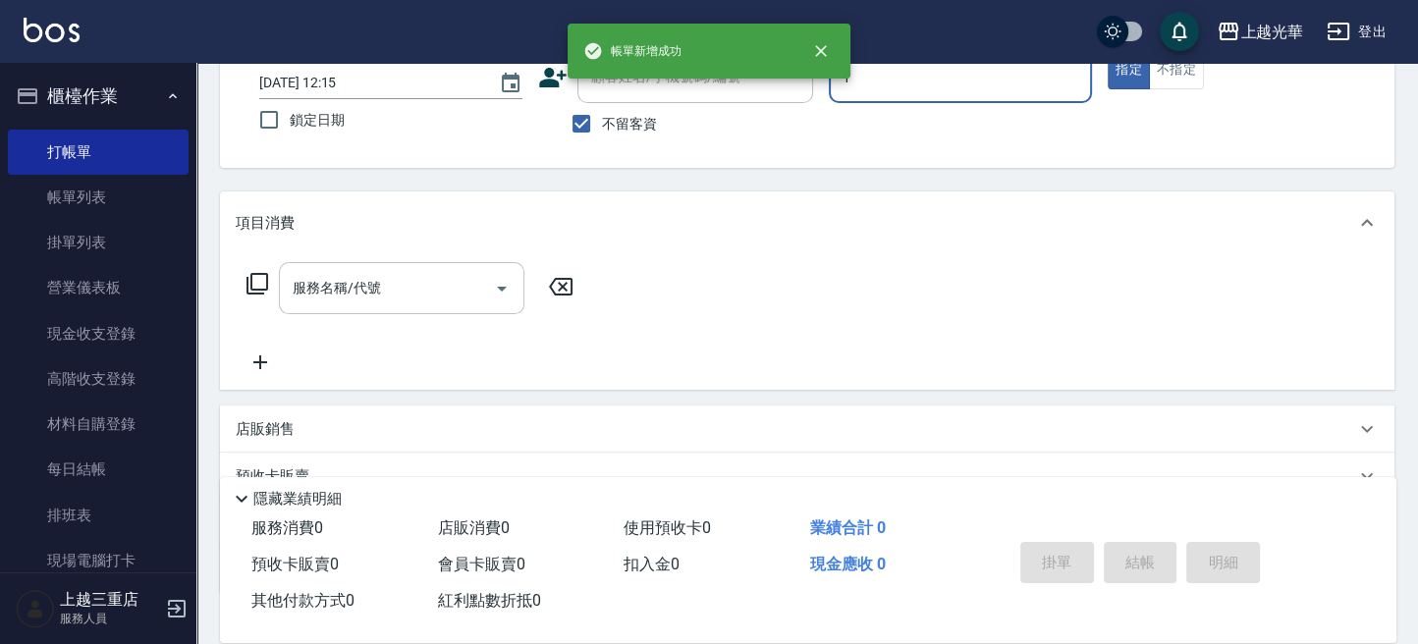
type input "小[PERSON_NAME]-1"
click at [405, 303] on input "服務名稱/代號" at bounding box center [387, 288] width 198 height 34
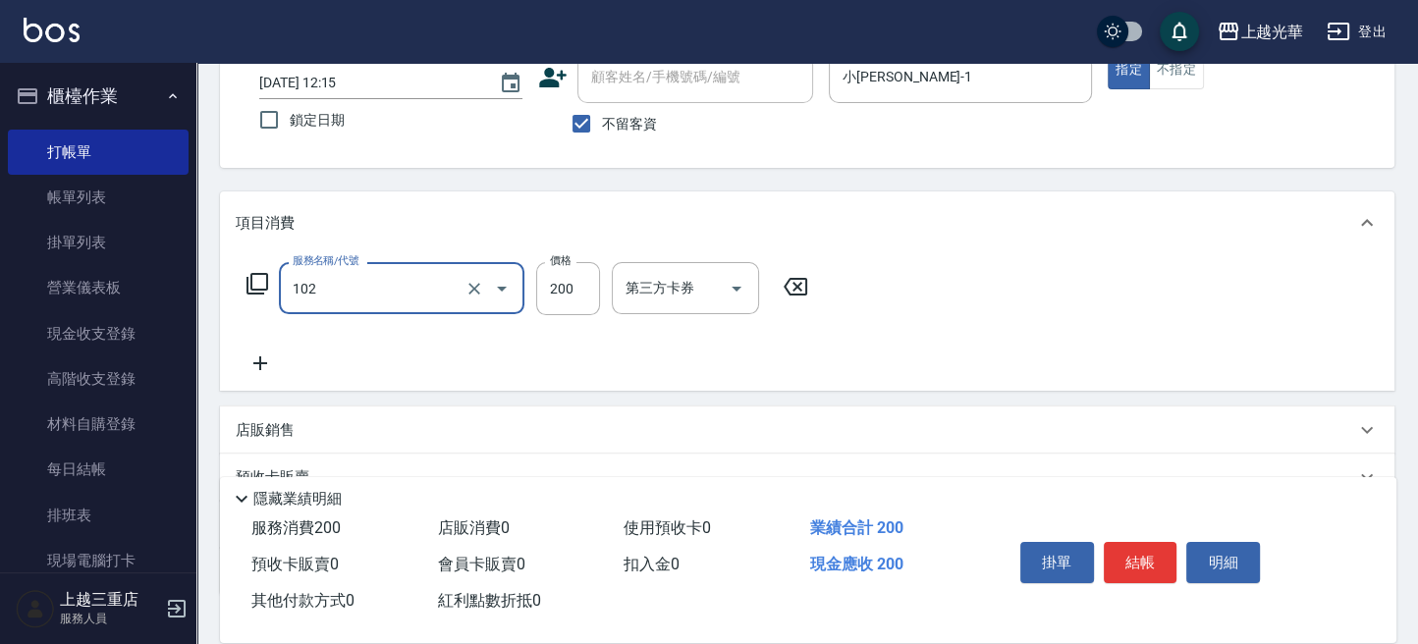
type input "指定洗髮(102)"
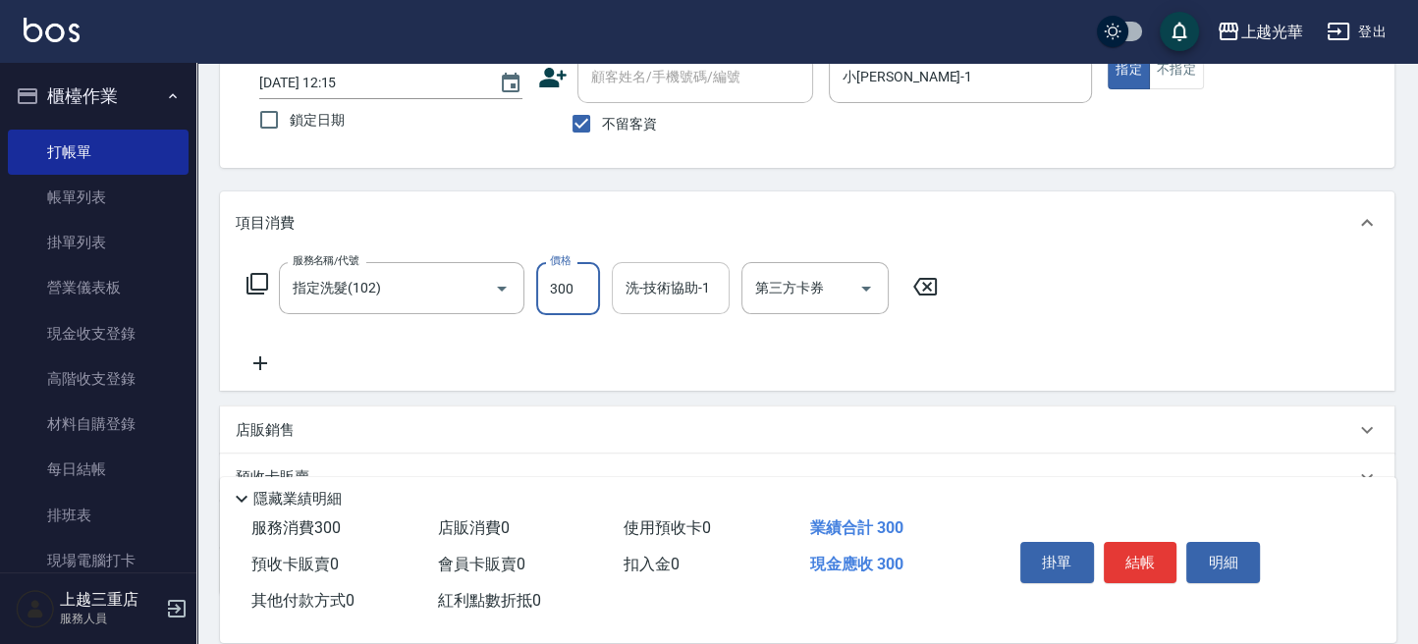
type input "300"
drag, startPoint x: 653, startPoint y: 298, endPoint x: 639, endPoint y: 296, distance: 14.9
click at [653, 298] on input "洗-技術協助-1" at bounding box center [671, 288] width 100 height 34
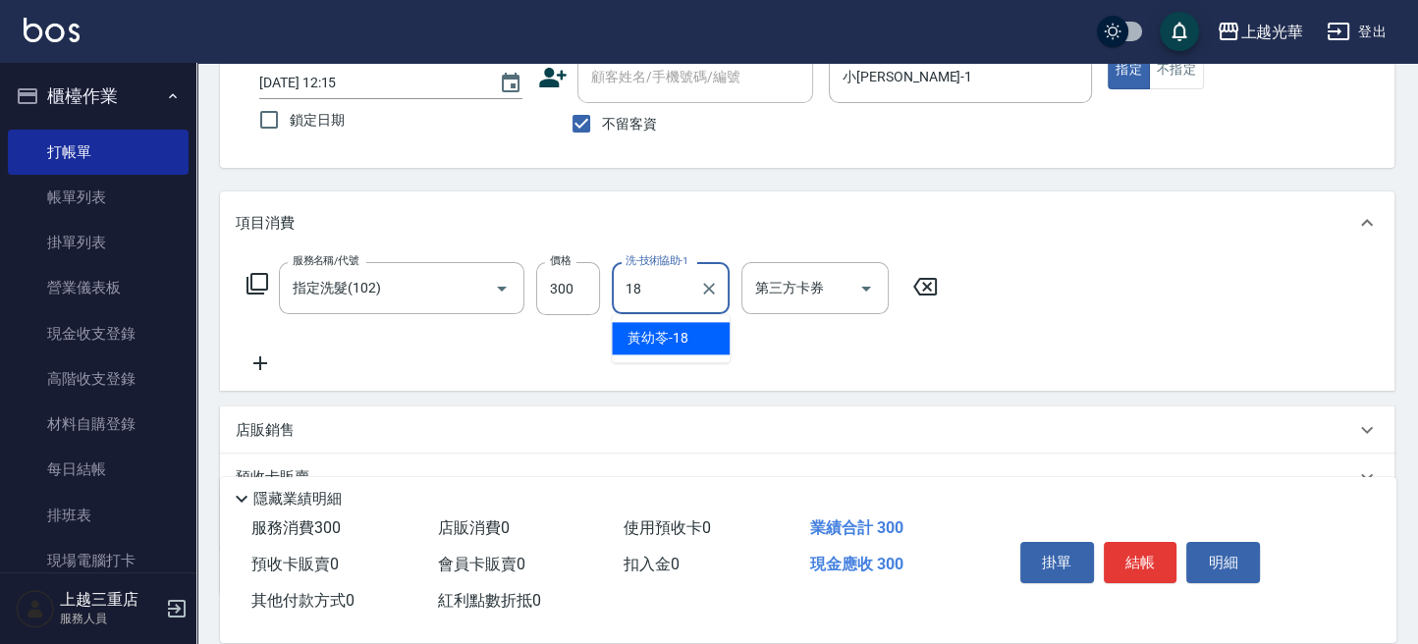
type input "[PERSON_NAME]-18"
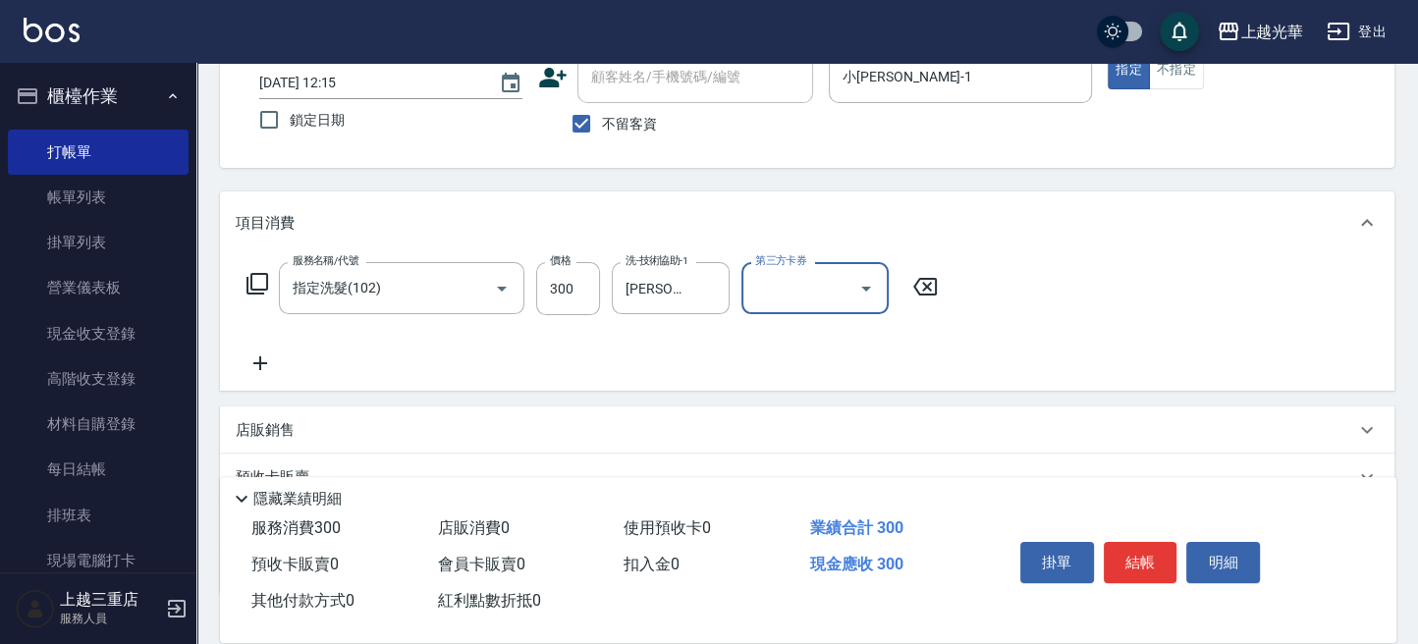
click at [270, 355] on icon at bounding box center [260, 364] width 49 height 24
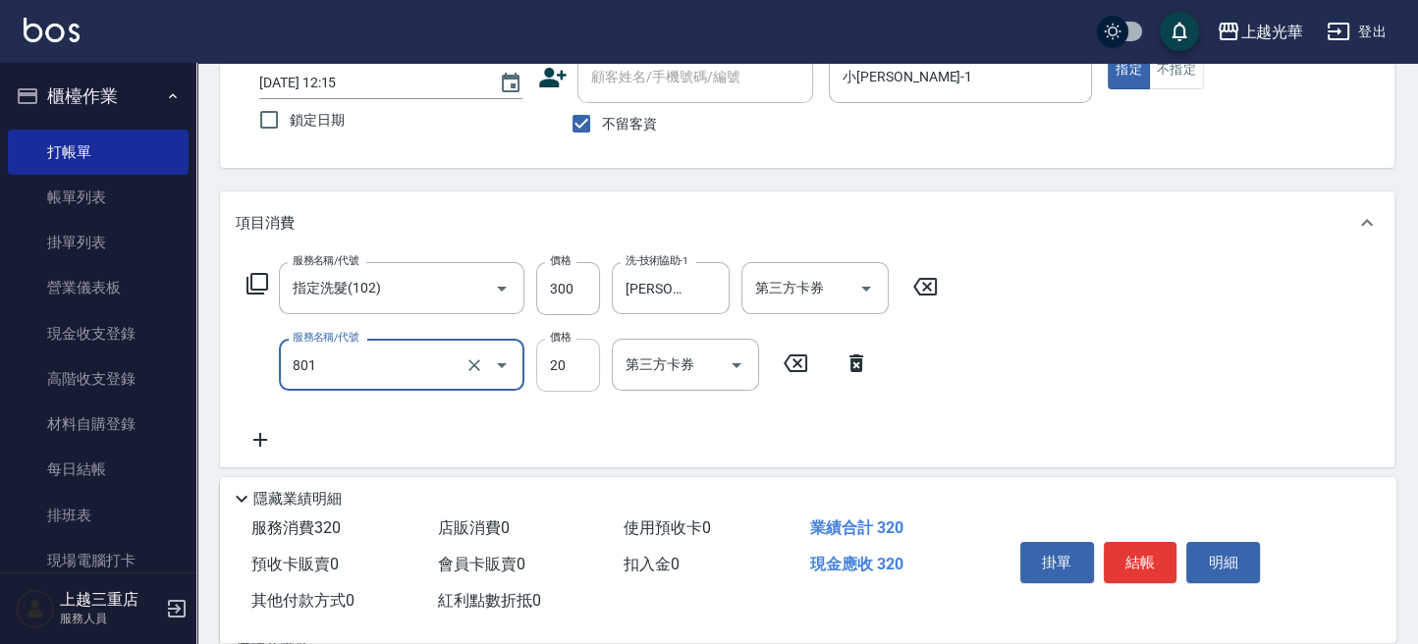
type input "潤絲(801)"
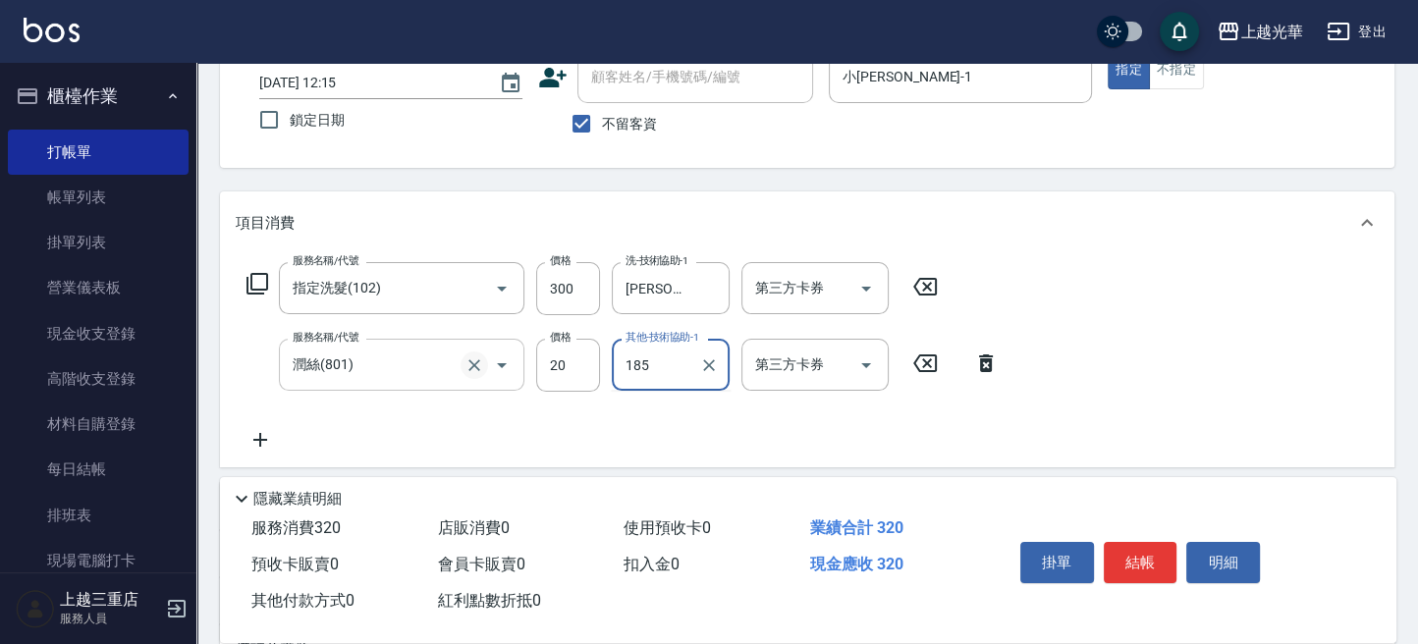
drag, startPoint x: 670, startPoint y: 364, endPoint x: 474, endPoint y: 365, distance: 195.5
click at [474, 365] on div "服務名稱/代號 [PERSON_NAME](801) 服務名稱/代號 價格 20 價格 其他-技術協助-1 185 其他-技術協助-1 第三方卡券 第三方卡券" at bounding box center [623, 365] width 775 height 53
type input "[PERSON_NAME]-18"
click at [1152, 571] on button "結帳" at bounding box center [1141, 562] width 74 height 41
type input "[DATE] 12:16"
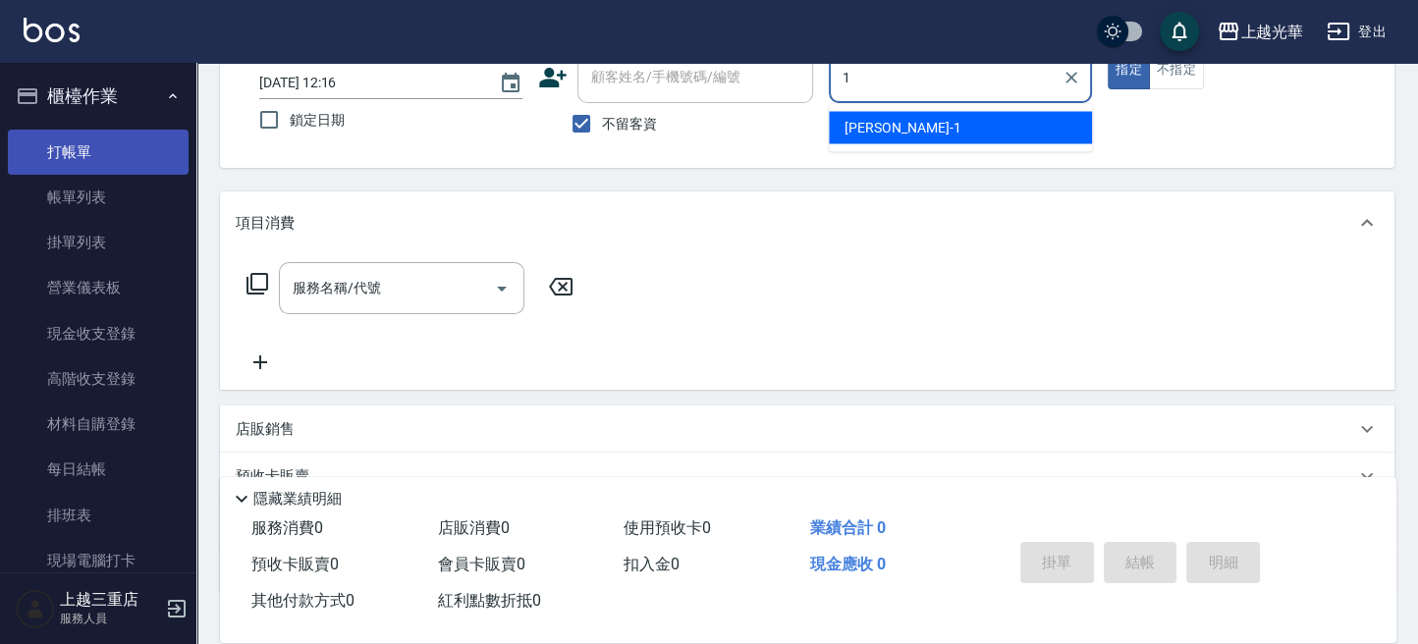
type input "小[PERSON_NAME]-1"
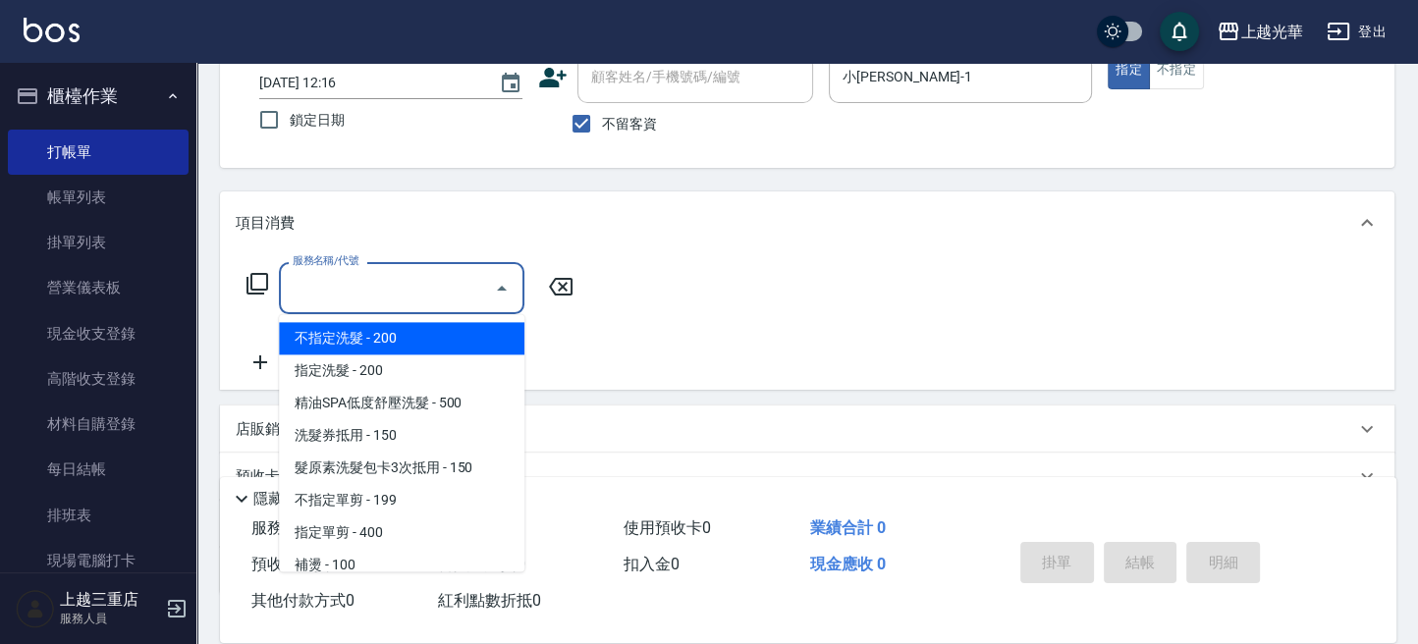
click at [339, 281] on input "服務名稱/代號" at bounding box center [387, 288] width 198 height 34
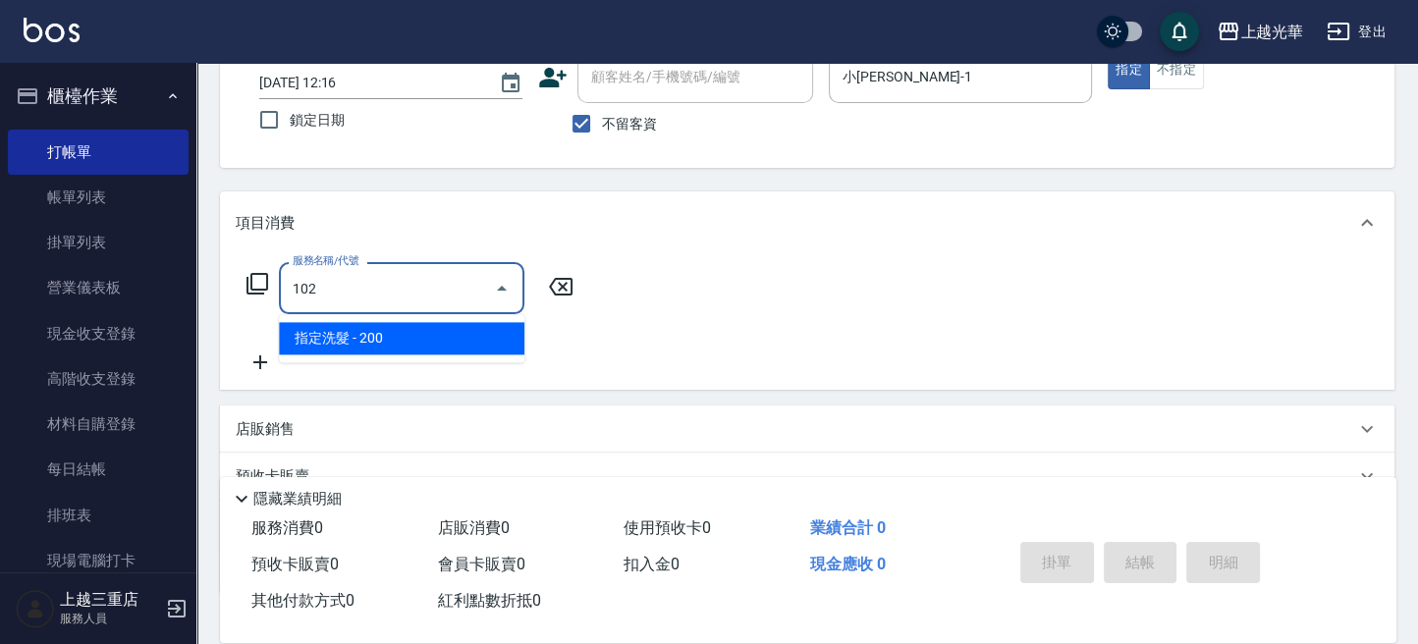
type input "指定洗髮(102)"
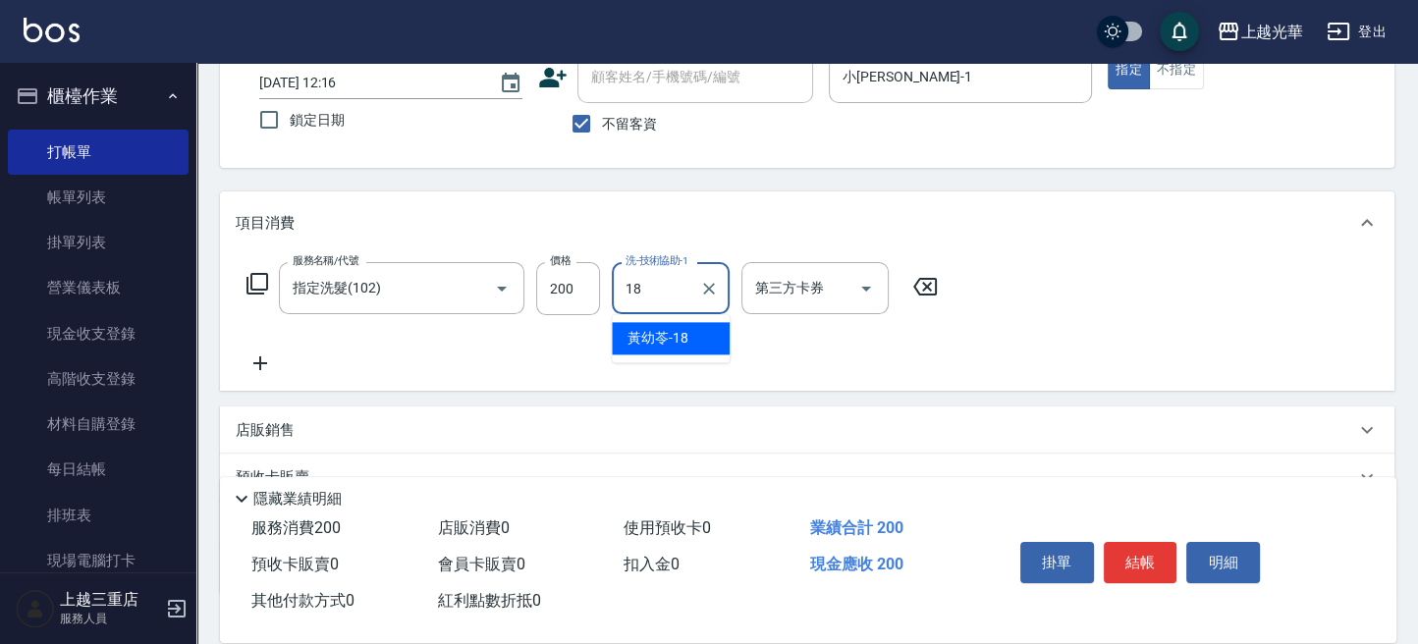
type input "[PERSON_NAME]-18"
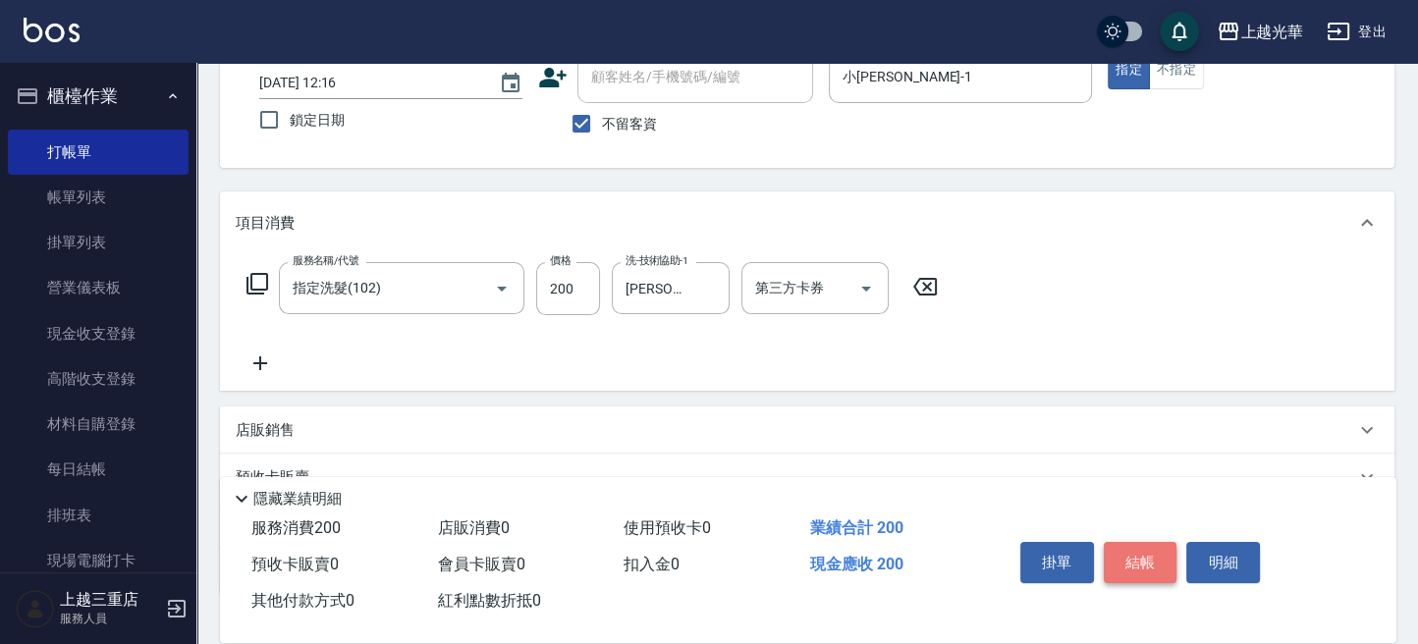
click at [1107, 566] on button "結帳" at bounding box center [1141, 562] width 74 height 41
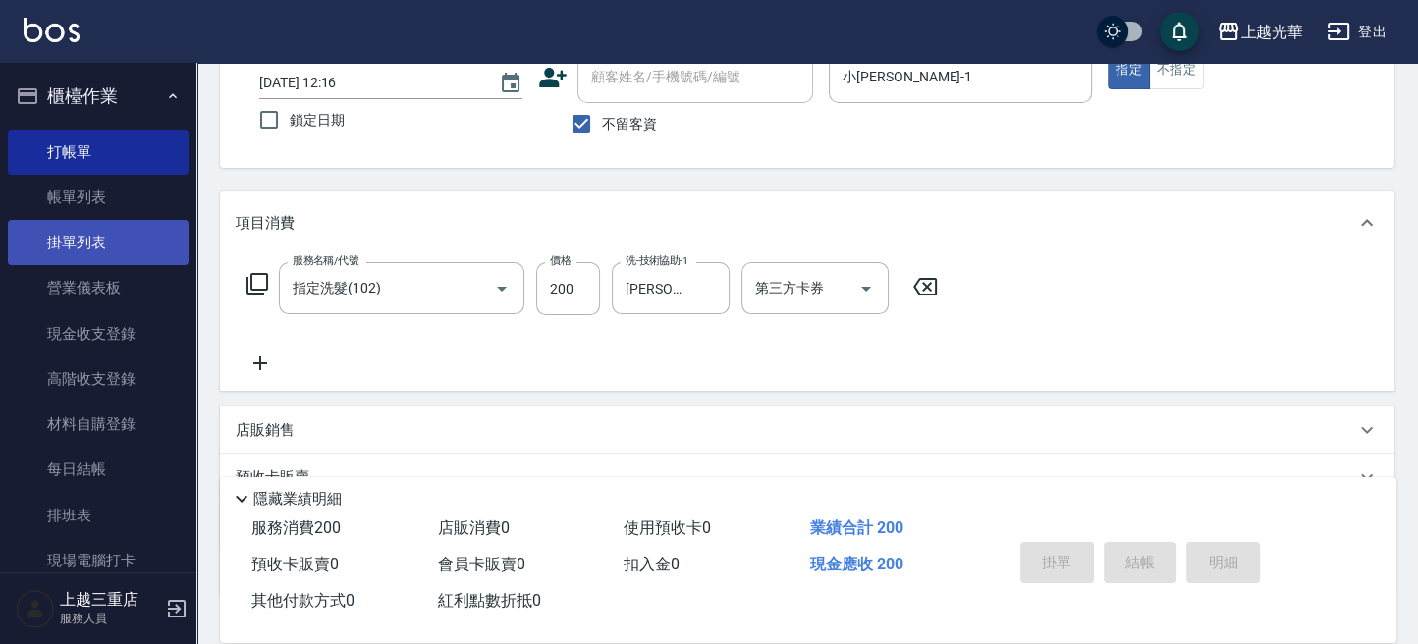
type input "[DATE] 12:34"
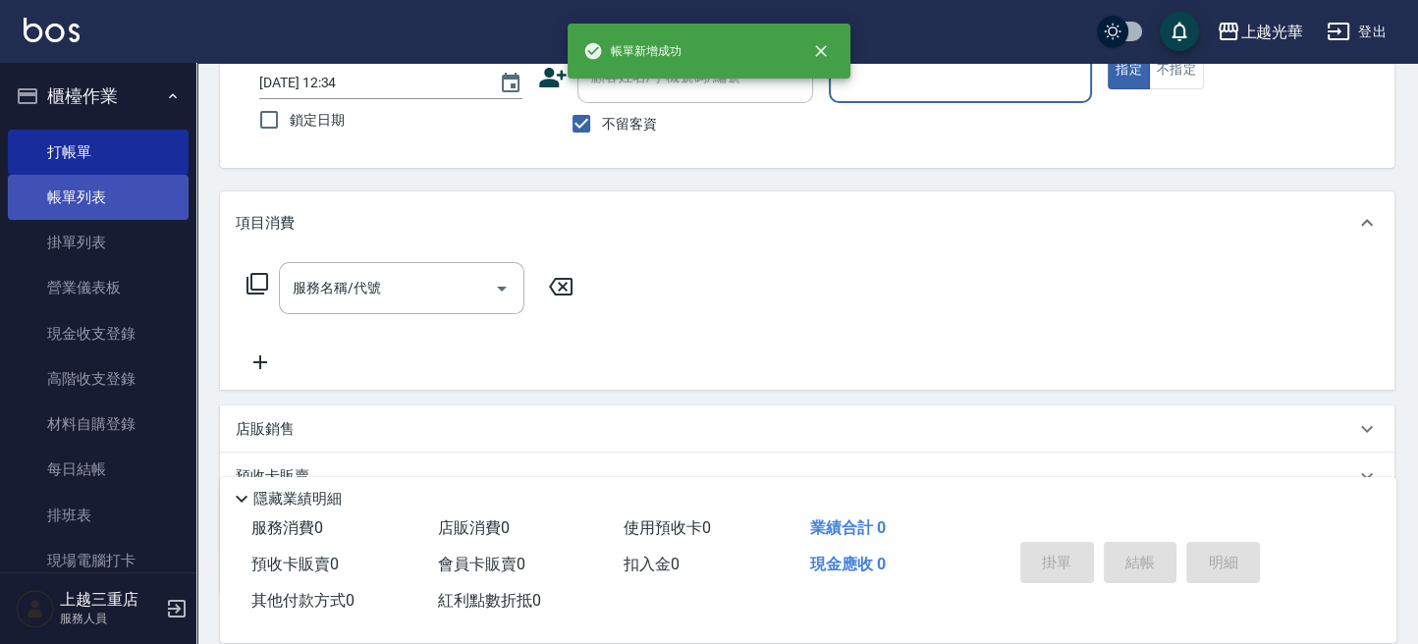
click at [100, 191] on link "帳單列表" at bounding box center [98, 197] width 181 height 45
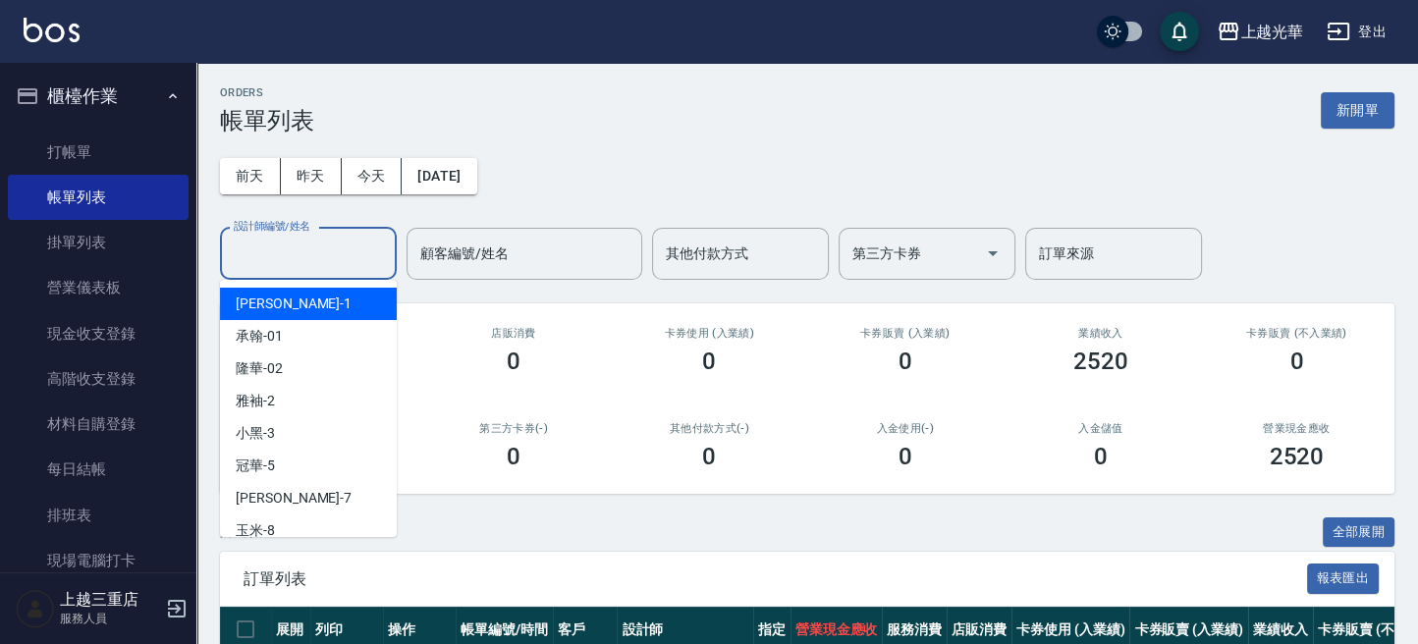
click at [316, 270] on input "設計師編號/姓名" at bounding box center [308, 254] width 159 height 34
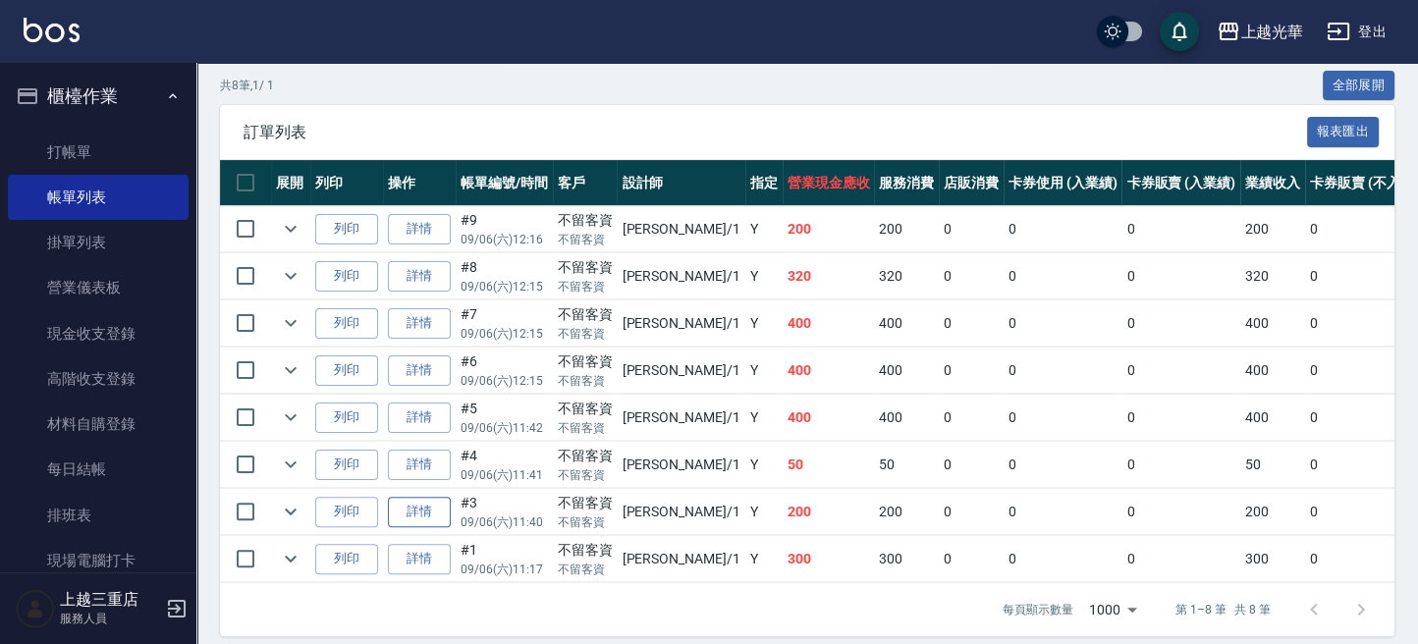
scroll to position [477, 0]
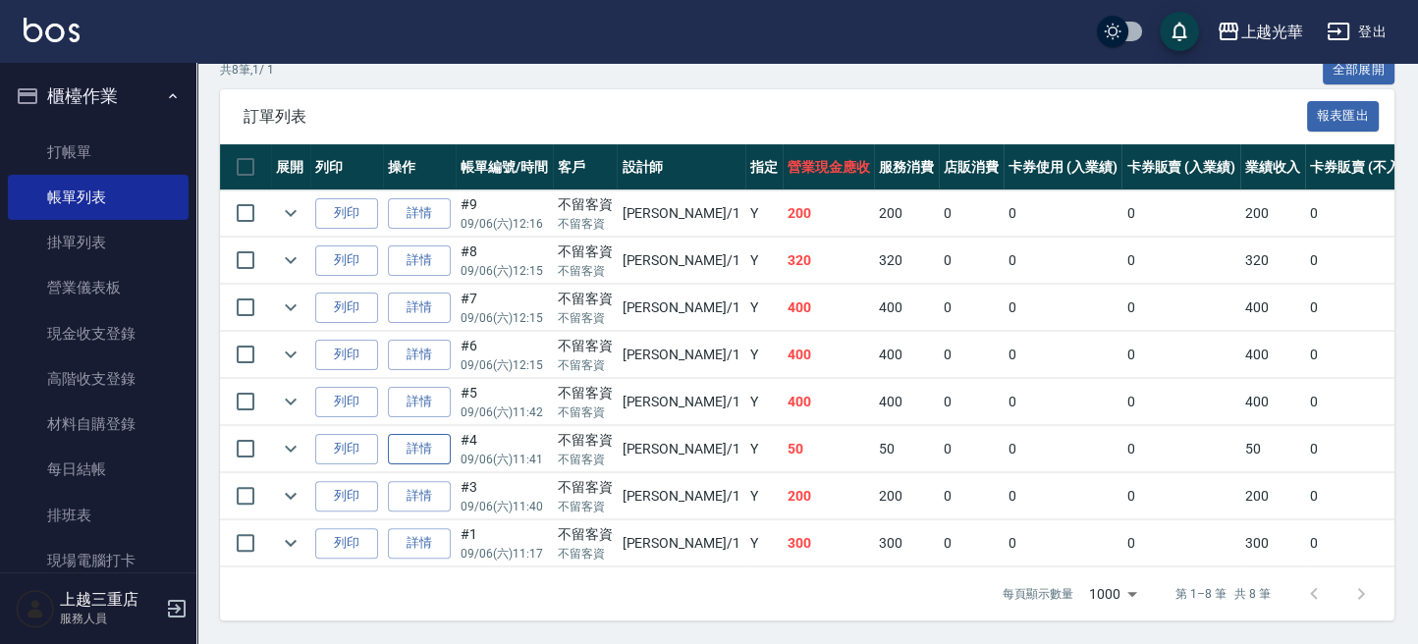
type input "小[PERSON_NAME]-1"
click at [429, 434] on link "詳情" at bounding box center [419, 449] width 63 height 30
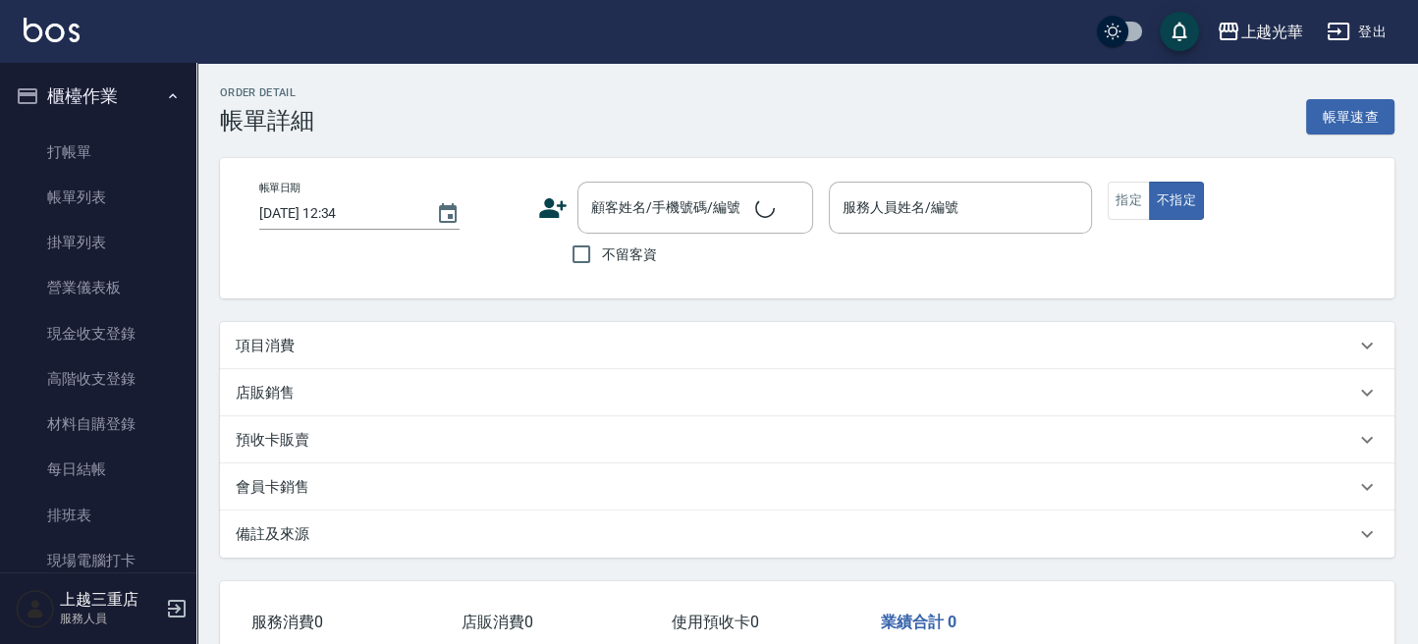
type input "[DATE] 11:41"
checkbox input "true"
type input "小[PERSON_NAME]-1"
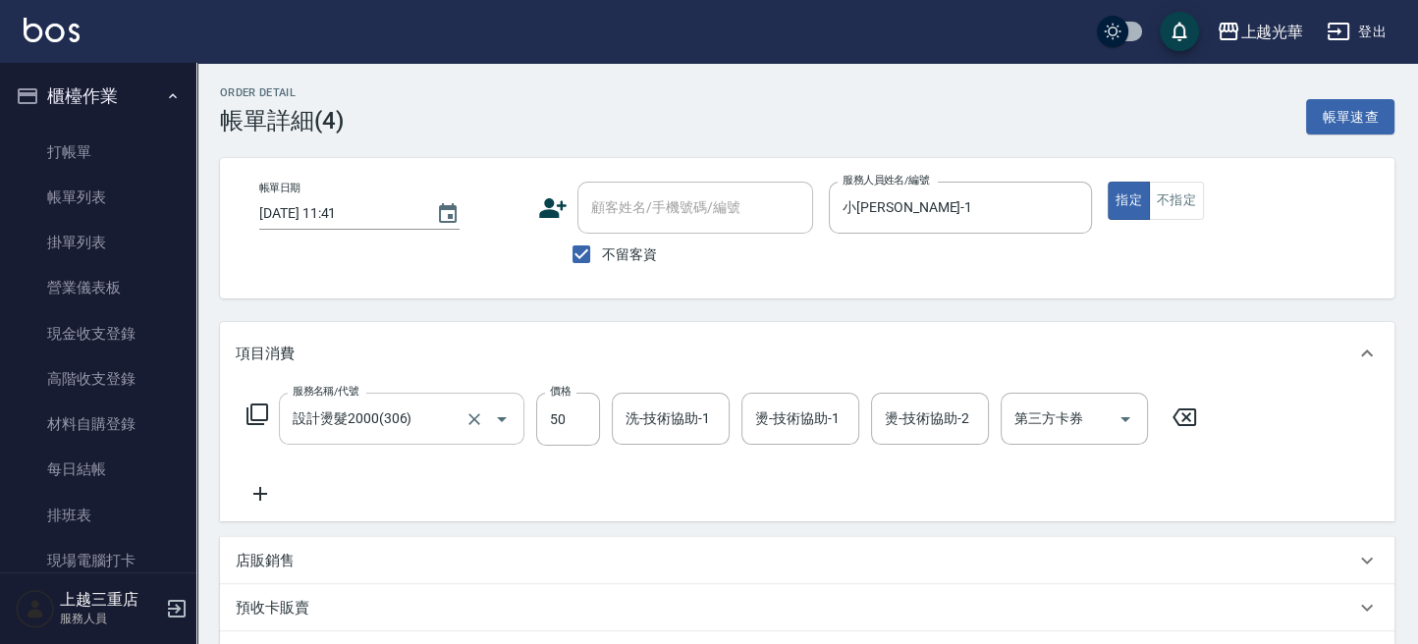
click at [373, 417] on input "設計燙髮2000(306)" at bounding box center [374, 419] width 173 height 34
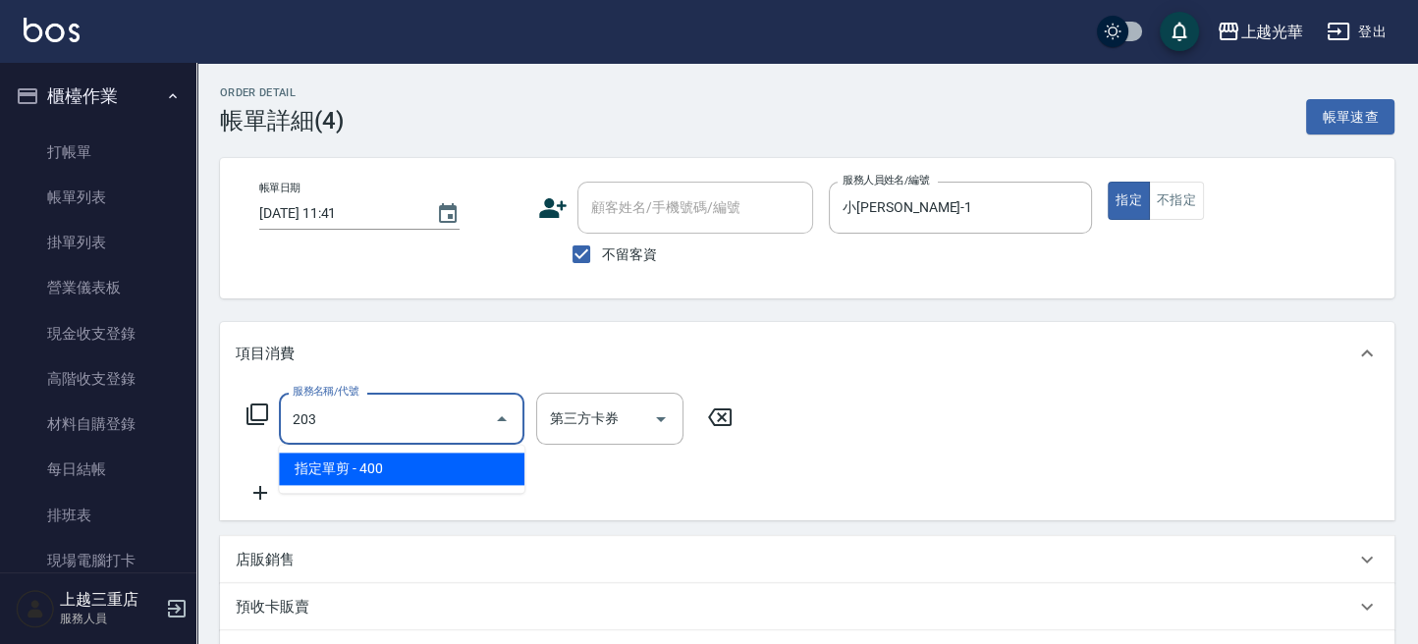
type input "指定單剪(203)"
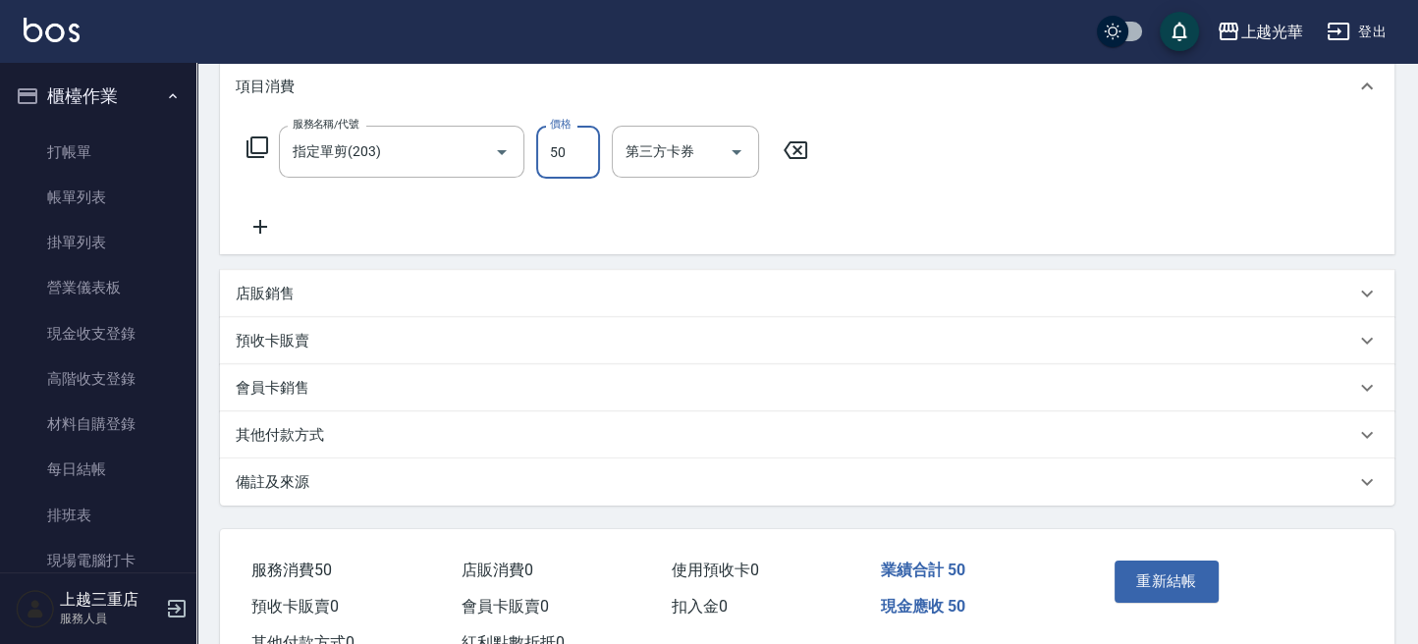
scroll to position [337, 0]
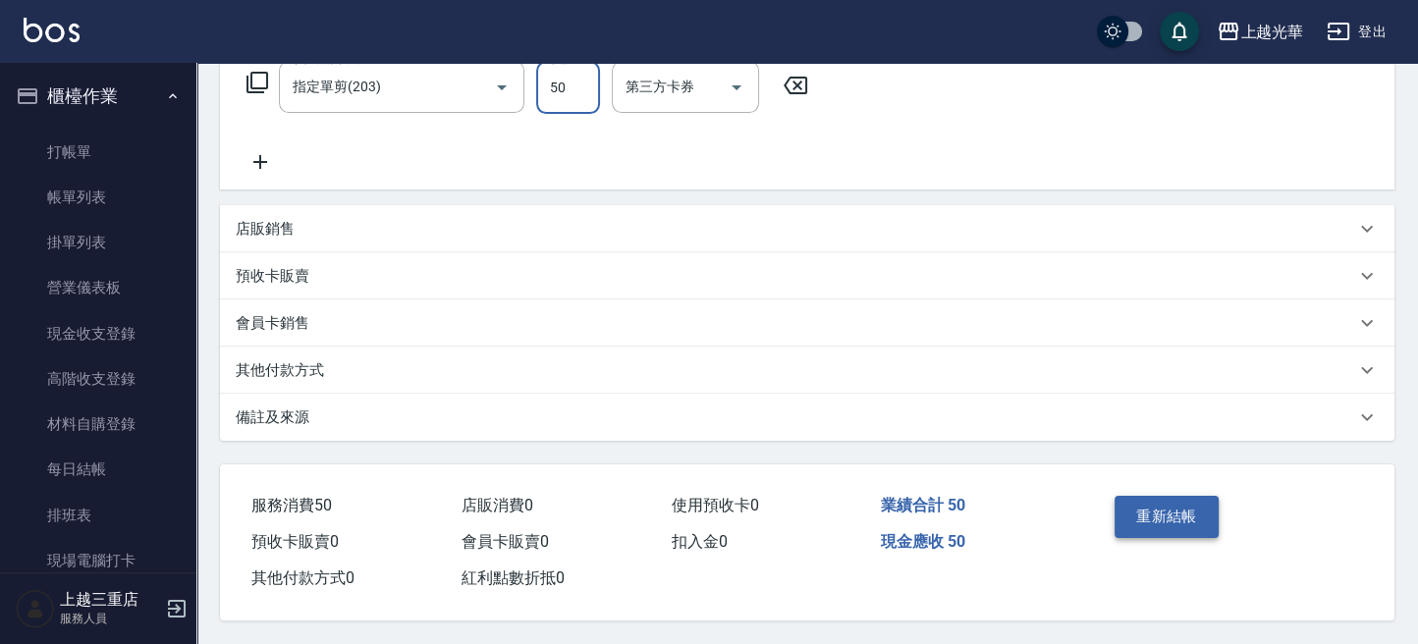
type input "50"
click at [1172, 519] on button "重新結帳" at bounding box center [1167, 516] width 104 height 41
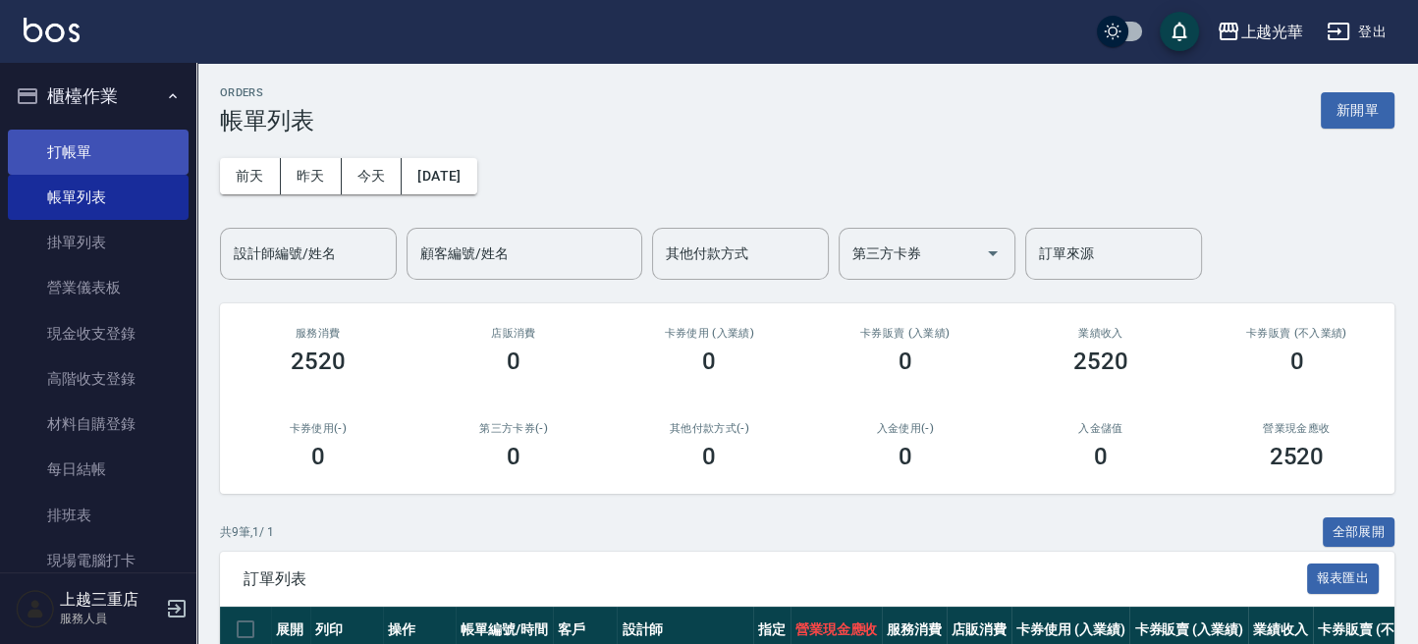
click at [59, 139] on link "打帳單" at bounding box center [98, 152] width 181 height 45
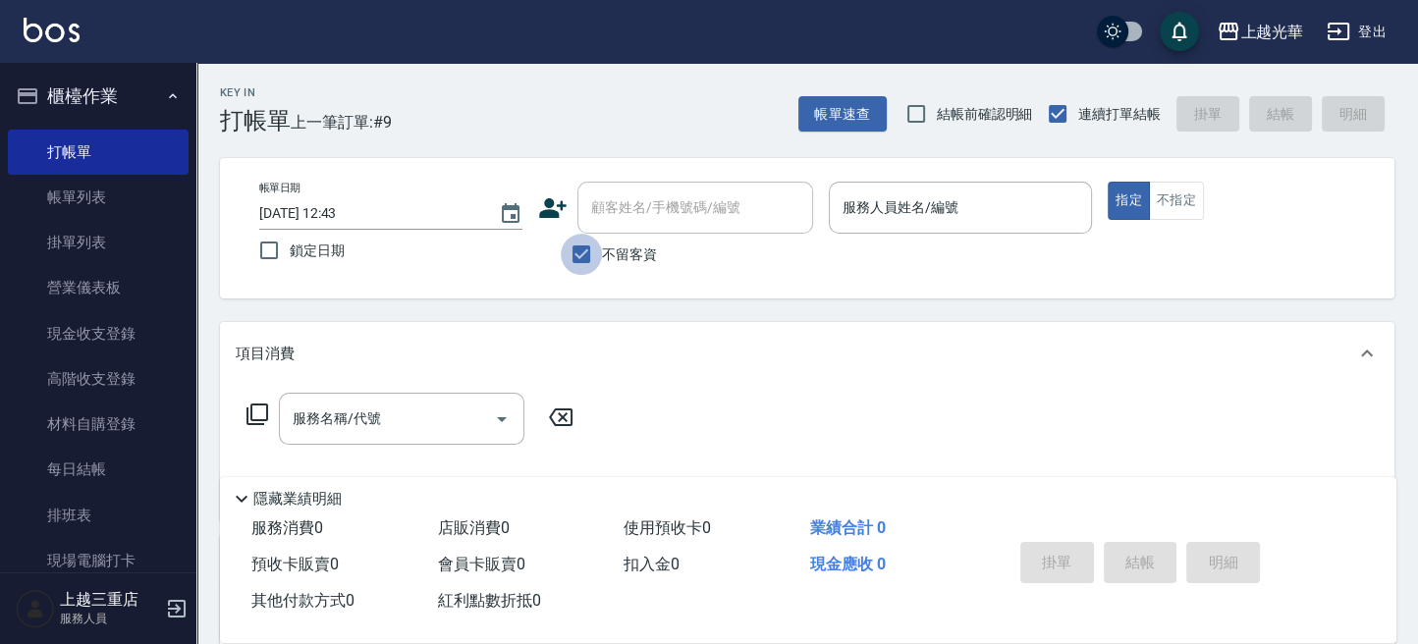
click at [578, 250] on input "不留客資" at bounding box center [581, 254] width 41 height 41
checkbox input "false"
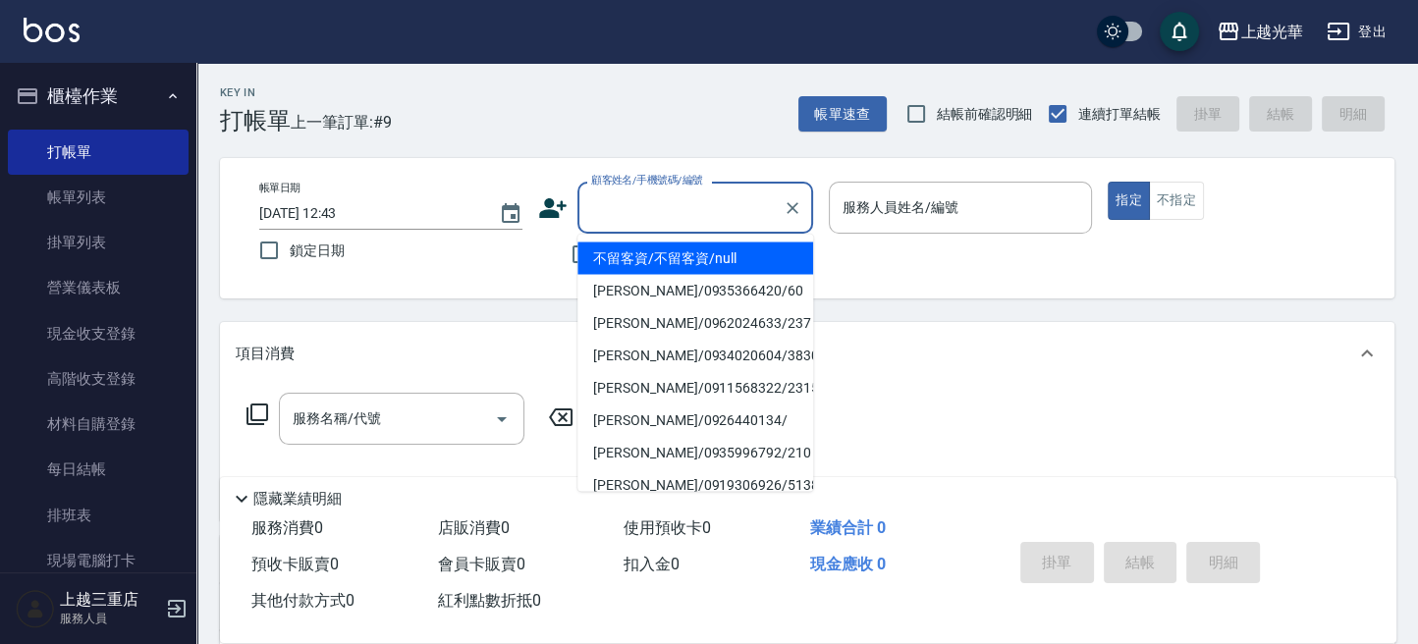
click at [593, 218] on input "顧客姓名/手機號碼/編號" at bounding box center [680, 208] width 189 height 34
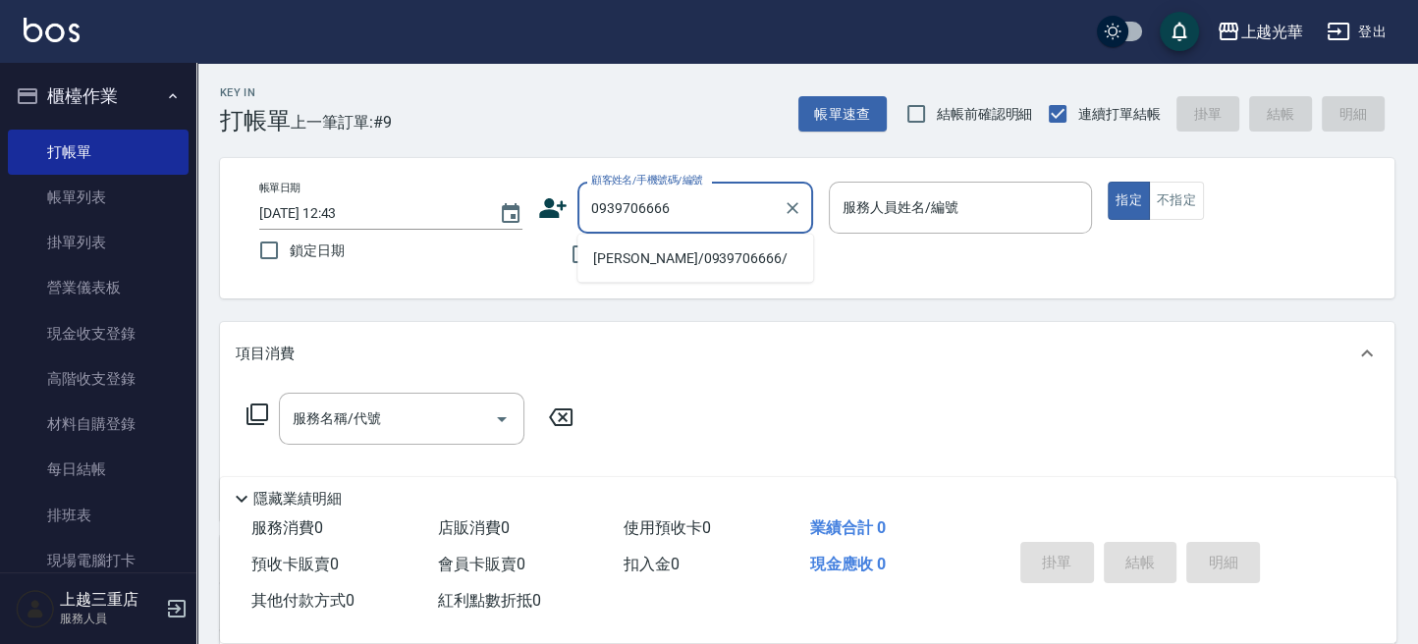
click at [676, 257] on li "[PERSON_NAME]/0939706666/" at bounding box center [696, 258] width 236 height 32
type input "[PERSON_NAME]/0939706666/"
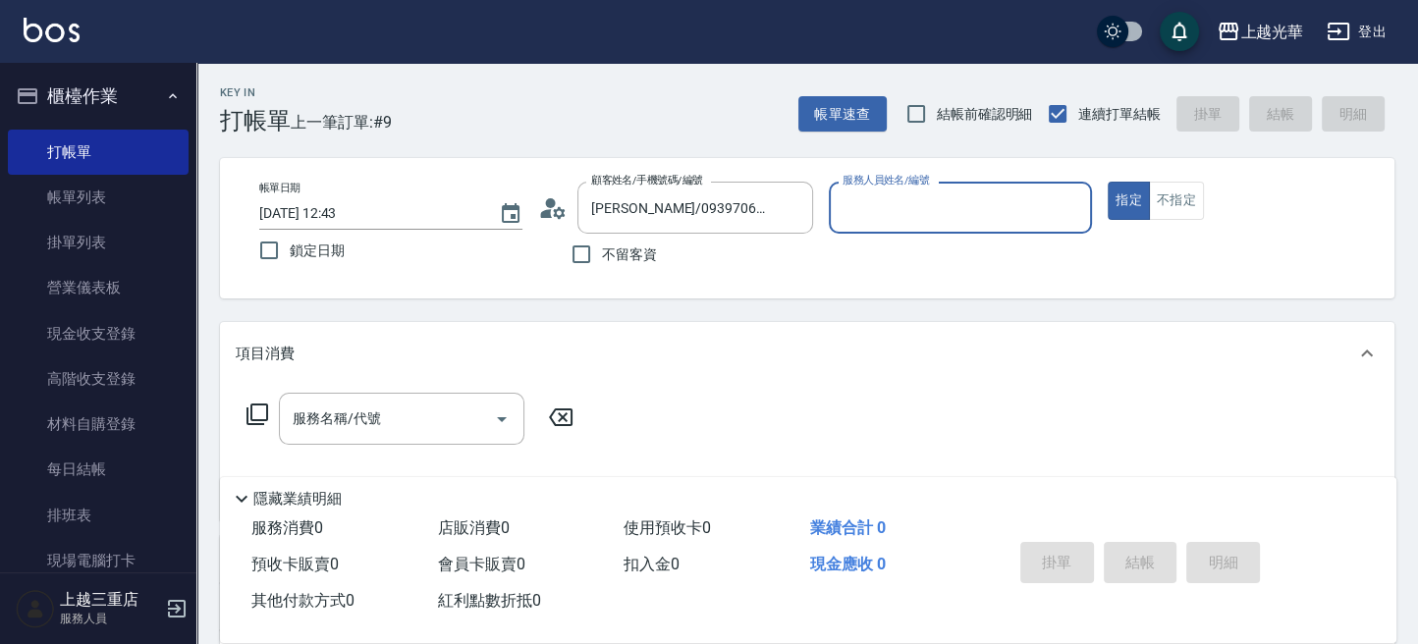
type input "[PERSON_NAME]-12"
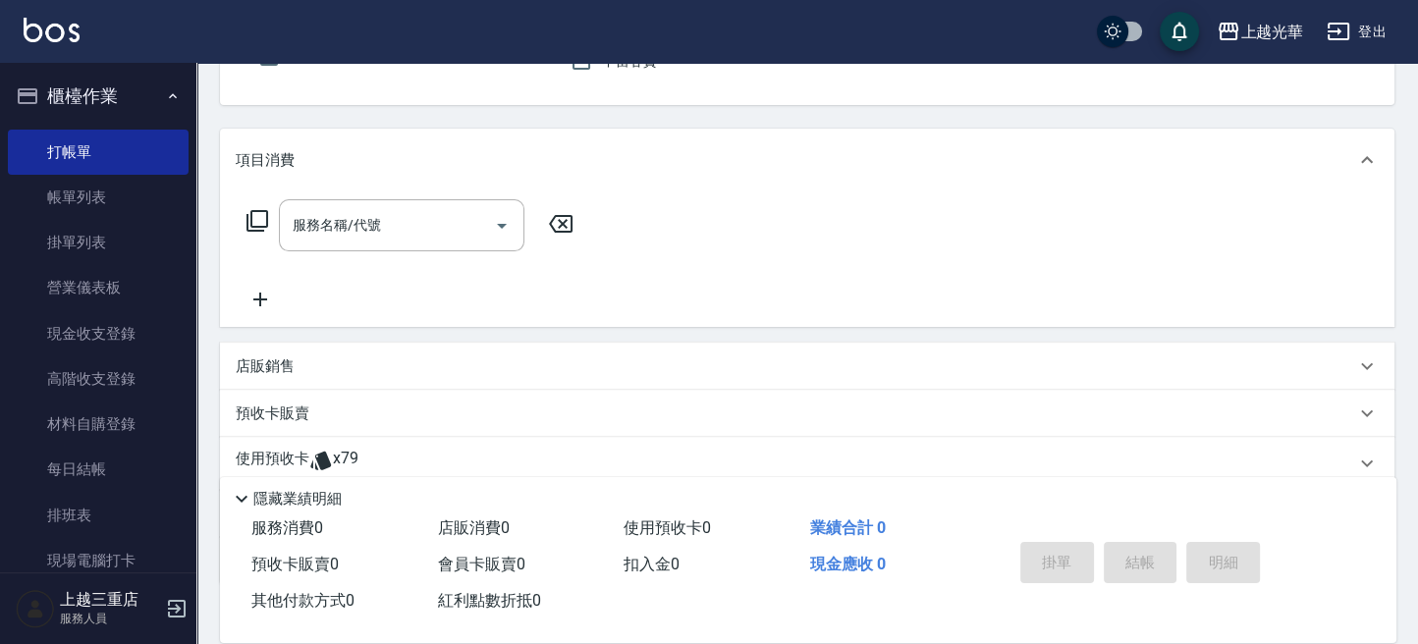
scroll to position [261, 0]
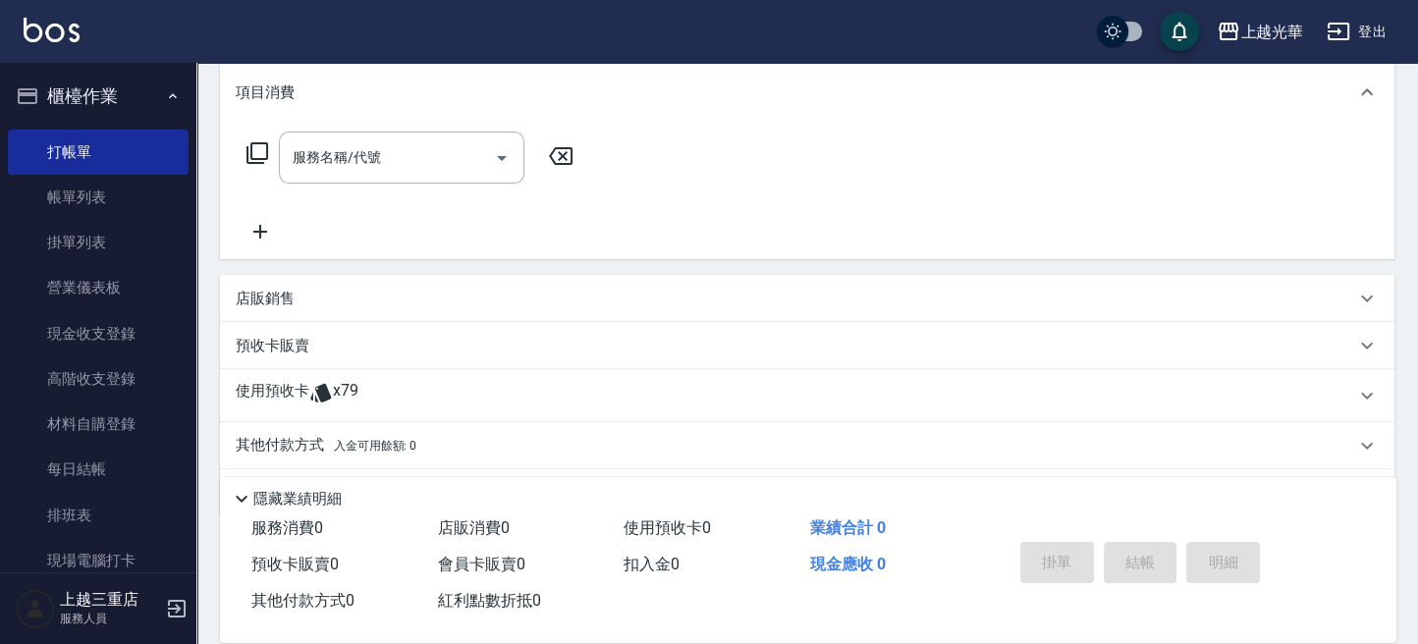
click at [286, 392] on p "使用預收卡" at bounding box center [273, 395] width 74 height 29
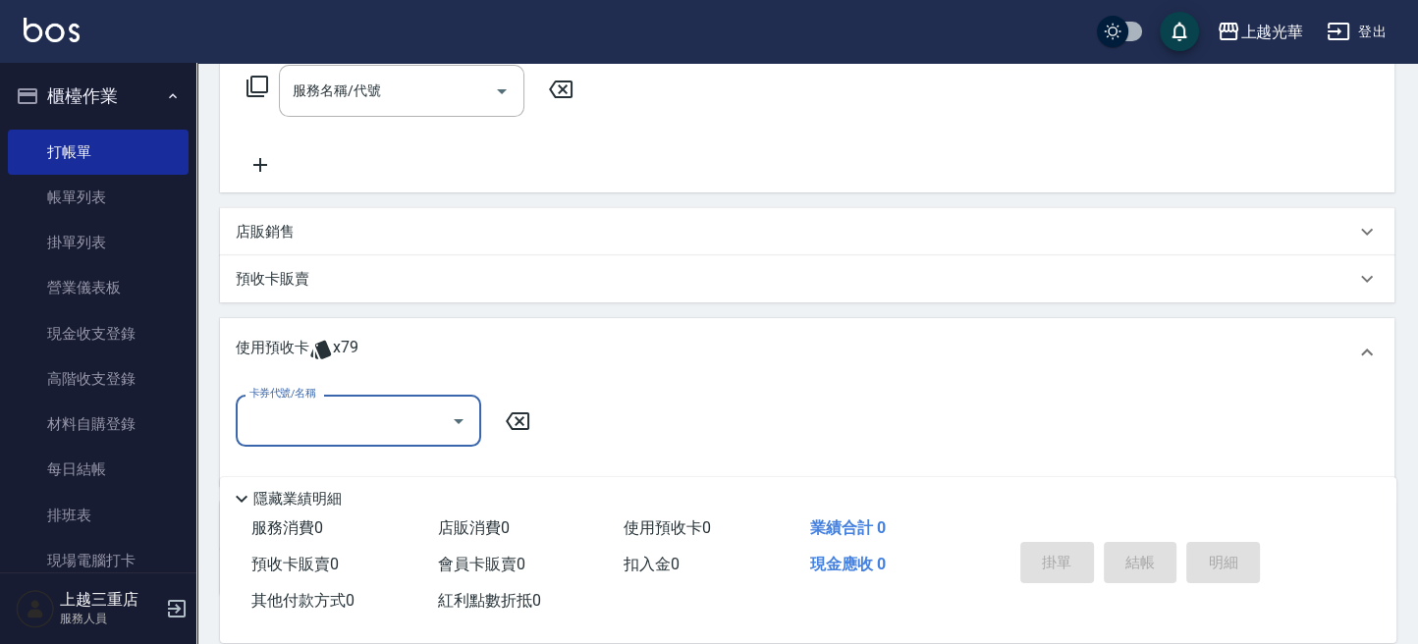
scroll to position [465, 0]
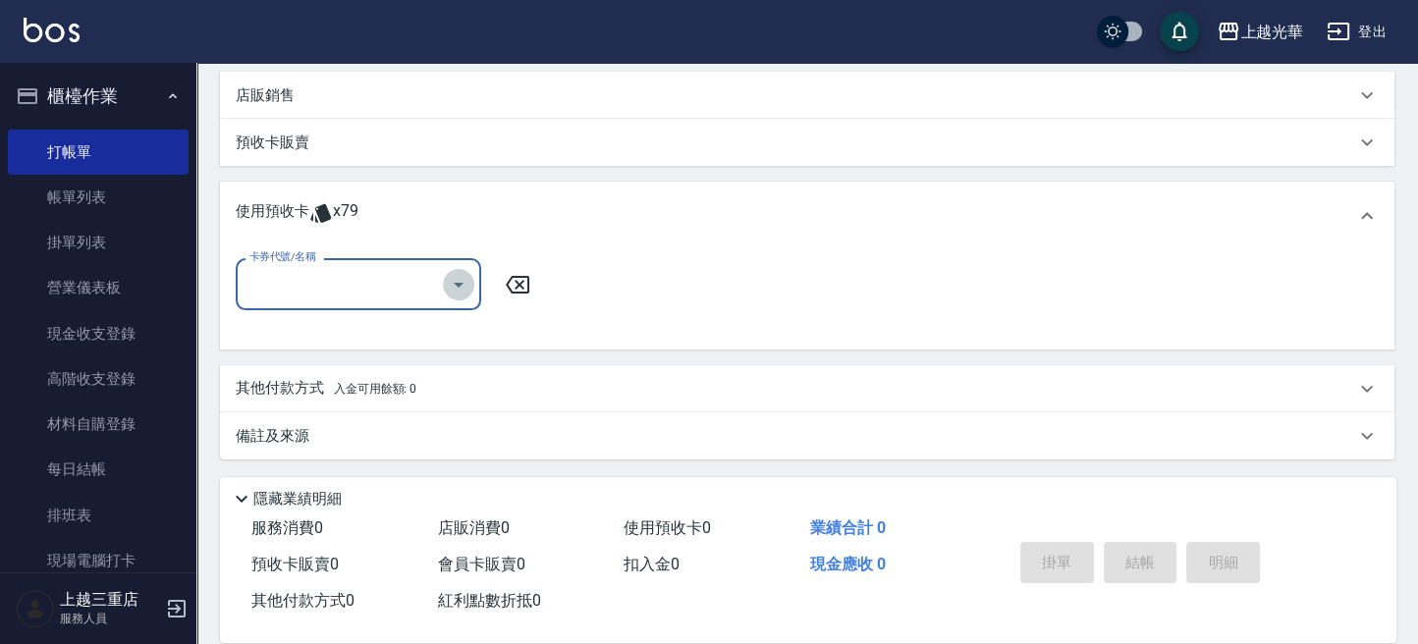
click at [461, 287] on icon "Open" at bounding box center [459, 285] width 24 height 24
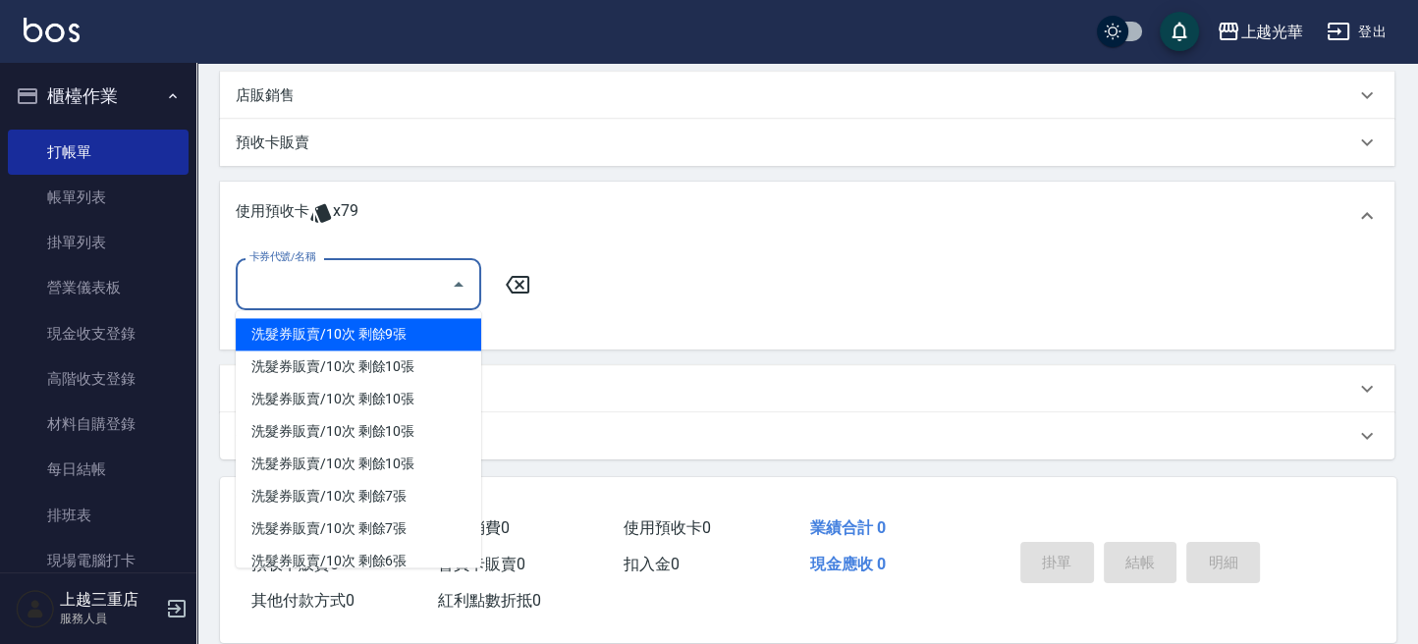
drag, startPoint x: 387, startPoint y: 331, endPoint x: 437, endPoint y: 319, distance: 51.5
click at [391, 330] on div "洗髮券販賣/10次 剩餘9張" at bounding box center [359, 334] width 246 height 32
type input "洗髮券販賣/10次"
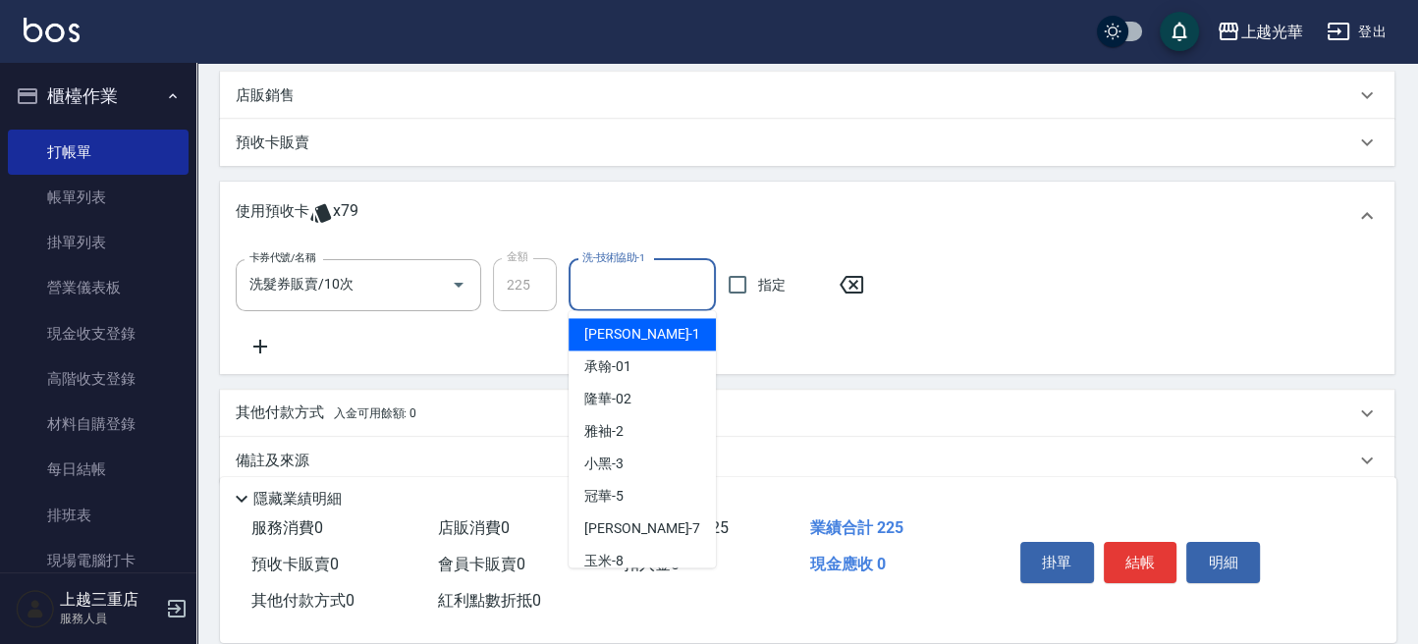
click at [641, 287] on input "洗-技術協助-1" at bounding box center [643, 285] width 130 height 34
click at [616, 341] on span "[PERSON_NAME] -12" at bounding box center [646, 334] width 124 height 21
type input "[PERSON_NAME]-12"
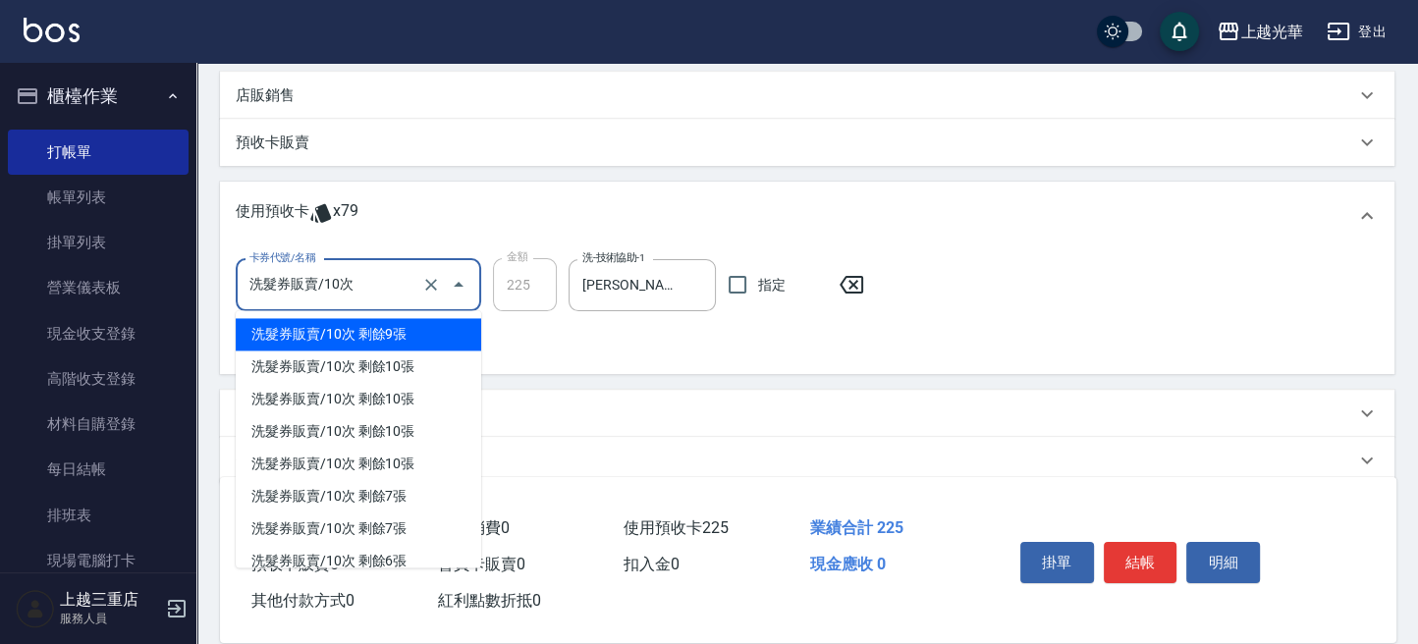
click at [364, 291] on input "洗髮券販賣/10次" at bounding box center [331, 285] width 173 height 34
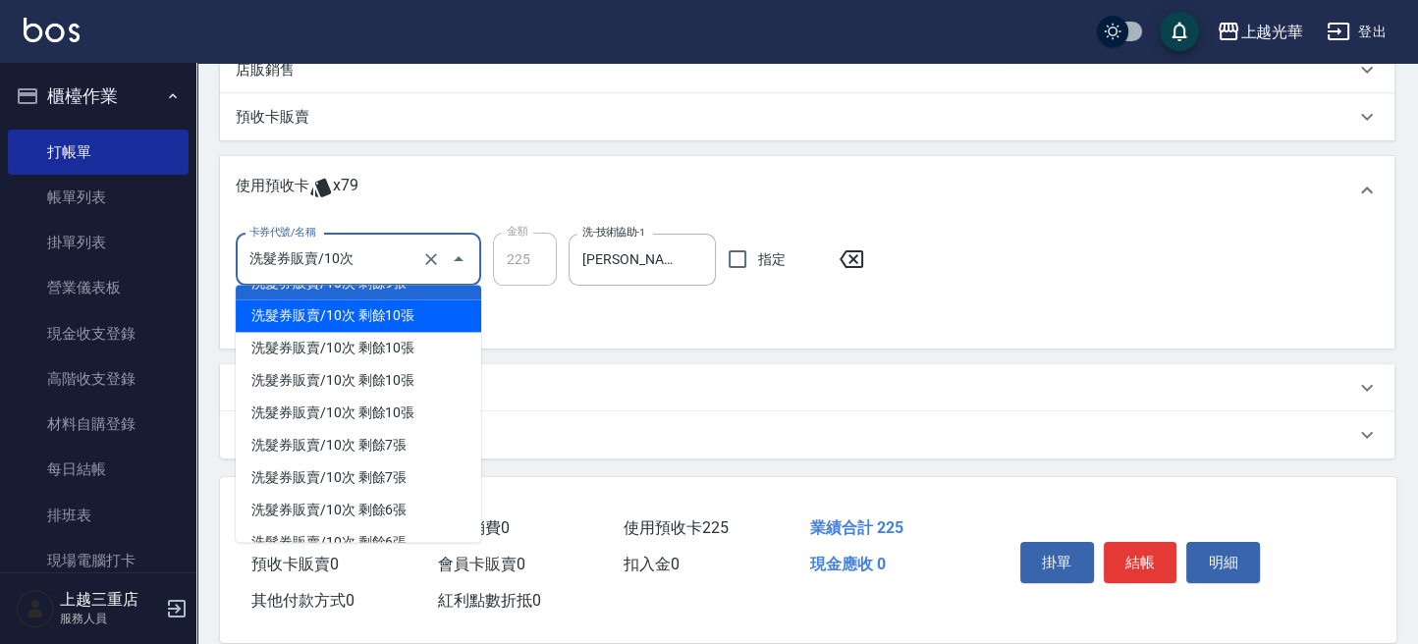
scroll to position [0, 0]
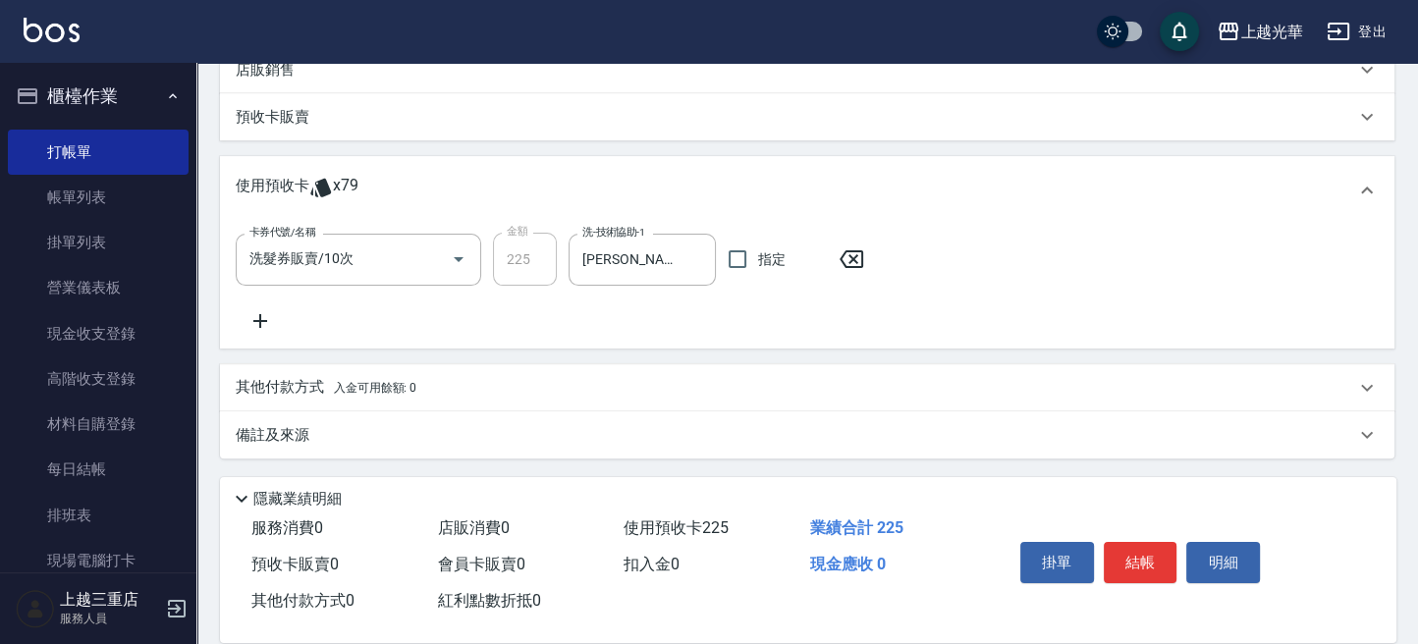
click at [556, 369] on div "其他付款方式 入金可用餘額: 0" at bounding box center [807, 387] width 1175 height 47
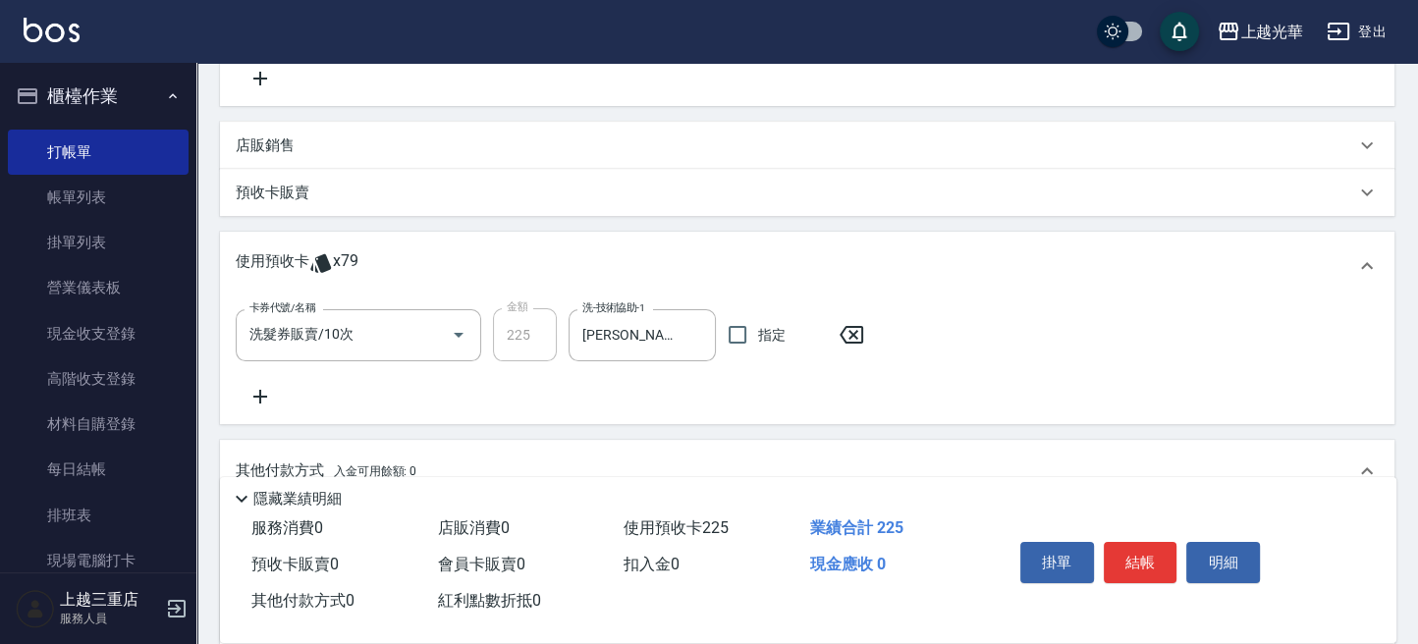
scroll to position [443, 0]
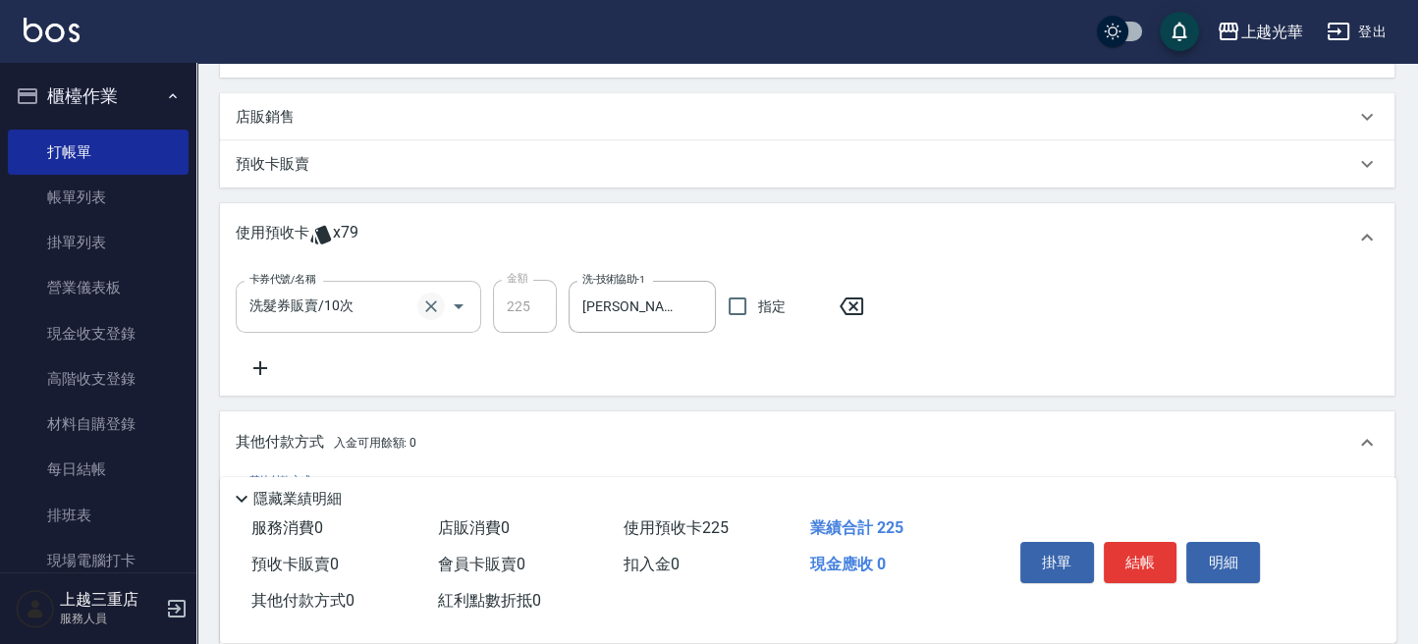
click at [436, 307] on icon "Clear" at bounding box center [431, 307] width 20 height 20
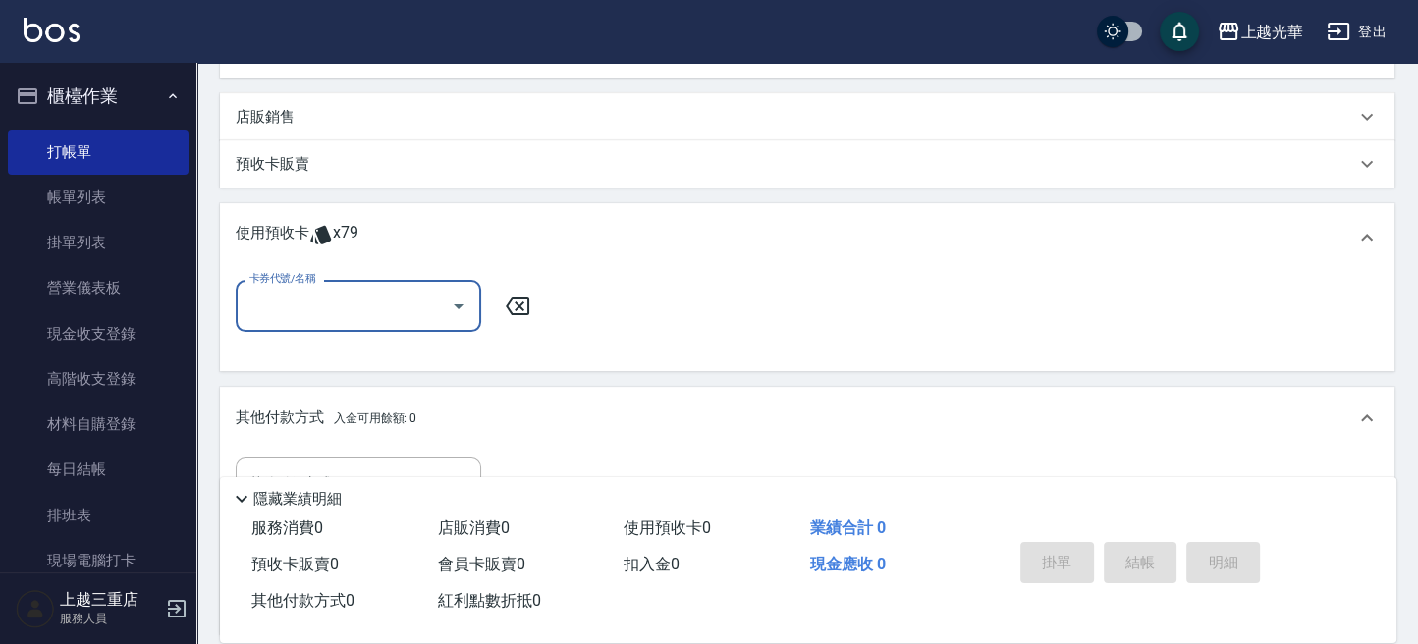
click at [289, 231] on p "使用預收卡" at bounding box center [273, 237] width 74 height 29
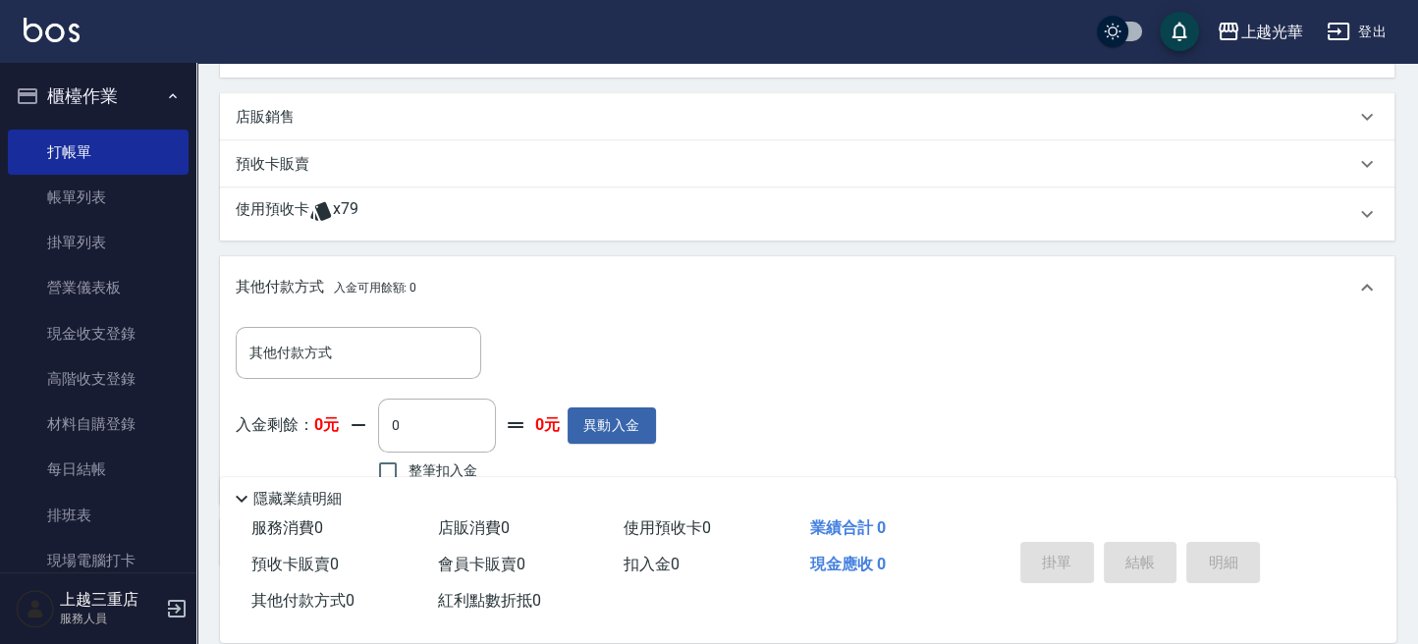
click at [302, 215] on p "使用預收卡" at bounding box center [273, 213] width 74 height 29
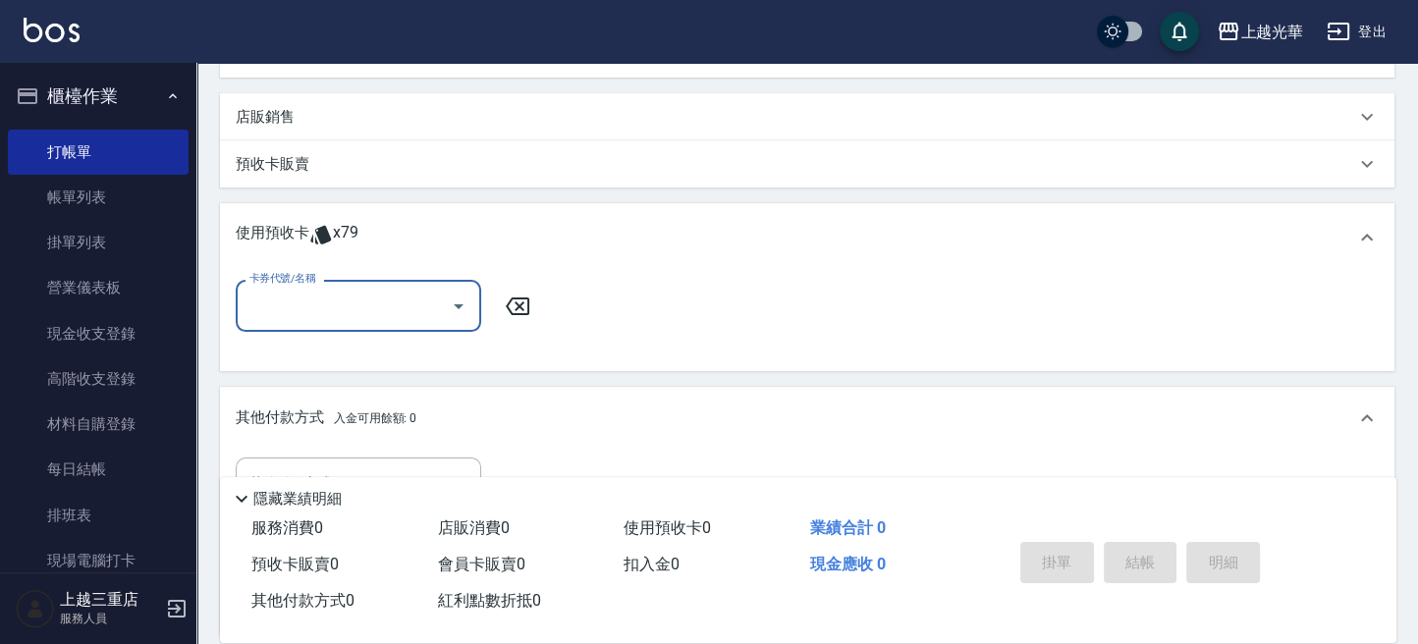
scroll to position [0, 0]
click at [464, 306] on icon "Open" at bounding box center [459, 307] width 24 height 24
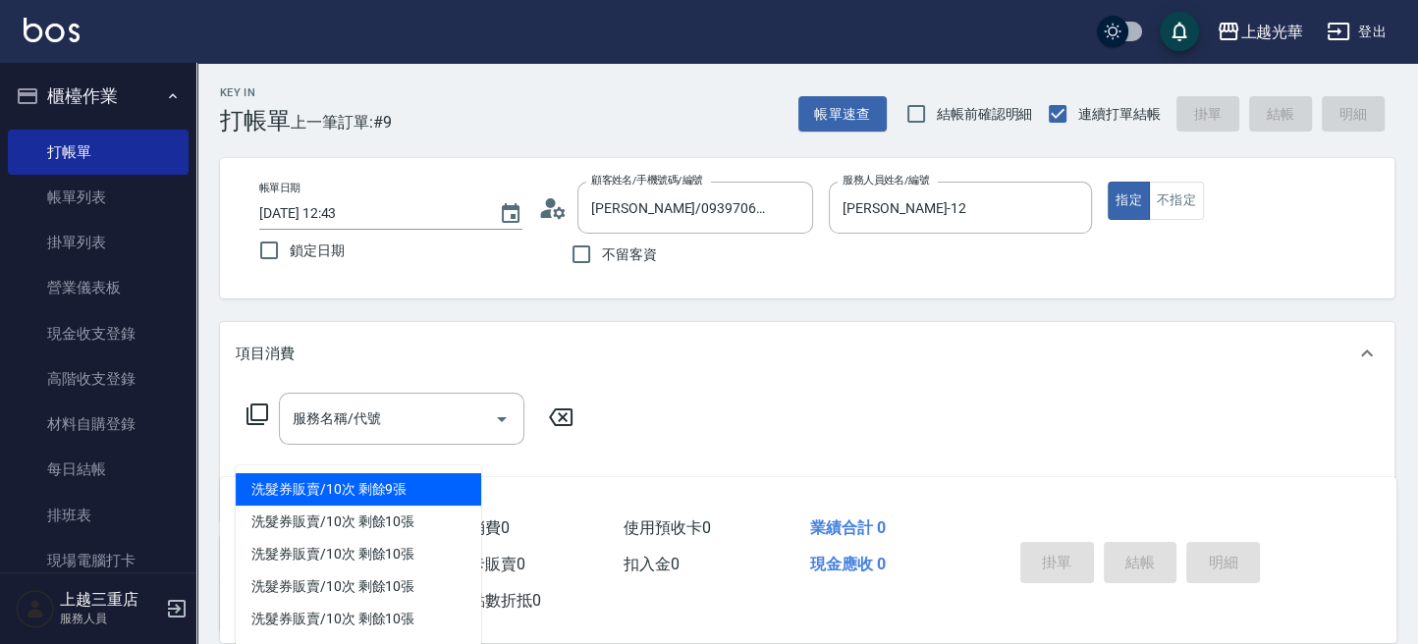
click at [333, 485] on div "洗髮券販賣/10次 剩餘9張" at bounding box center [359, 489] width 246 height 32
type input "洗髮券販賣/10次"
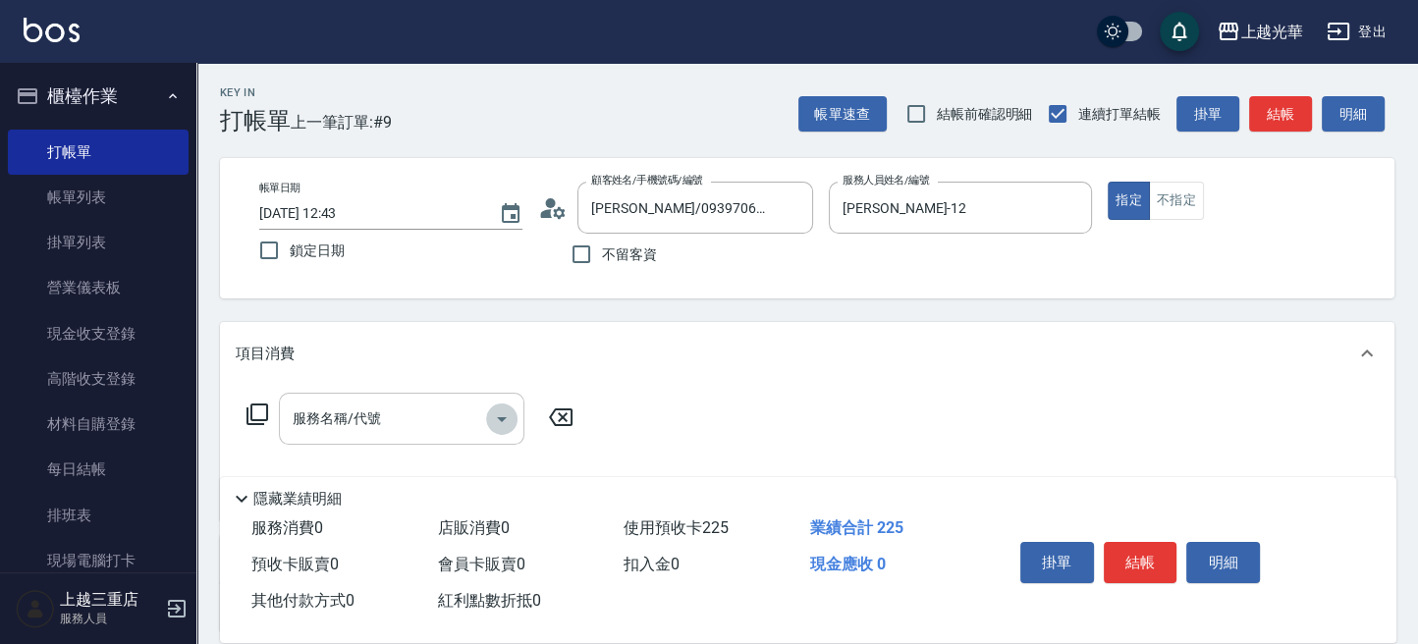
click at [498, 417] on icon "Open" at bounding box center [502, 420] width 24 height 24
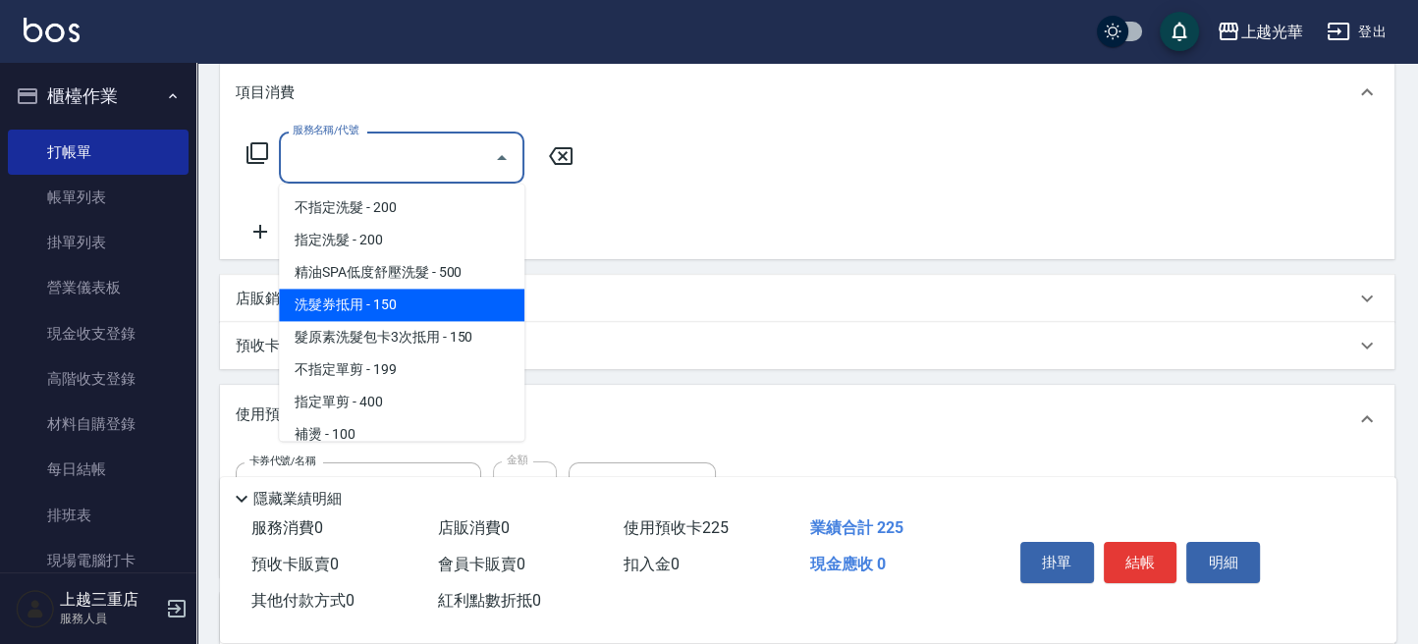
scroll to position [131, 0]
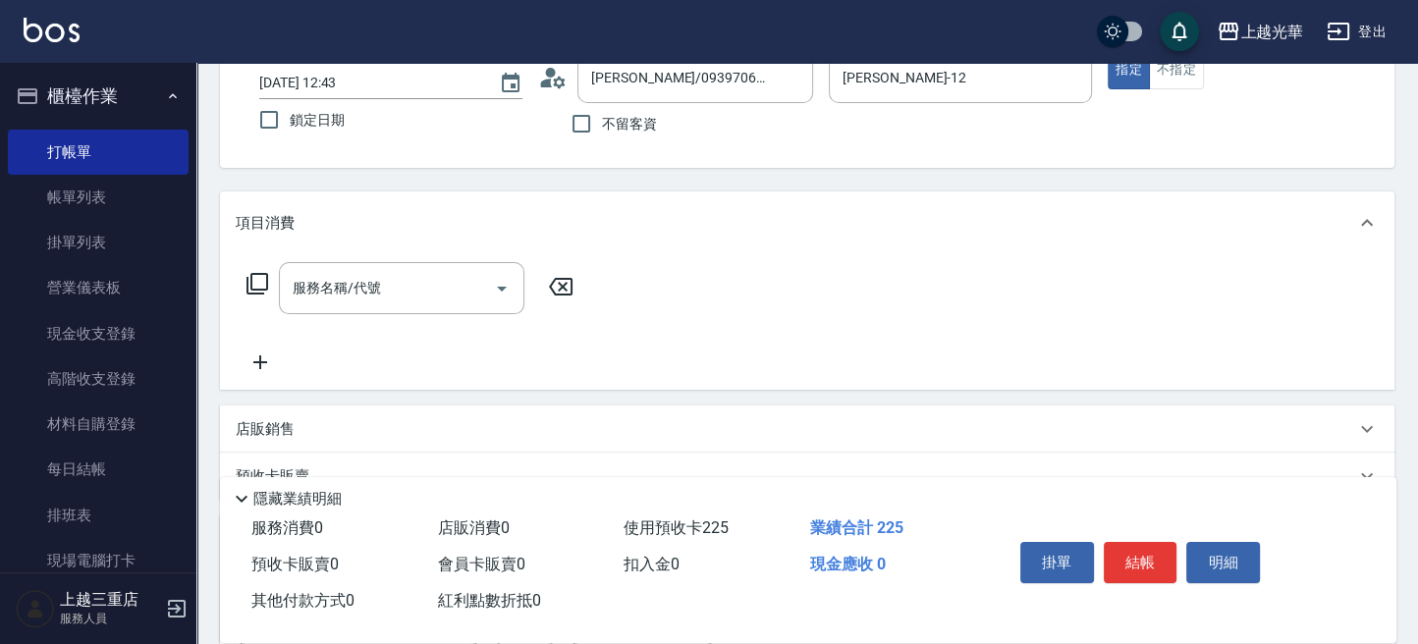
click at [563, 278] on icon at bounding box center [561, 287] width 24 height 18
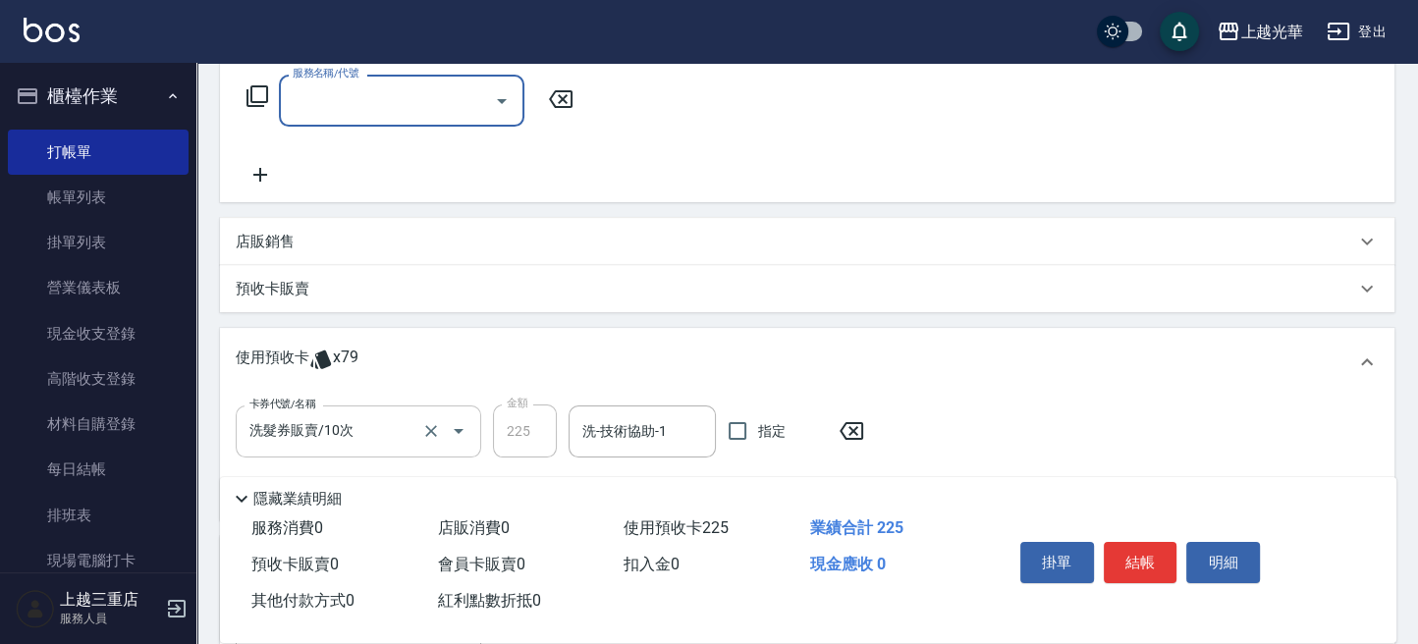
scroll to position [393, 0]
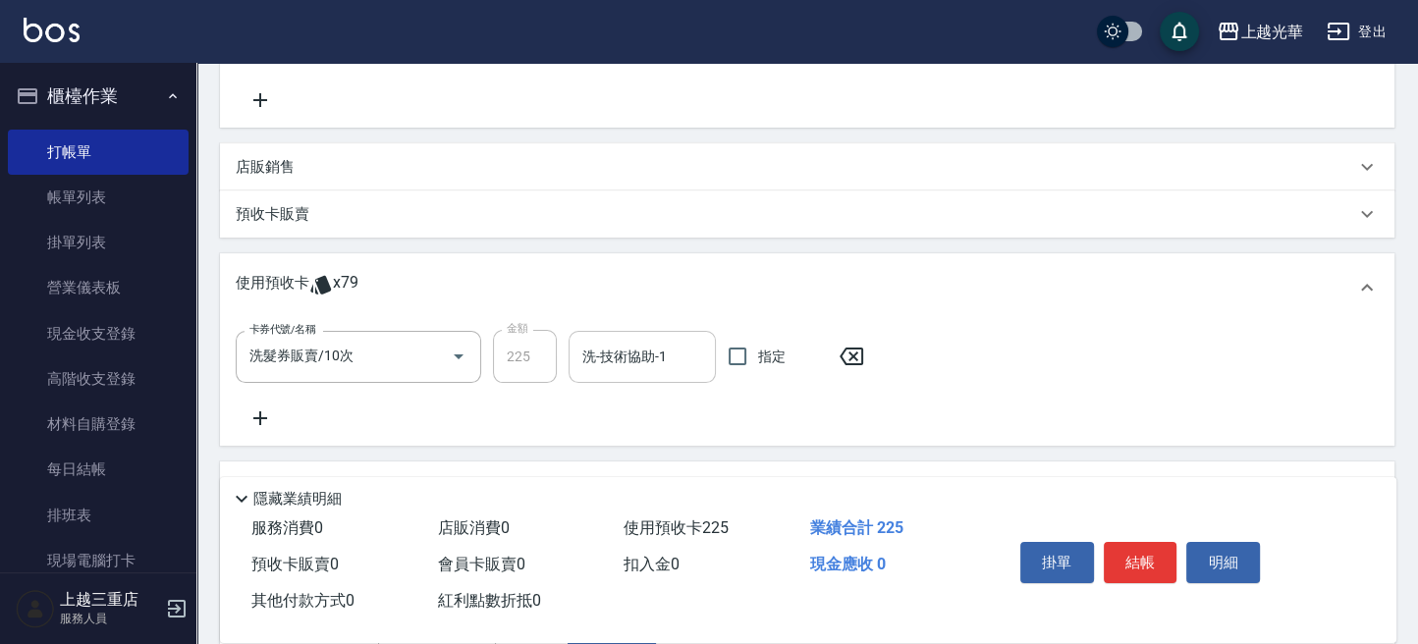
click at [640, 366] on input "洗-技術協助-1" at bounding box center [643, 357] width 130 height 34
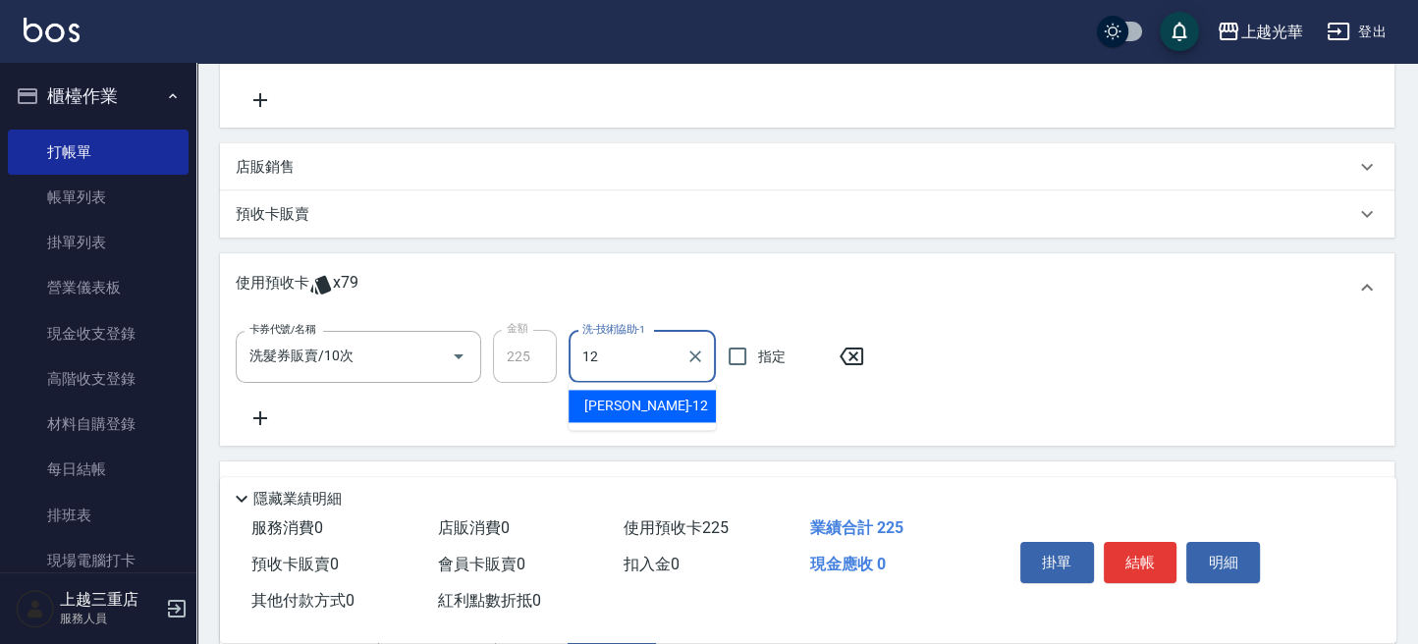
click at [641, 408] on div "[PERSON_NAME] -12" at bounding box center [642, 406] width 147 height 32
type input "[PERSON_NAME]-12"
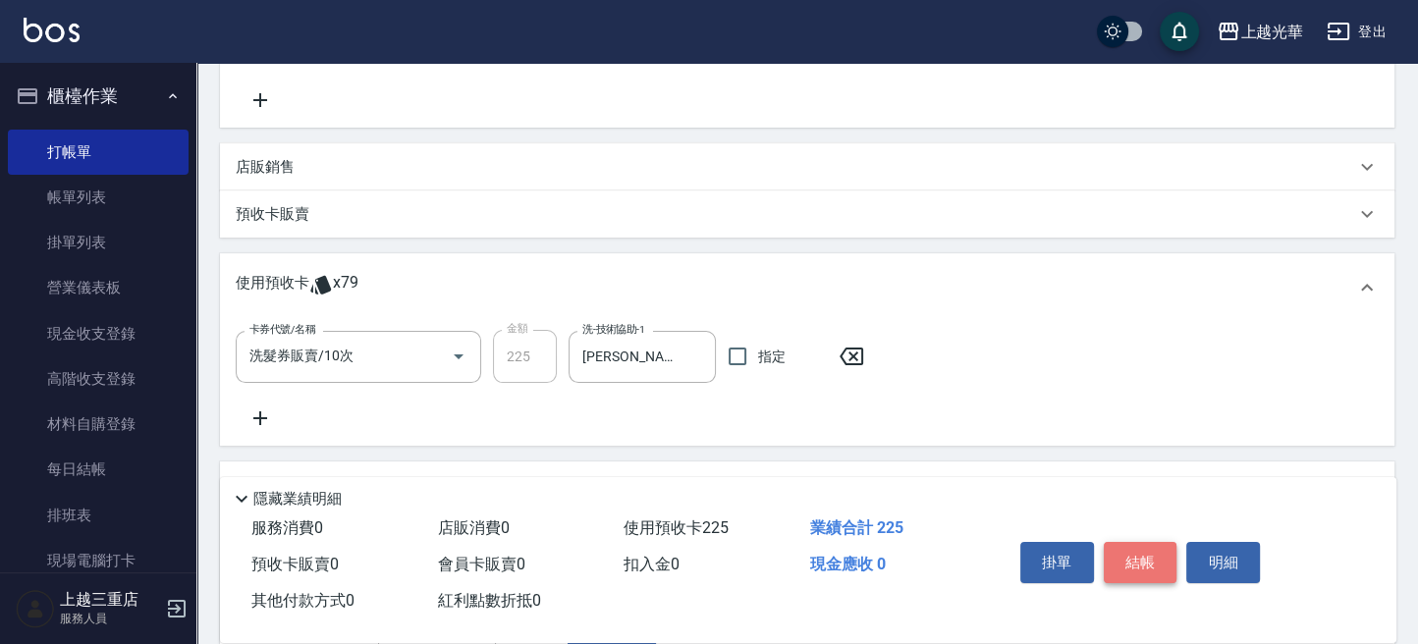
click at [1122, 552] on button "結帳" at bounding box center [1141, 562] width 74 height 41
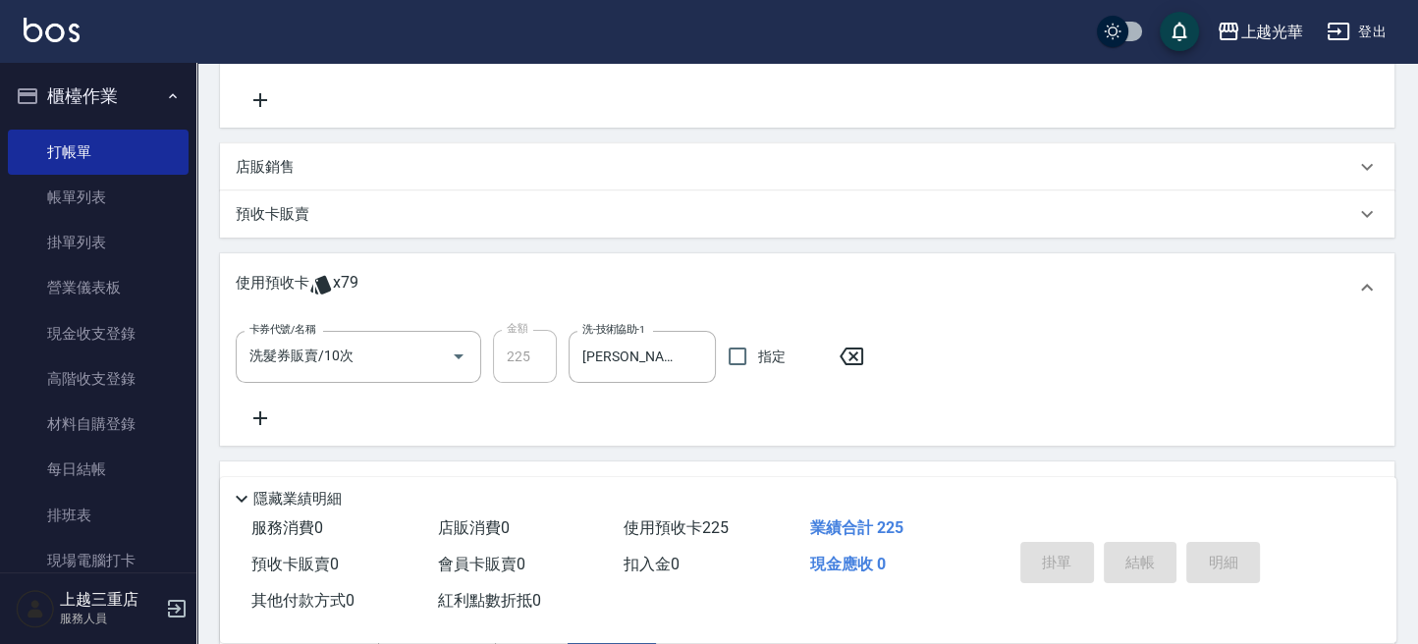
type input "[DATE] 12:44"
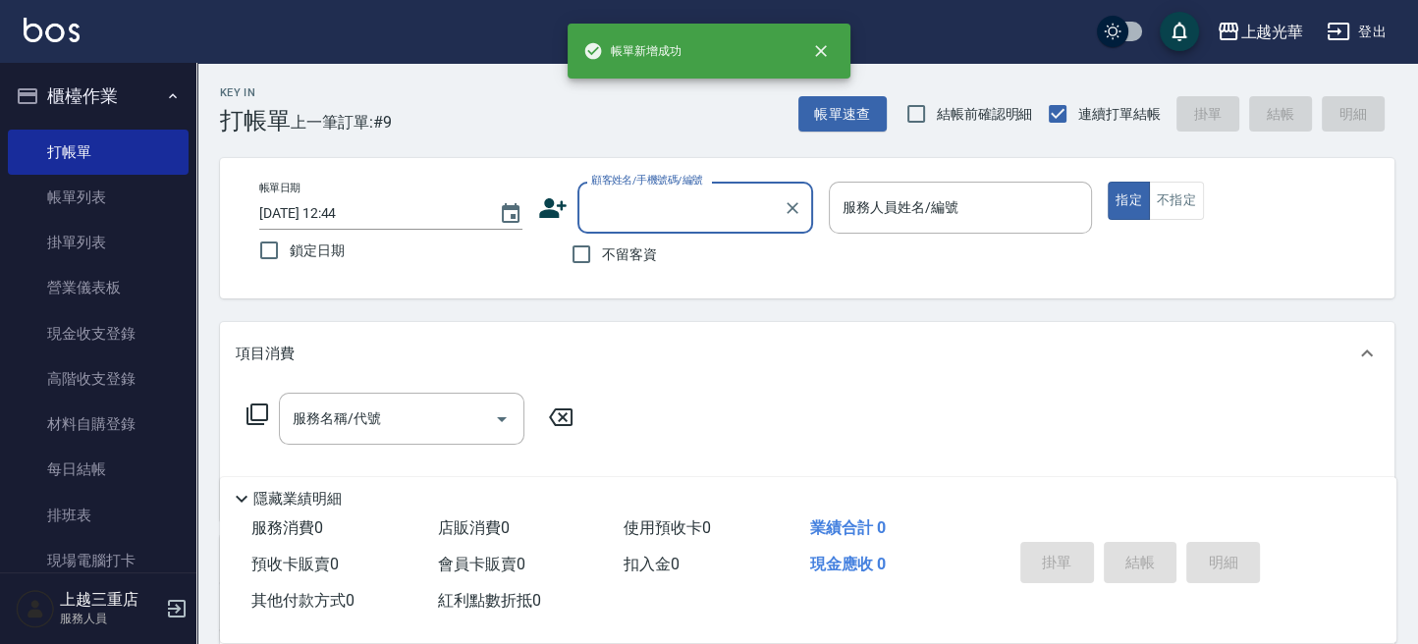
scroll to position [0, 0]
